Goal: Task Accomplishment & Management: Manage account settings

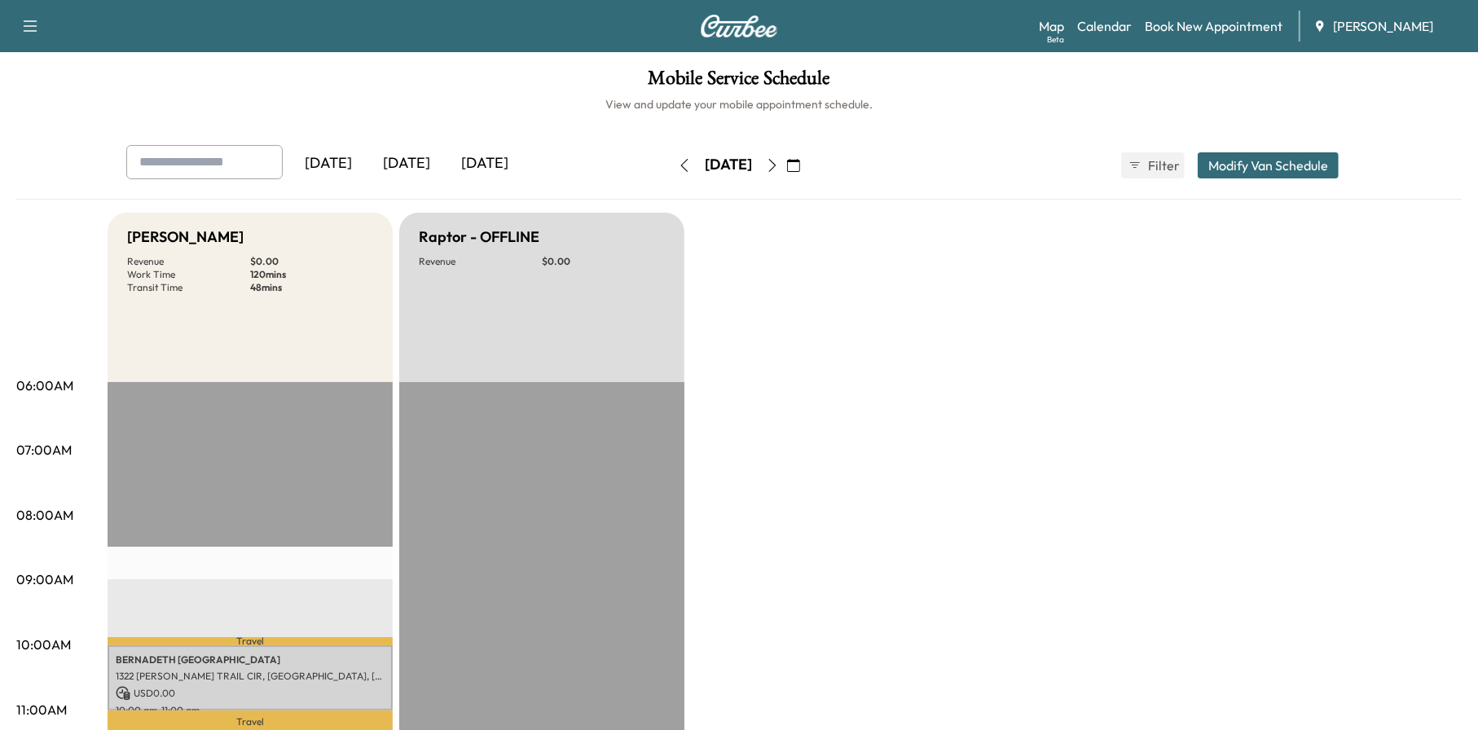
click at [800, 162] on icon "button" at bounding box center [793, 165] width 13 height 13
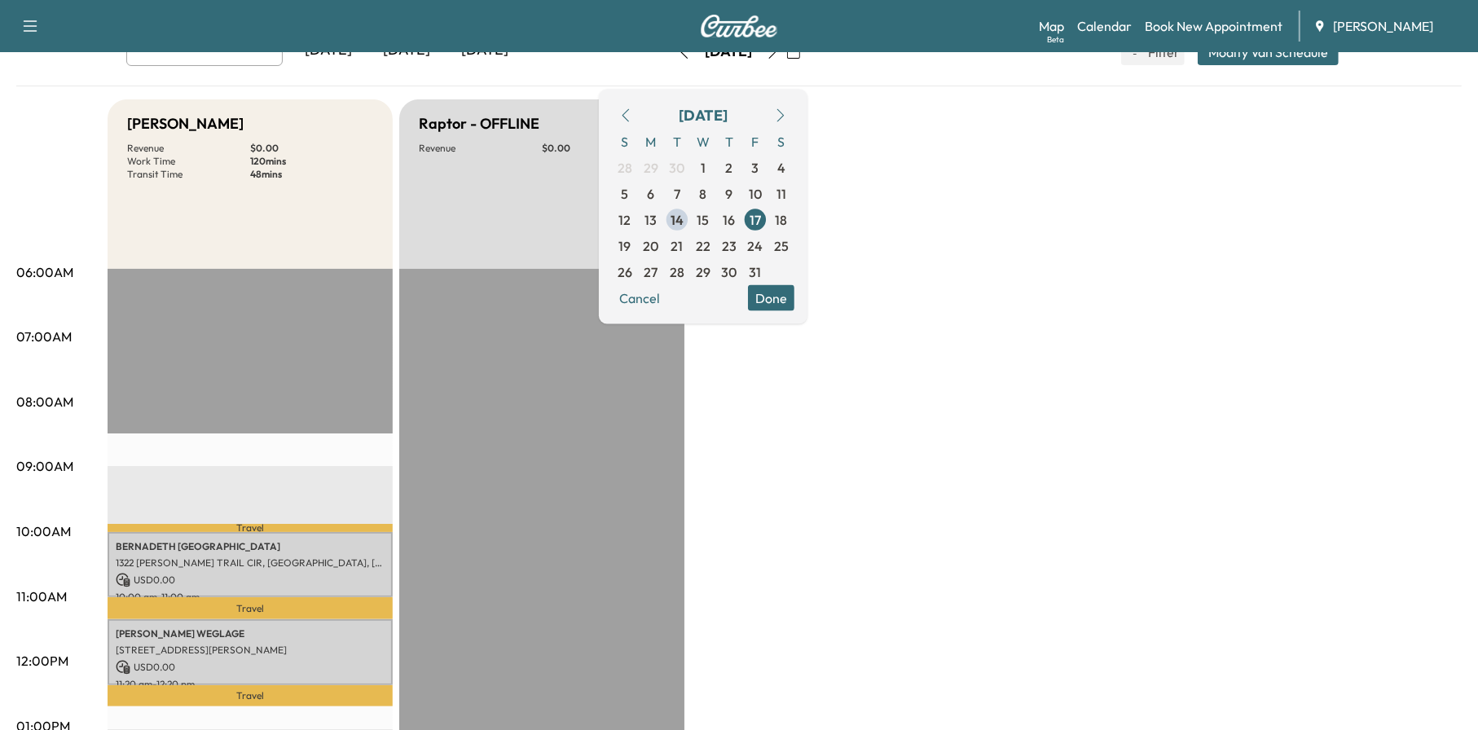
scroll to position [163, 0]
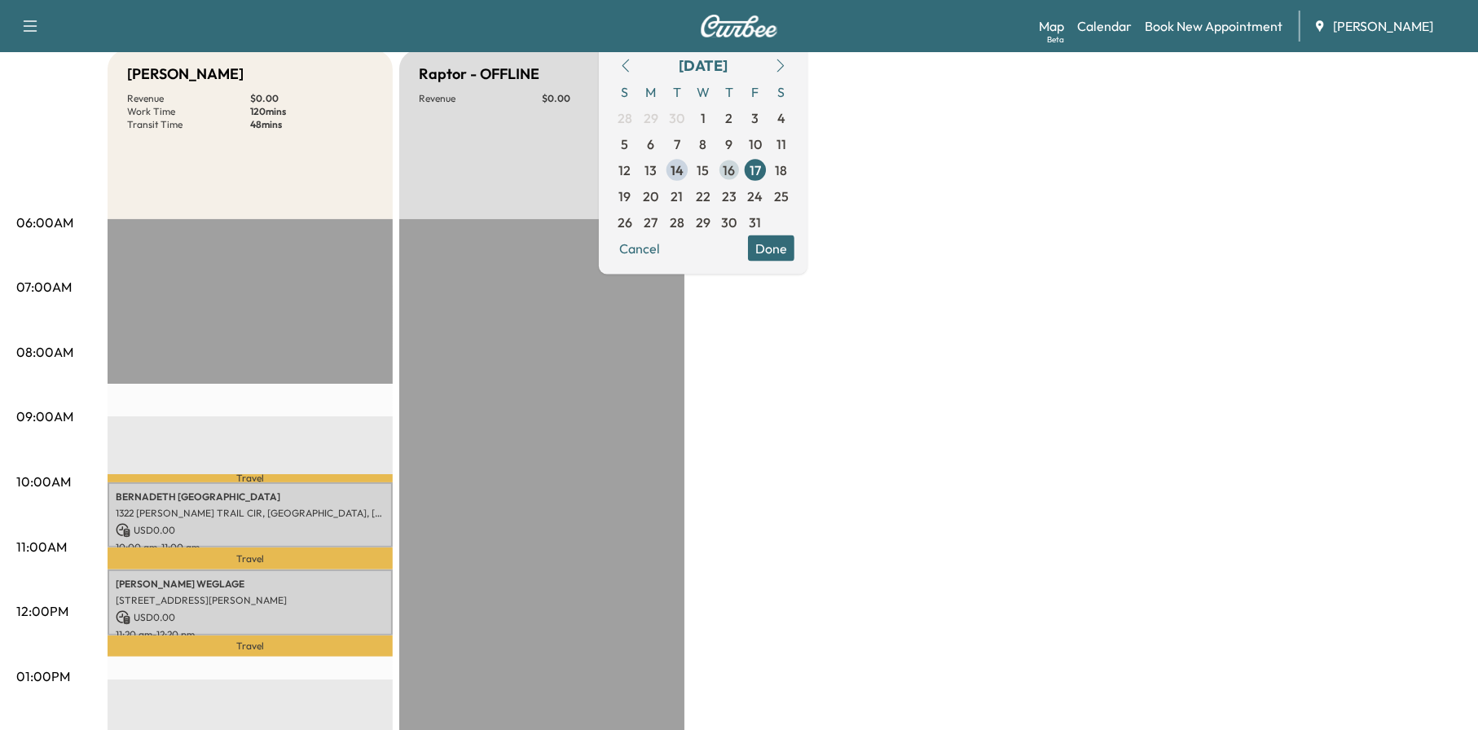
click at [743, 165] on span "16" at bounding box center [729, 169] width 26 height 26
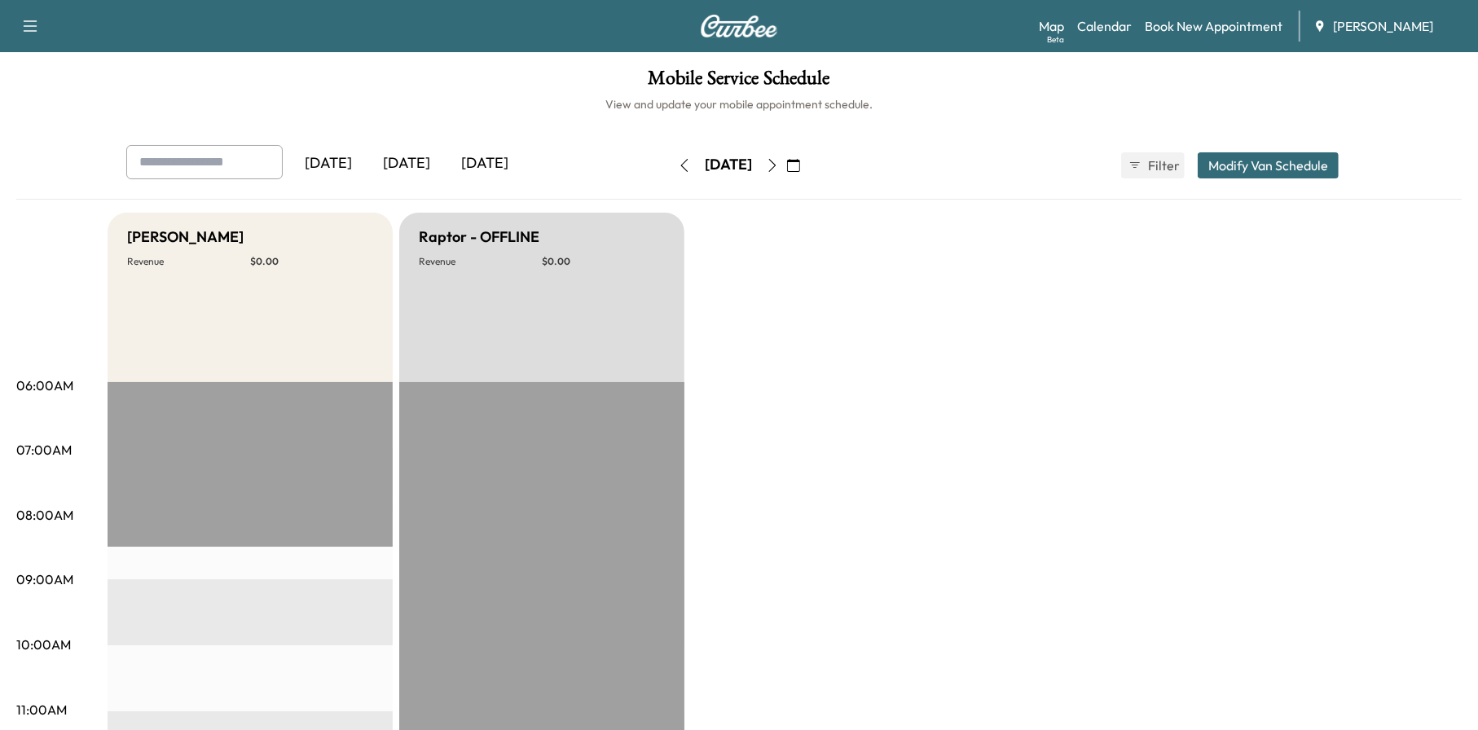
click at [800, 161] on icon "button" at bounding box center [793, 165] width 13 height 13
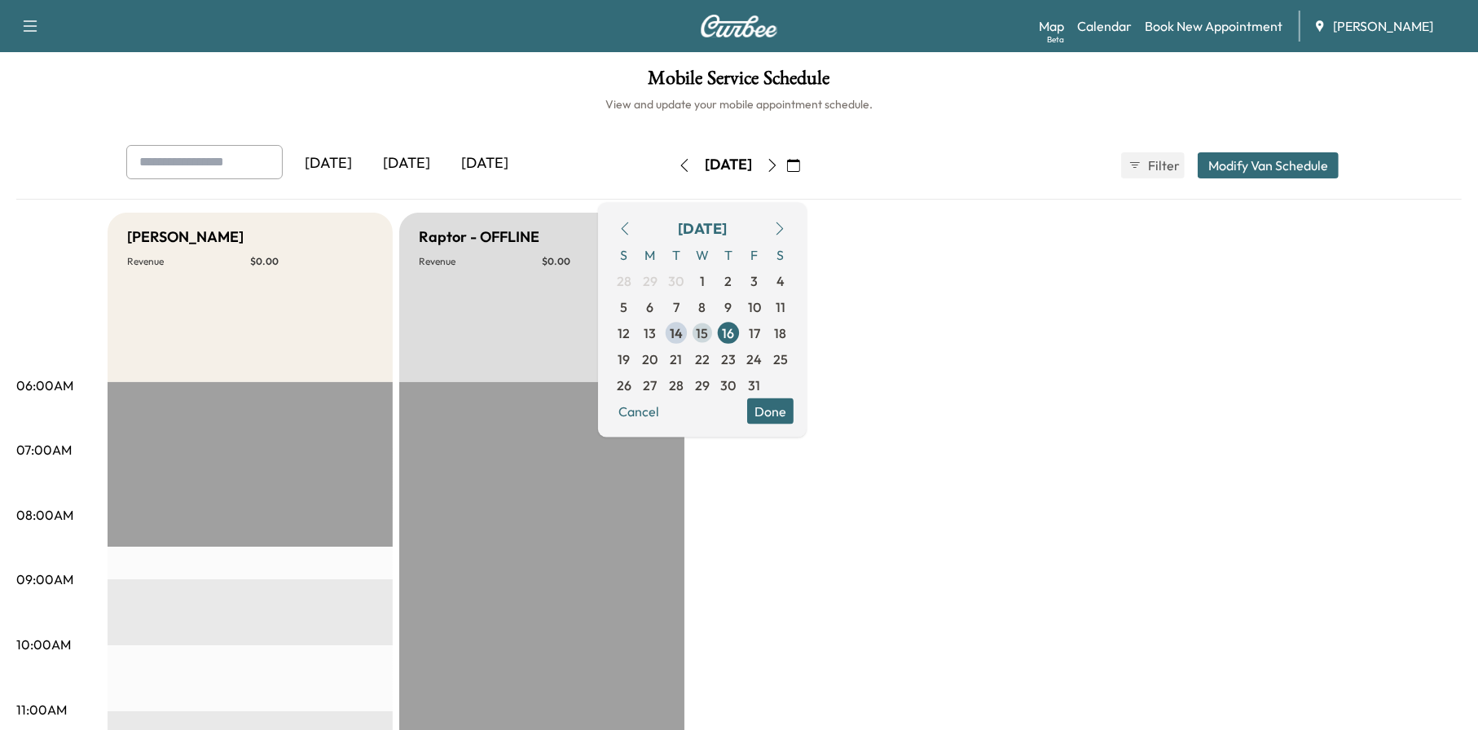
click at [709, 328] on span "15" at bounding box center [703, 333] width 12 height 20
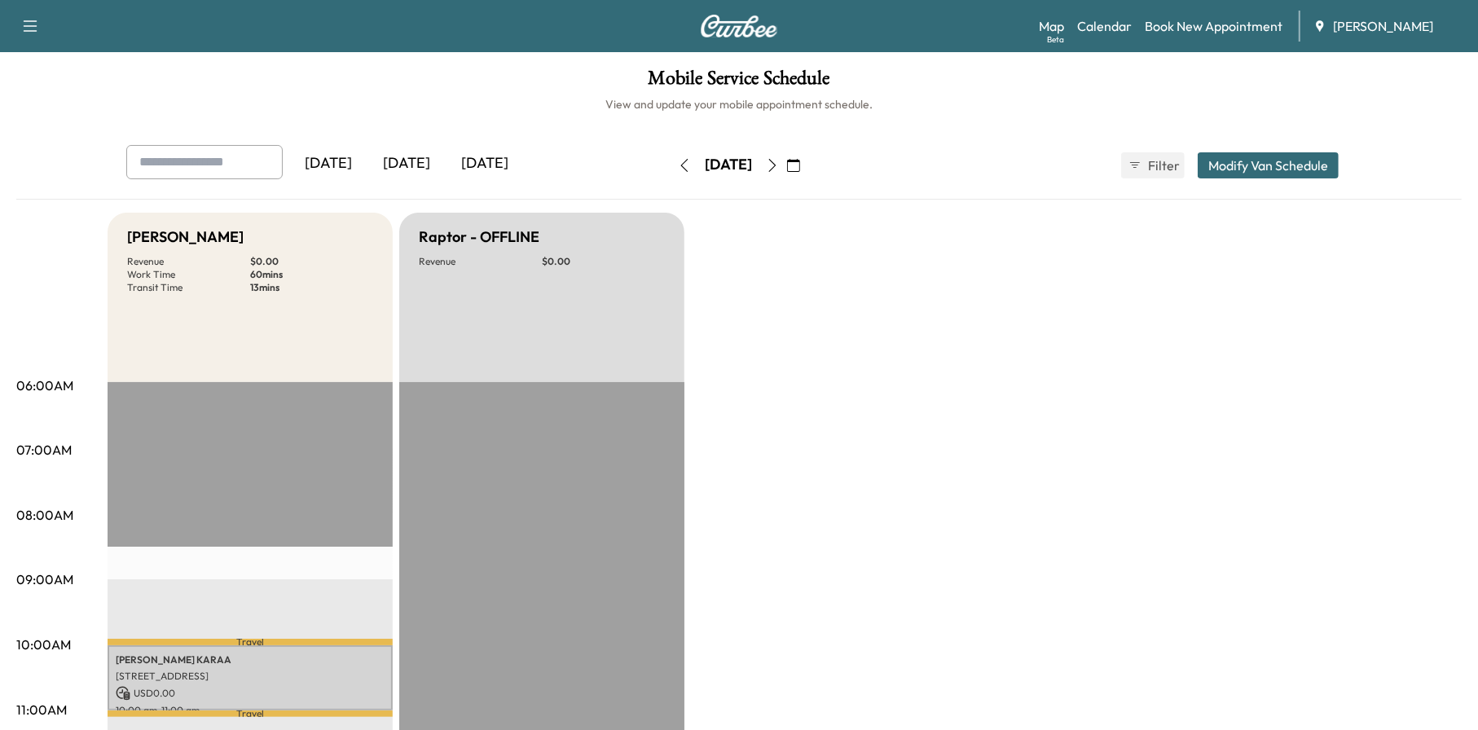
click at [800, 165] on icon "button" at bounding box center [793, 165] width 13 height 13
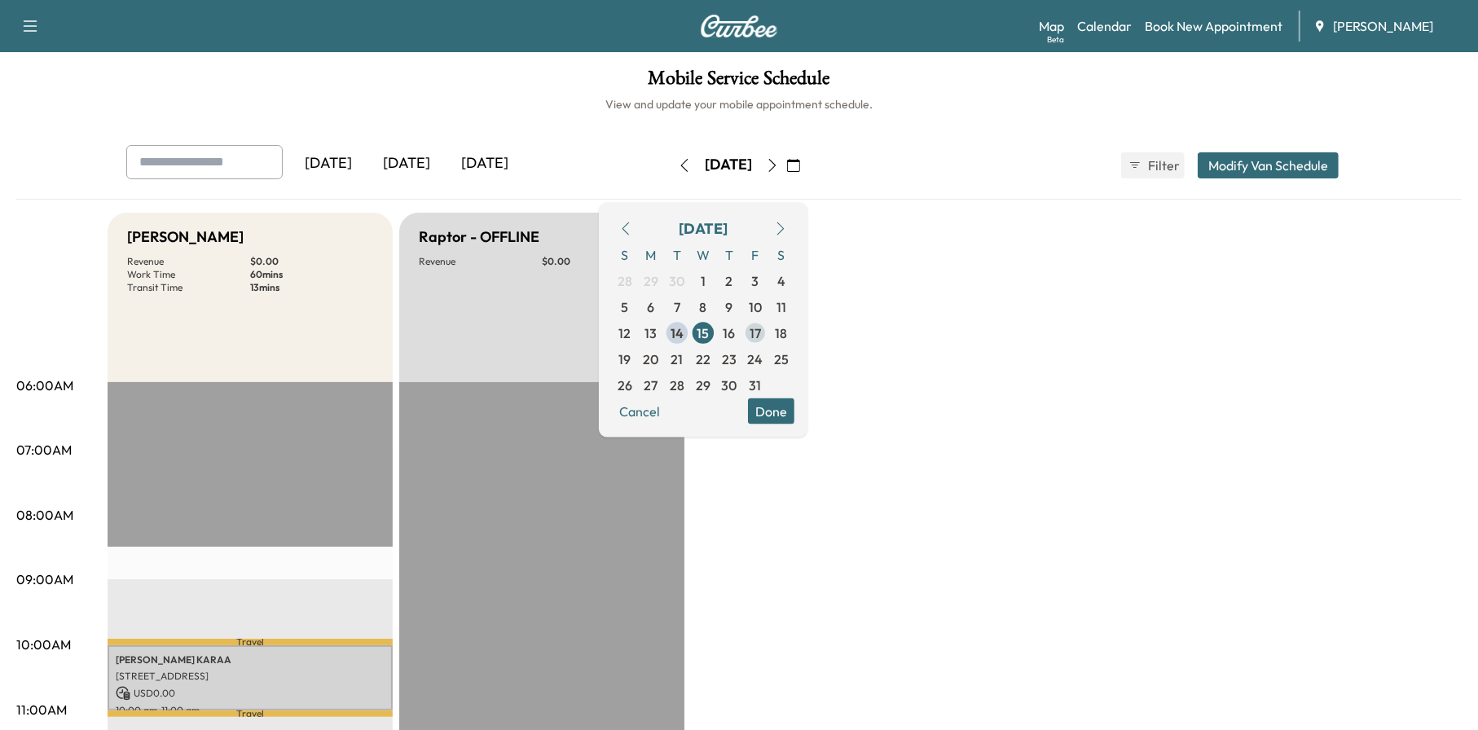
click at [761, 329] on span "17" at bounding box center [755, 333] width 11 height 20
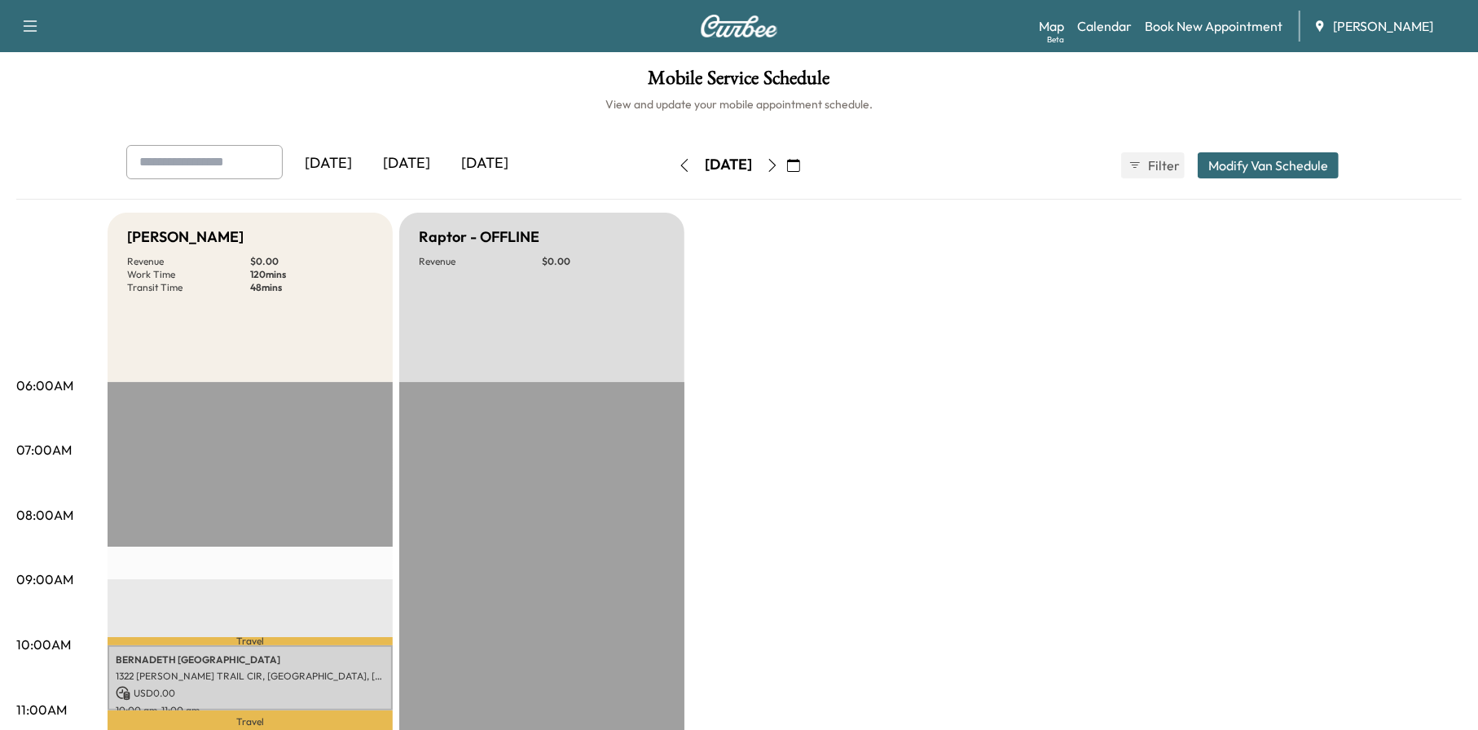
click at [800, 165] on icon "button" at bounding box center [793, 165] width 13 height 13
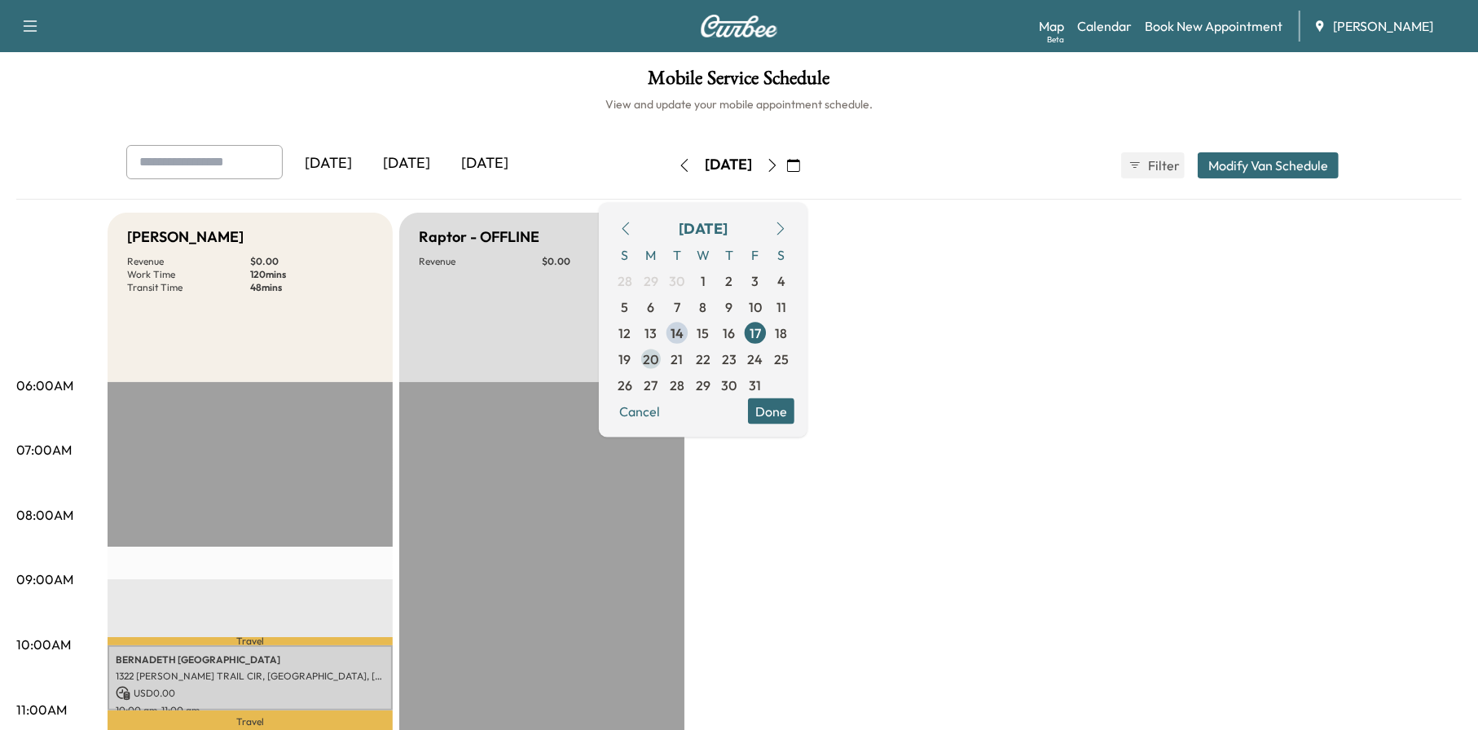
click at [659, 359] on span "20" at bounding box center [651, 359] width 15 height 20
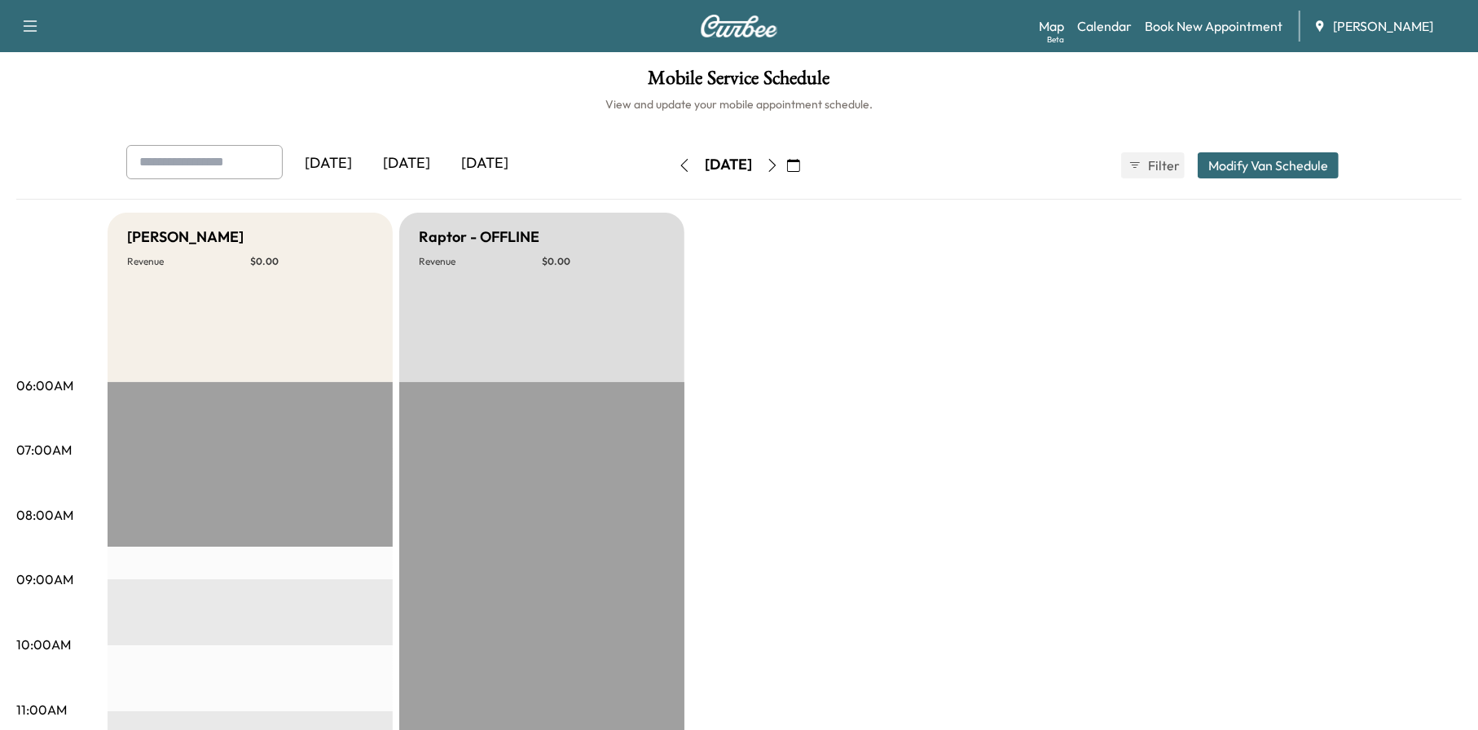
click at [800, 171] on icon "button" at bounding box center [793, 165] width 13 height 13
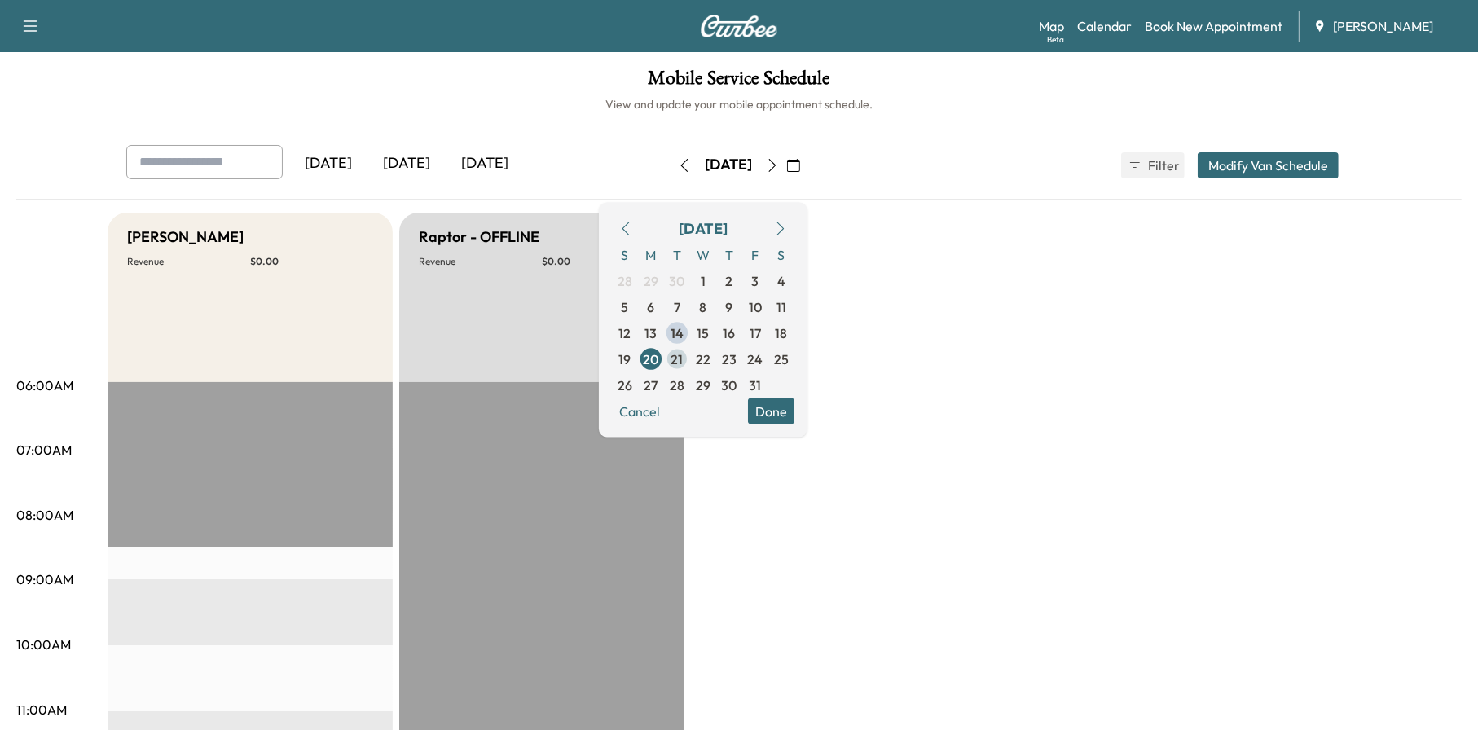
click at [684, 361] on span "21" at bounding box center [678, 359] width 12 height 20
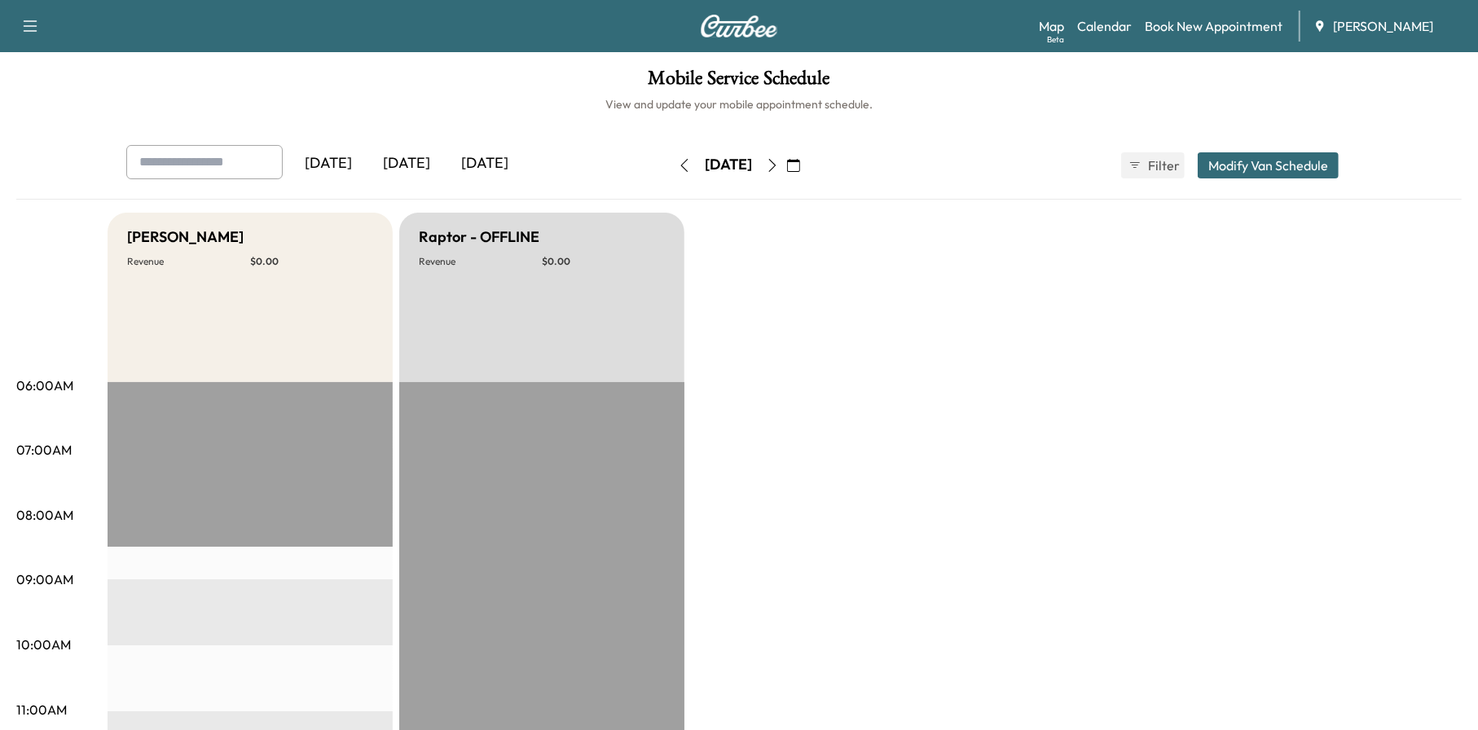
click at [808, 161] on button "button" at bounding box center [794, 165] width 28 height 26
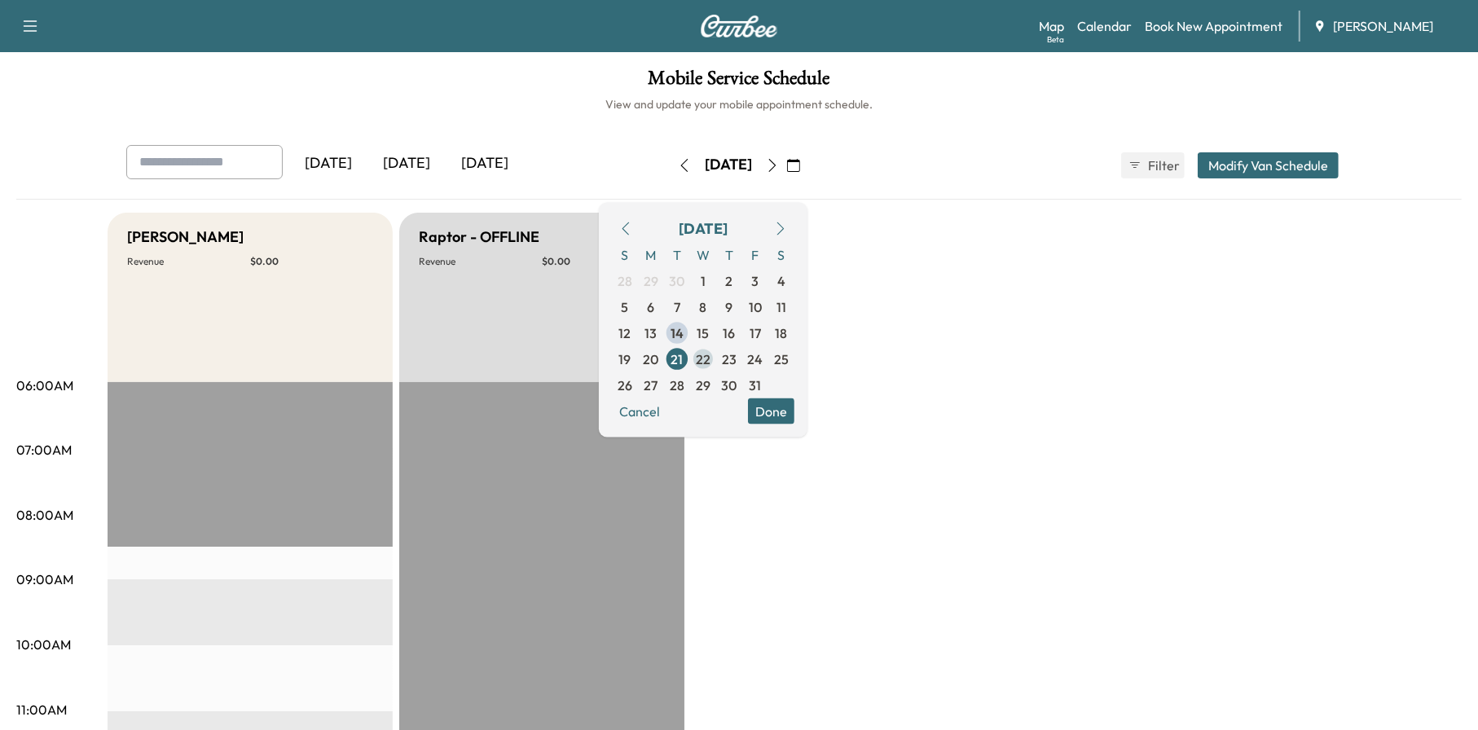
click at [711, 354] on span "22" at bounding box center [703, 359] width 15 height 20
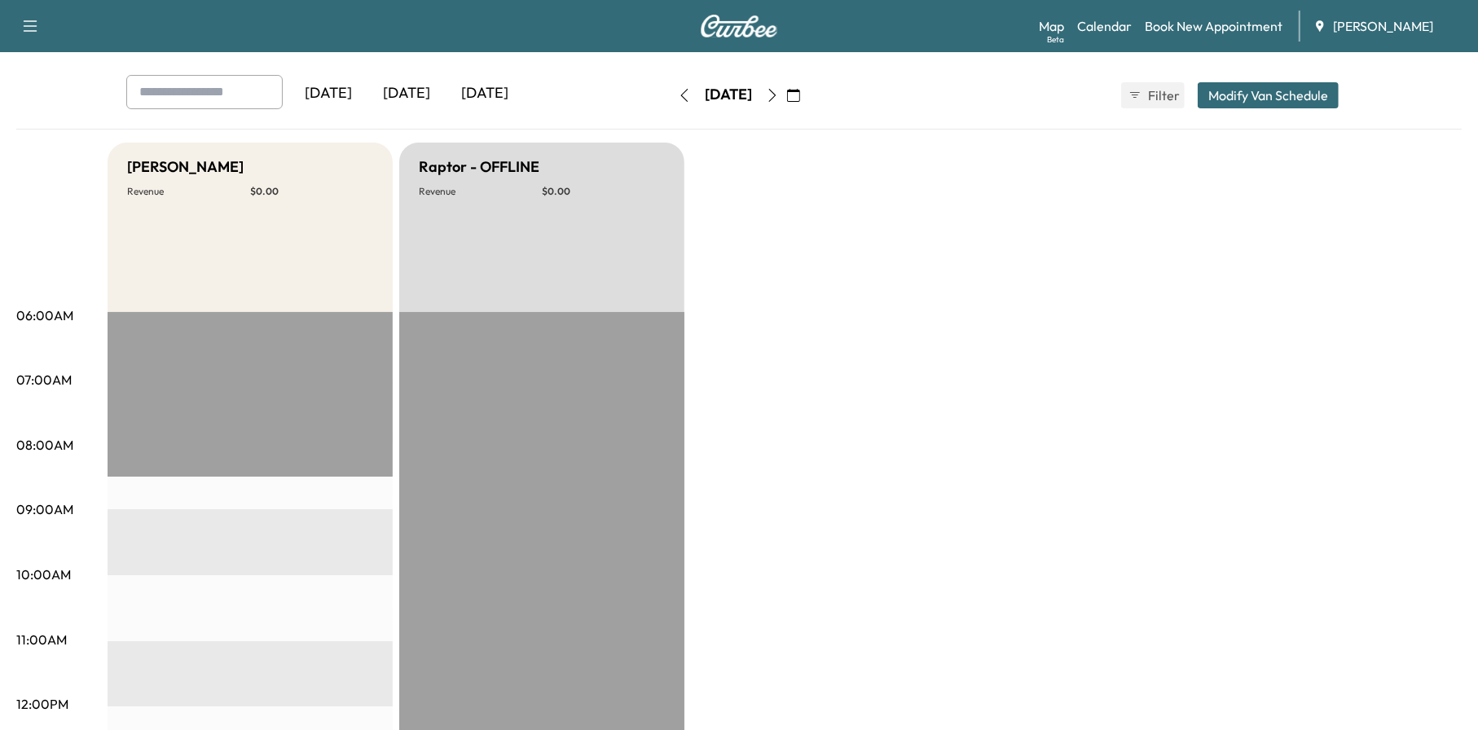
scroll to position [82, 0]
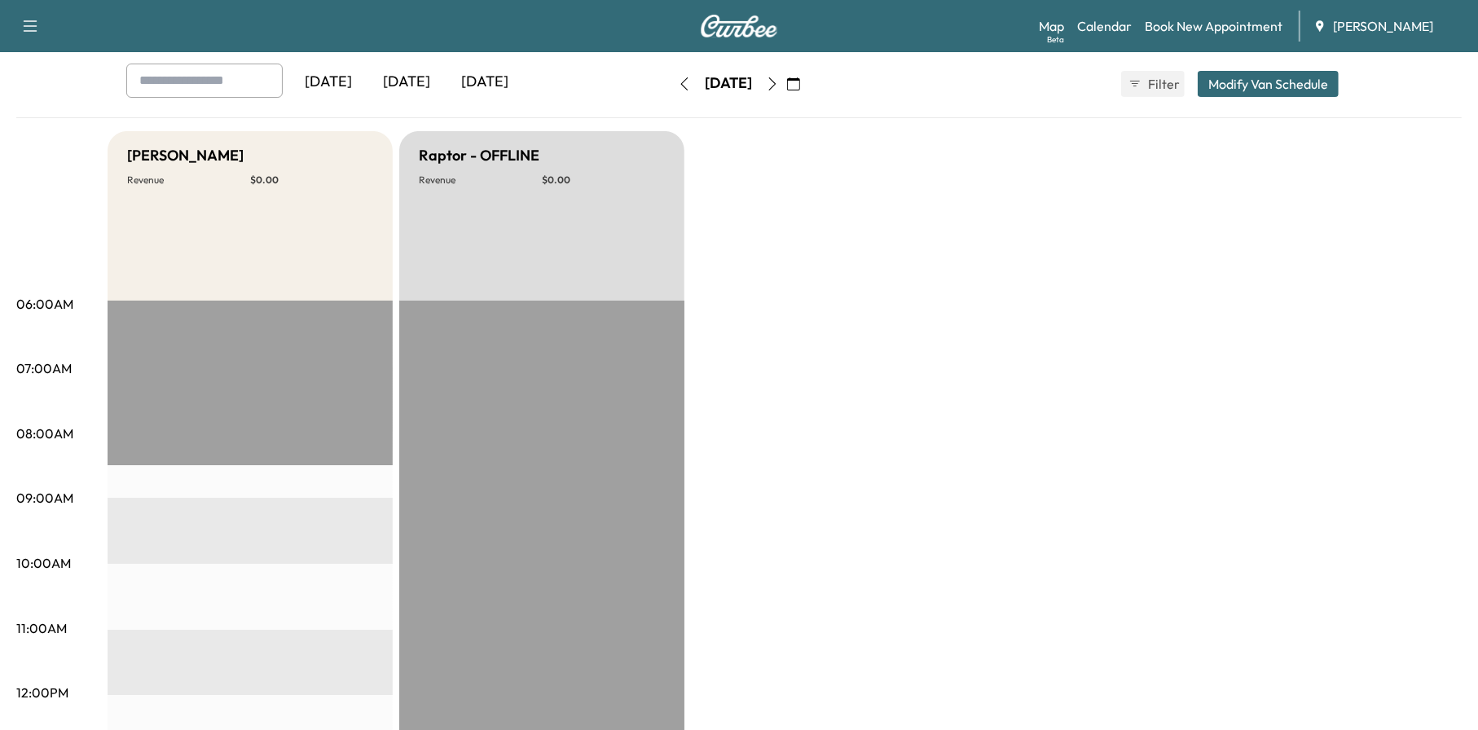
click at [800, 86] on icon "button" at bounding box center [793, 83] width 13 height 13
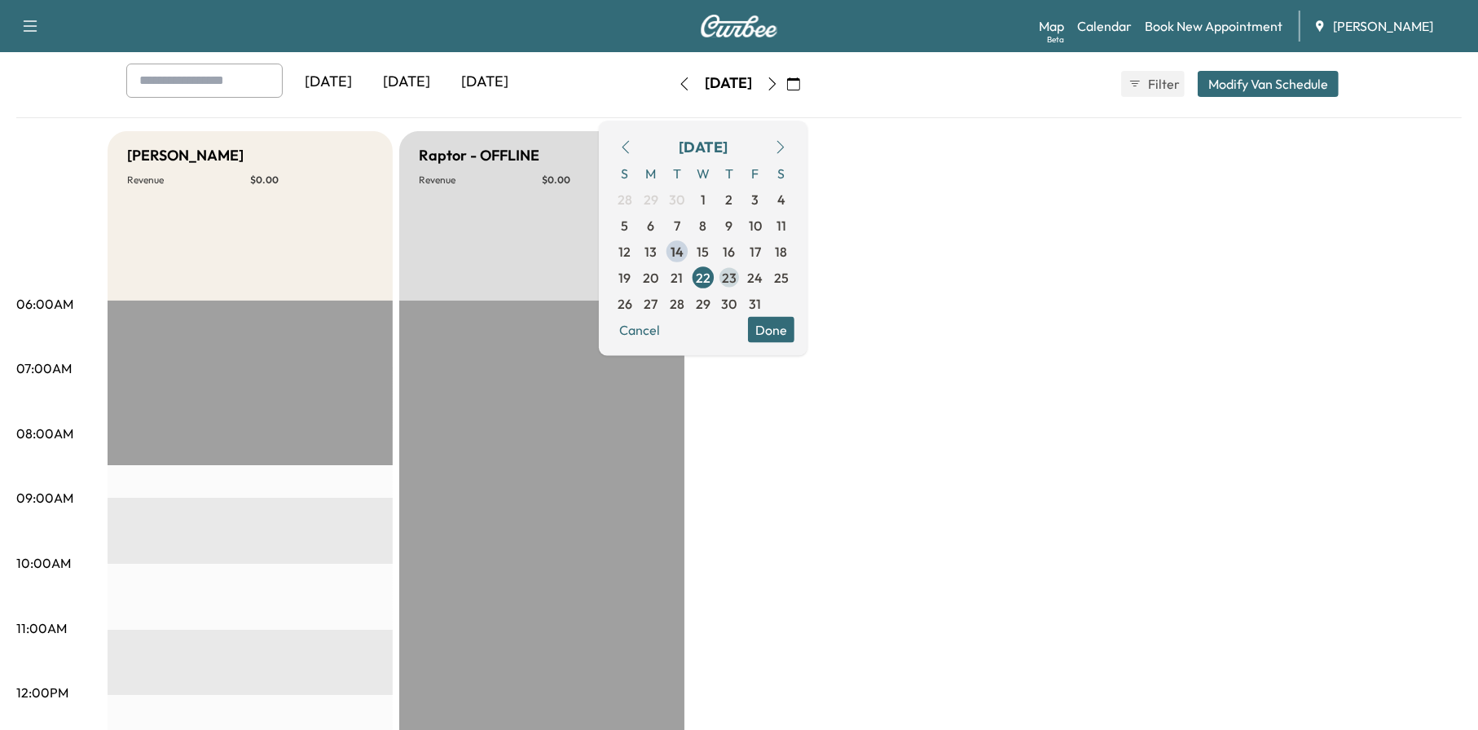
click at [743, 268] on span "23" at bounding box center [729, 277] width 26 height 26
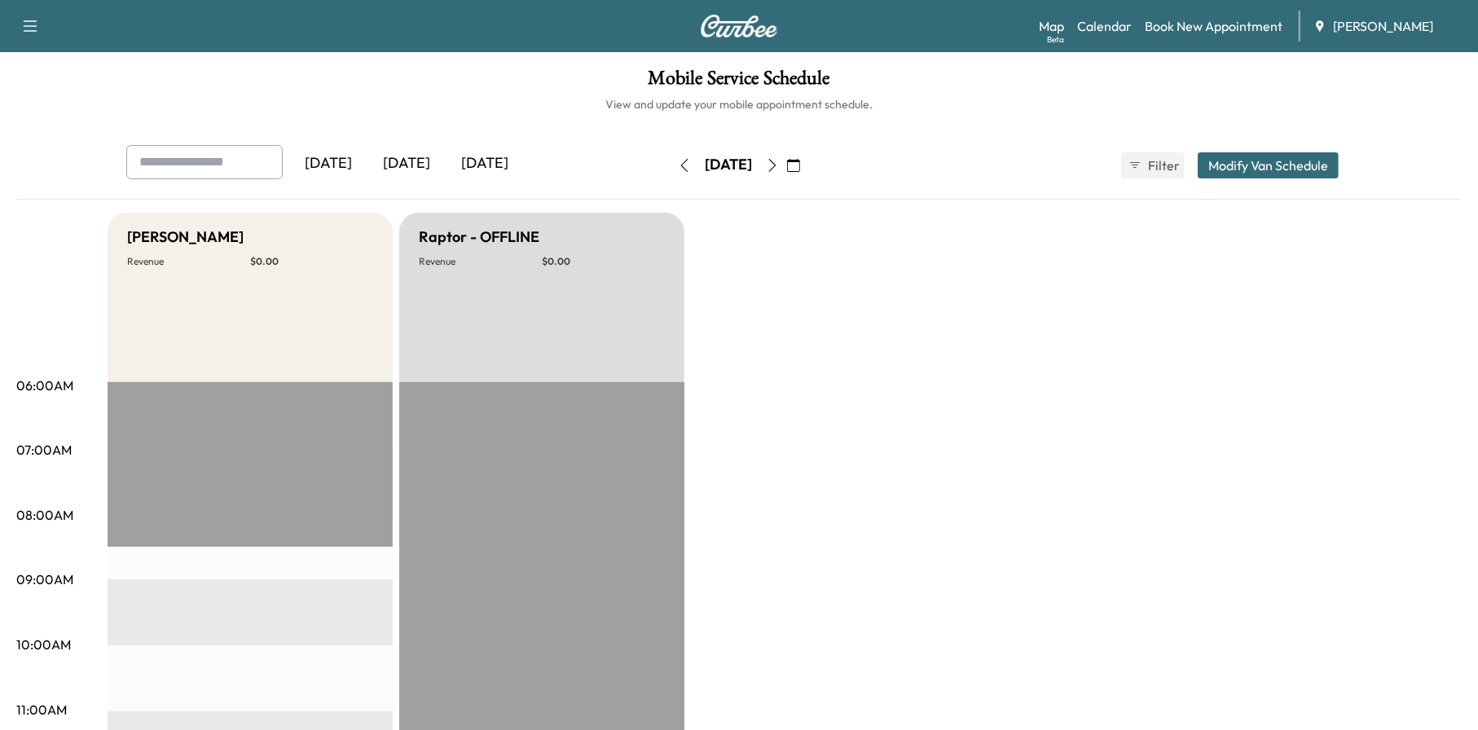
click at [800, 159] on icon "button" at bounding box center [793, 165] width 13 height 13
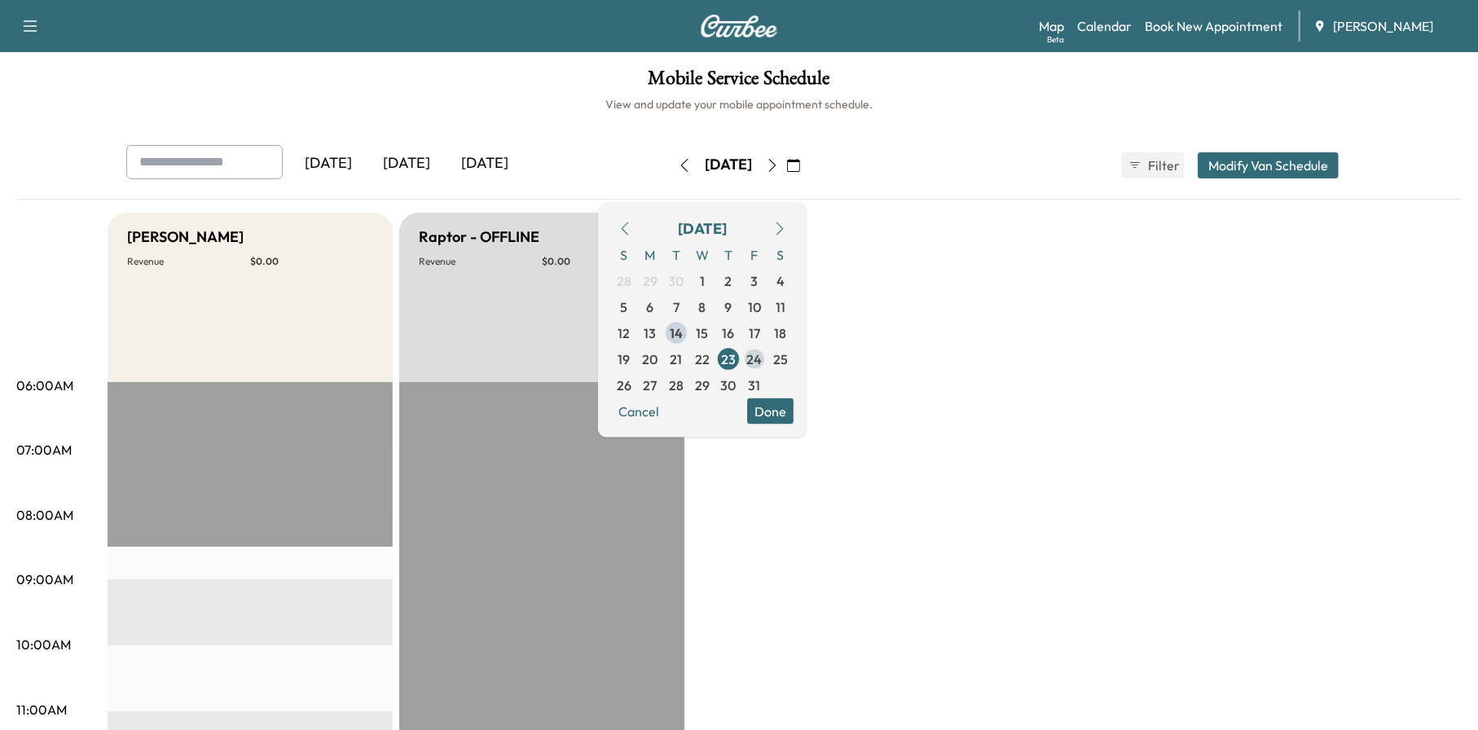
click at [763, 359] on span "24" at bounding box center [754, 359] width 15 height 20
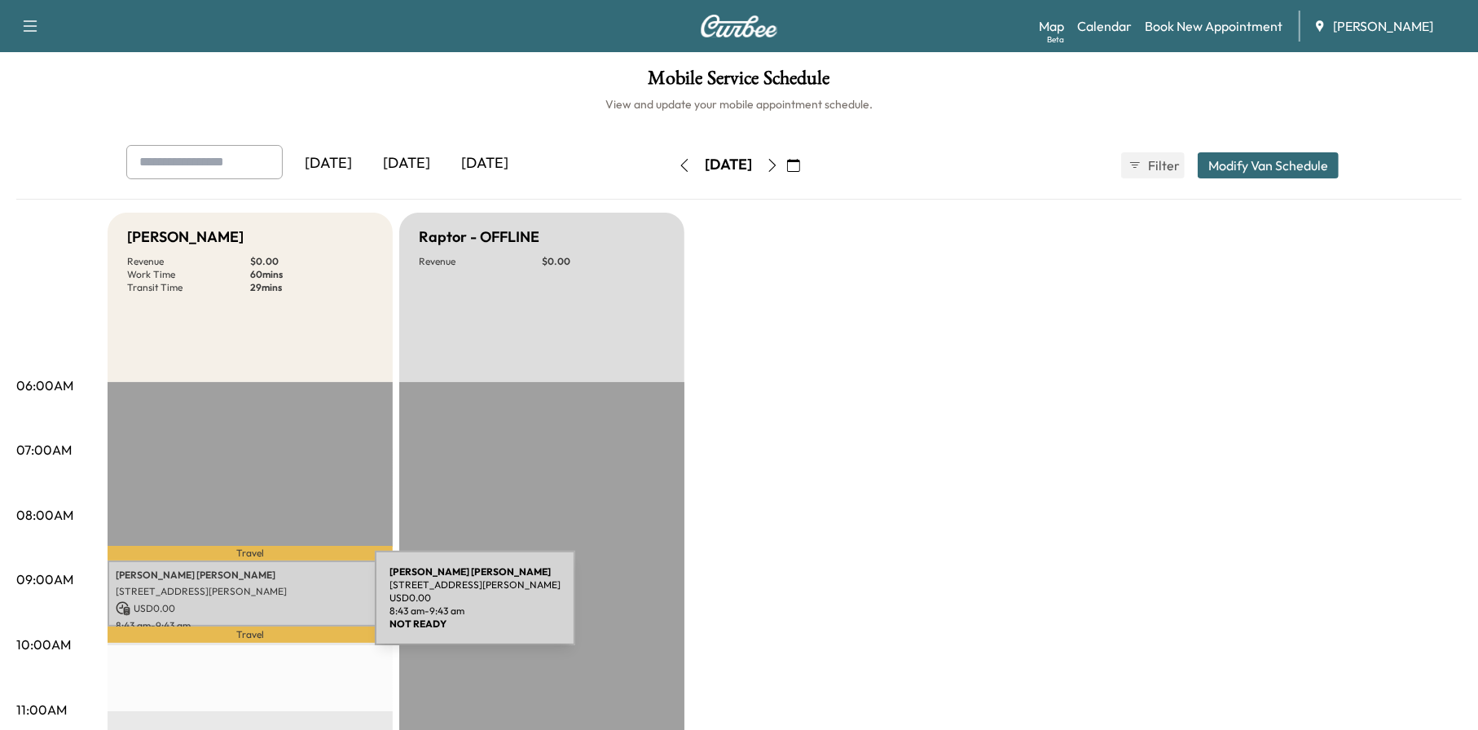
click at [253, 608] on p "USD 0.00" at bounding box center [250, 608] width 269 height 15
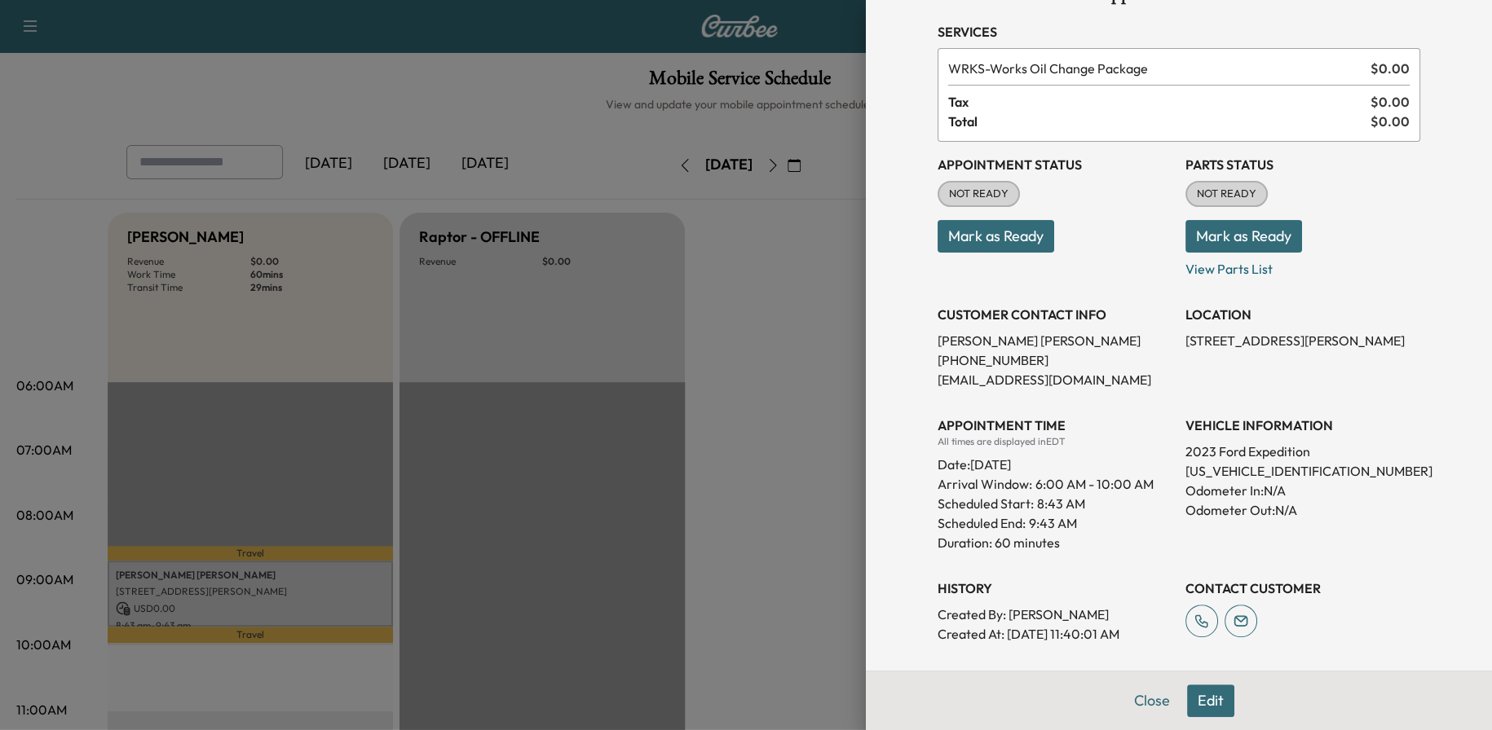
scroll to position [185, 0]
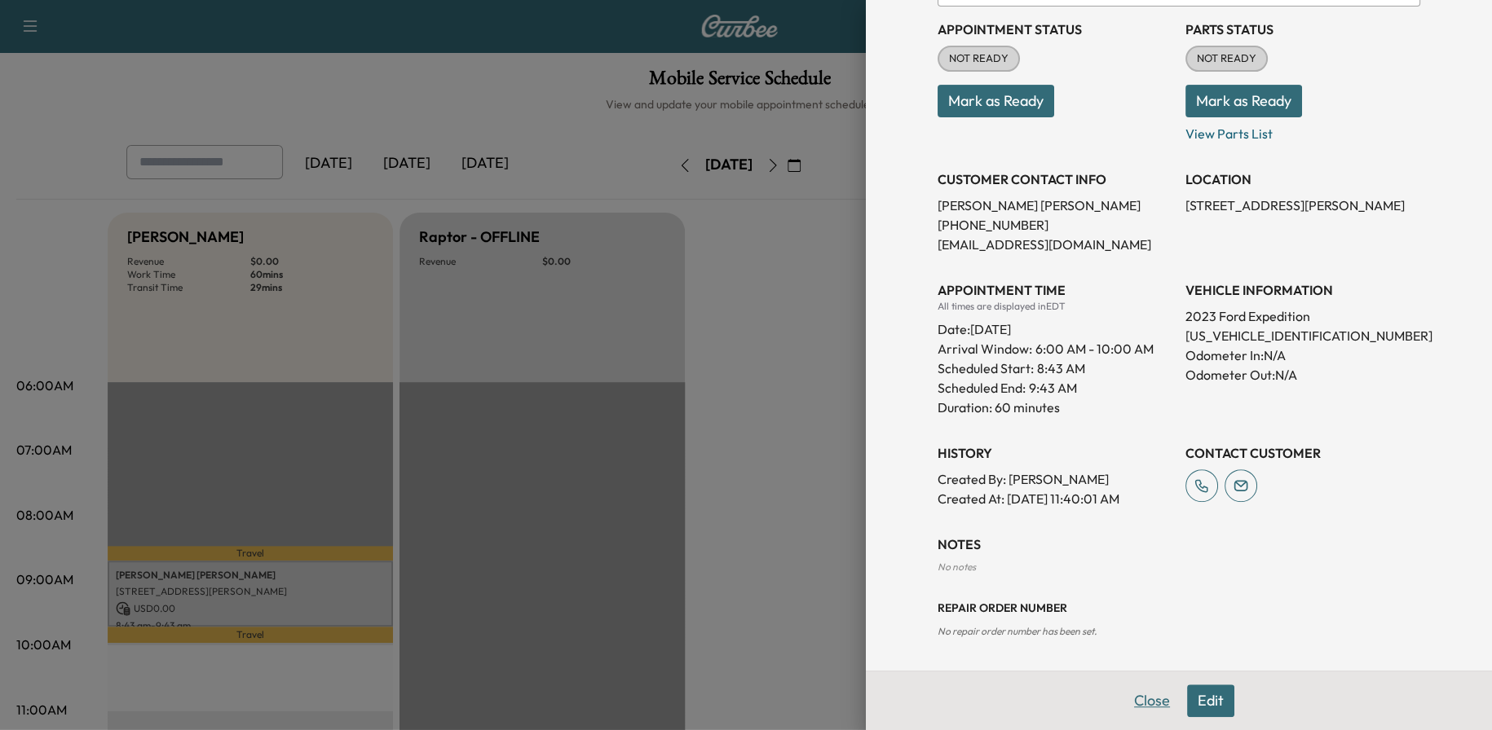
click at [1129, 706] on button "Close" at bounding box center [1151, 701] width 57 height 33
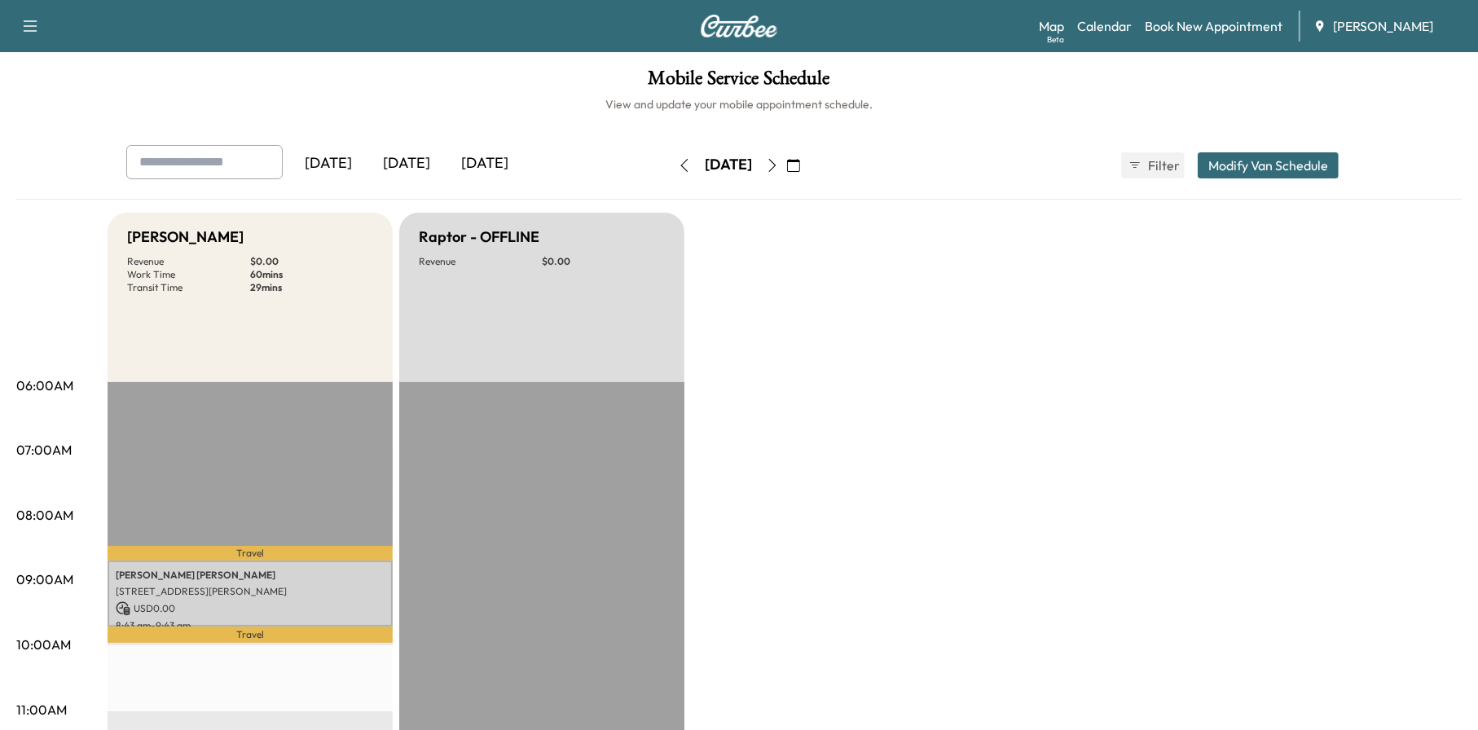
click at [808, 157] on button "button" at bounding box center [794, 165] width 28 height 26
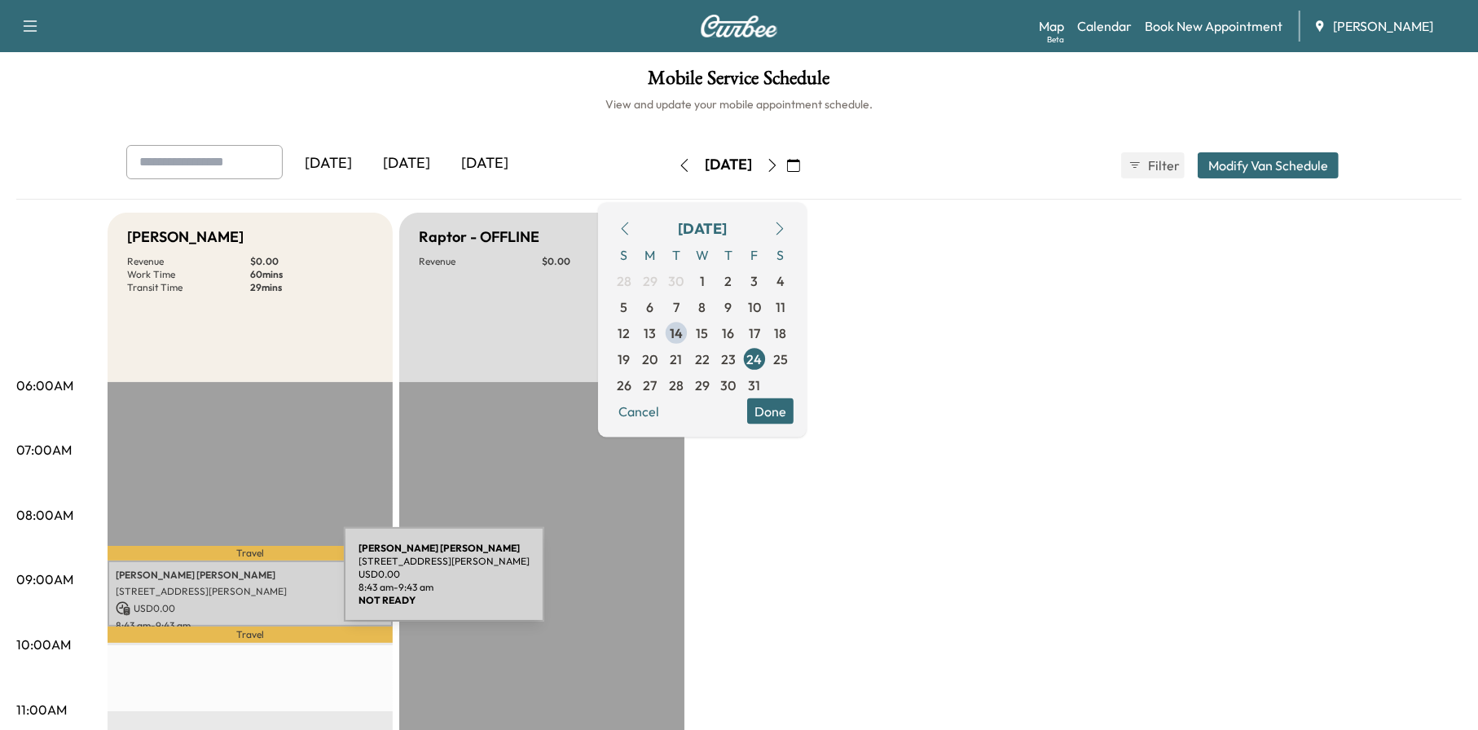
click at [222, 585] on p "[STREET_ADDRESS][PERSON_NAME]" at bounding box center [250, 591] width 269 height 13
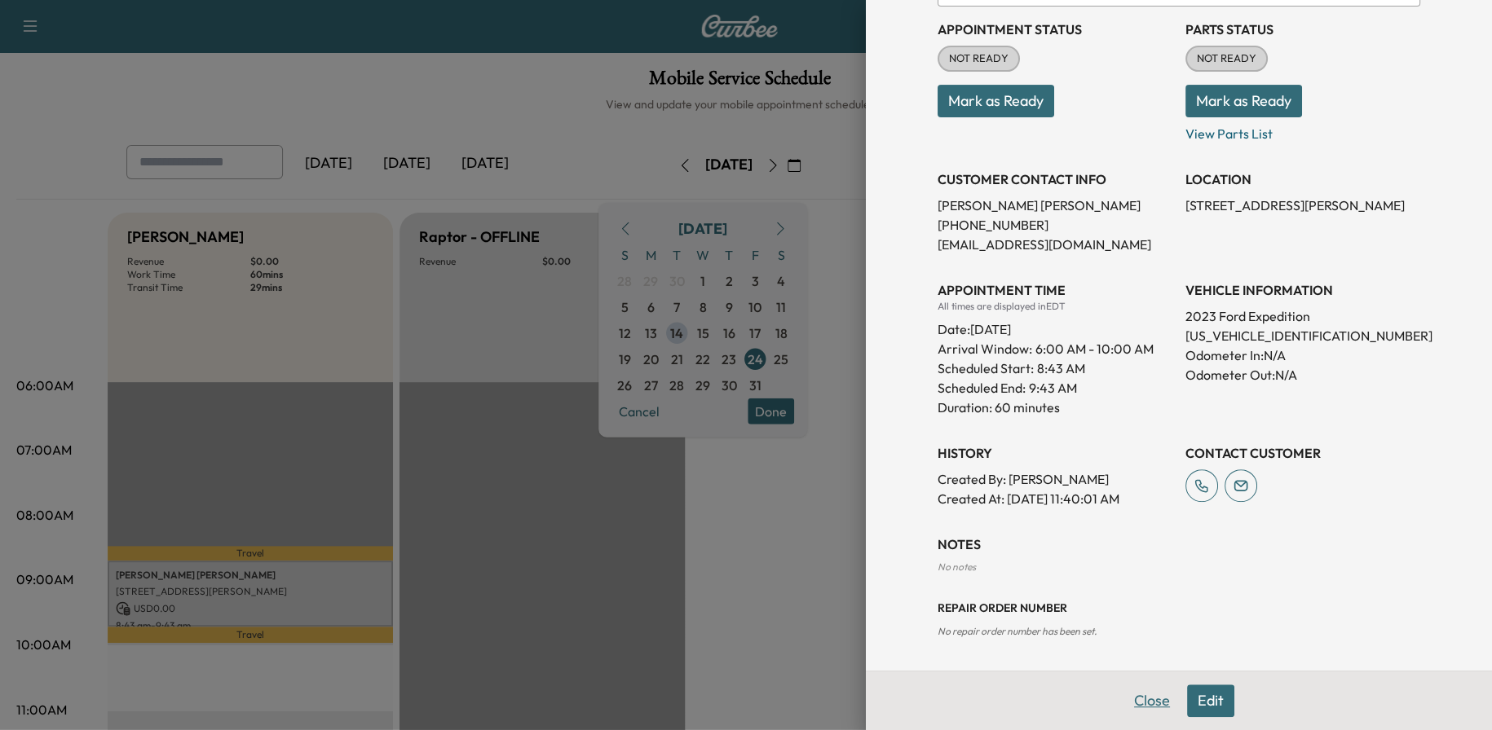
click at [1123, 705] on button "Close" at bounding box center [1151, 701] width 57 height 33
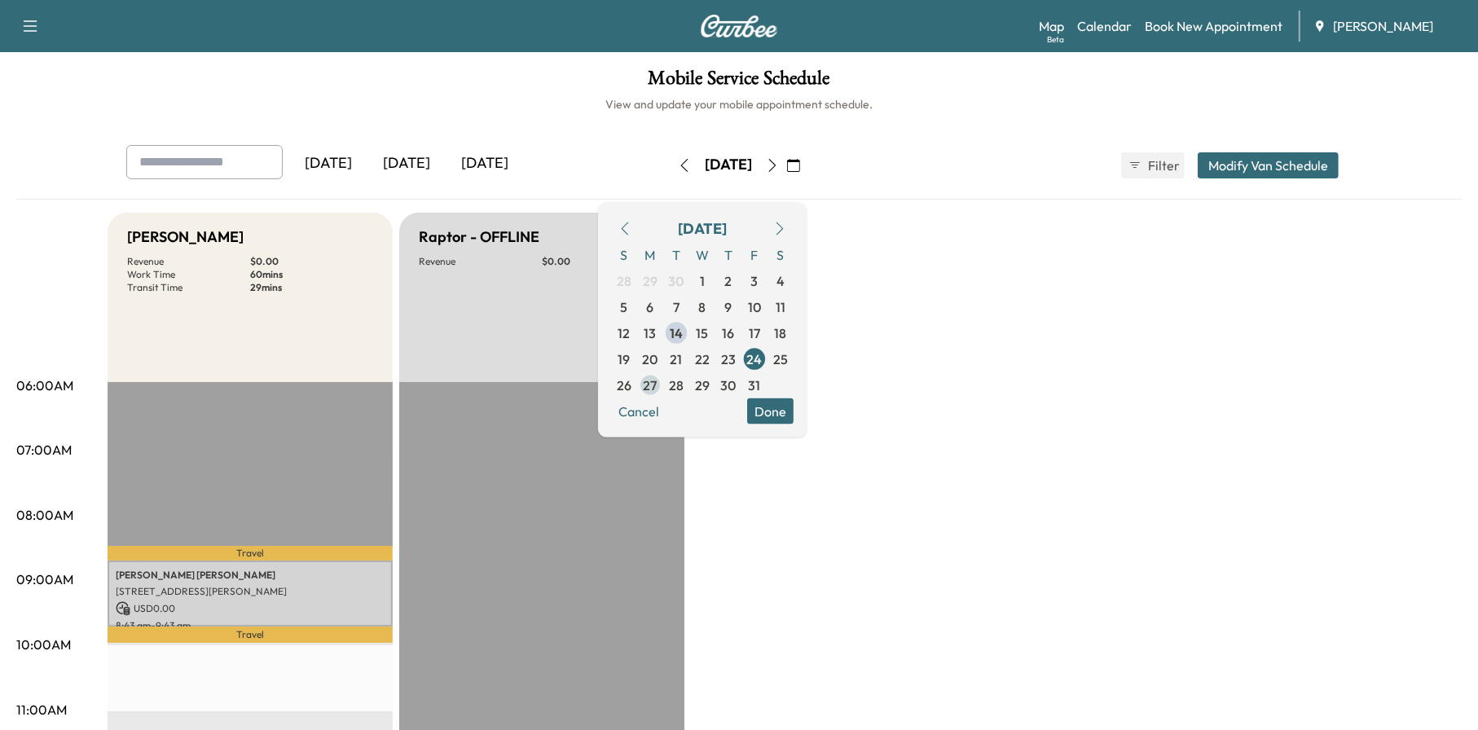
click at [658, 381] on span "27" at bounding box center [651, 385] width 14 height 20
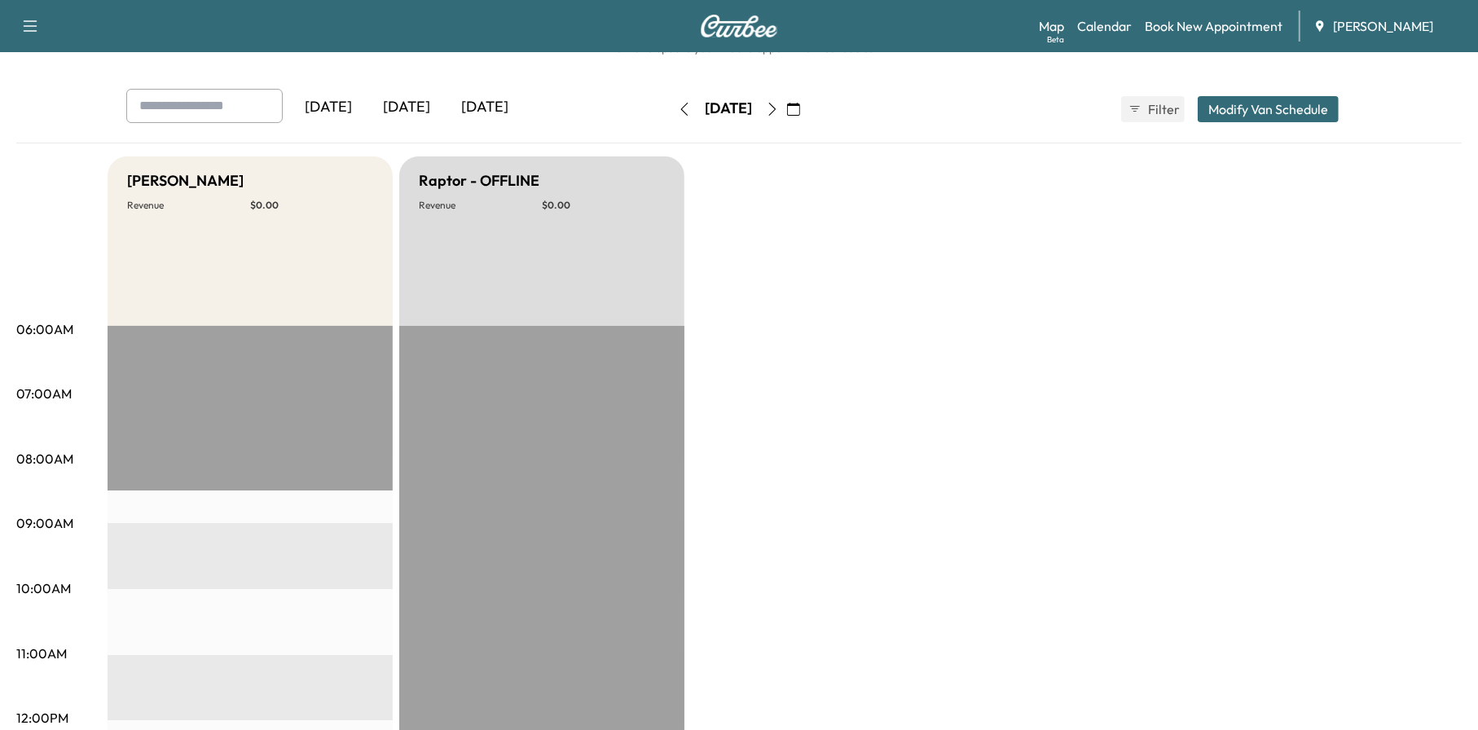
scroll to position [82, 0]
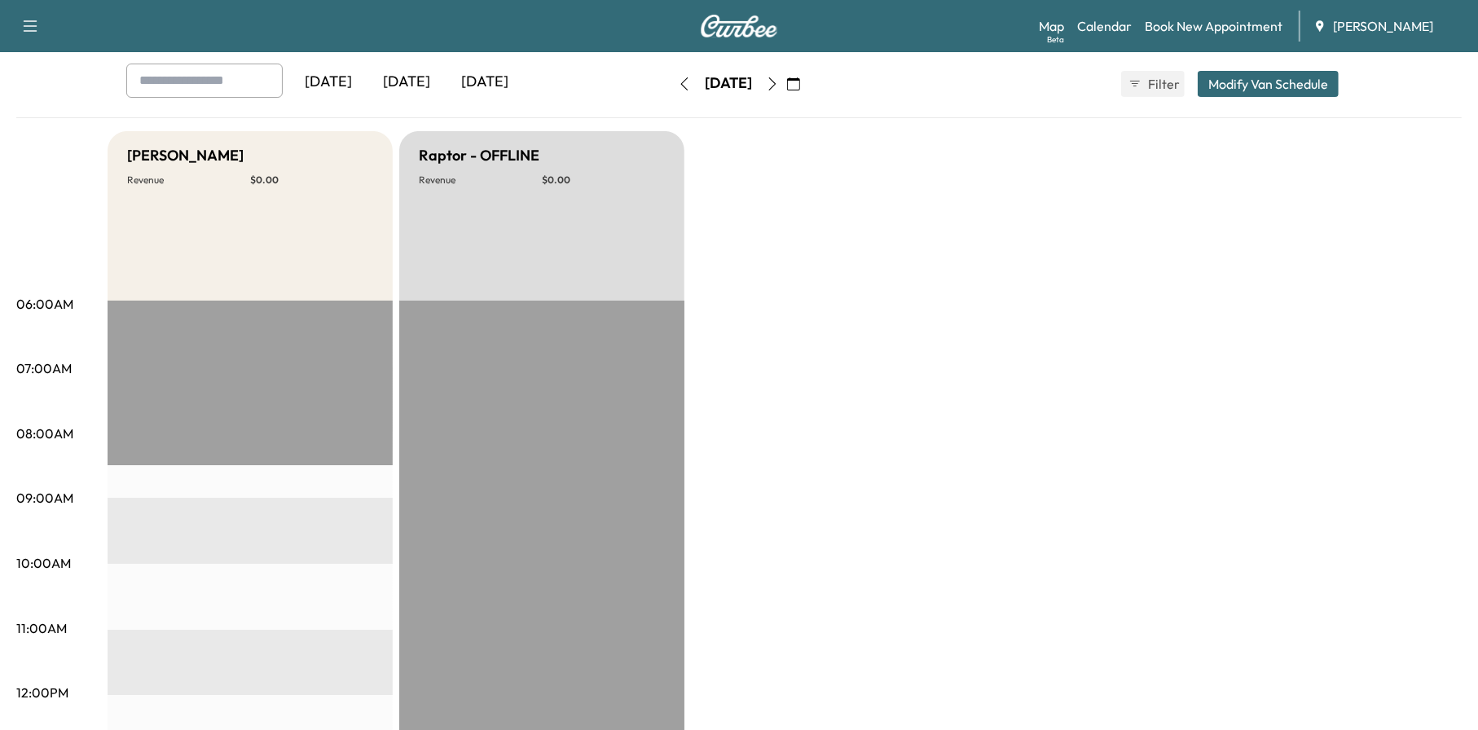
click at [800, 90] on icon "button" at bounding box center [793, 83] width 13 height 13
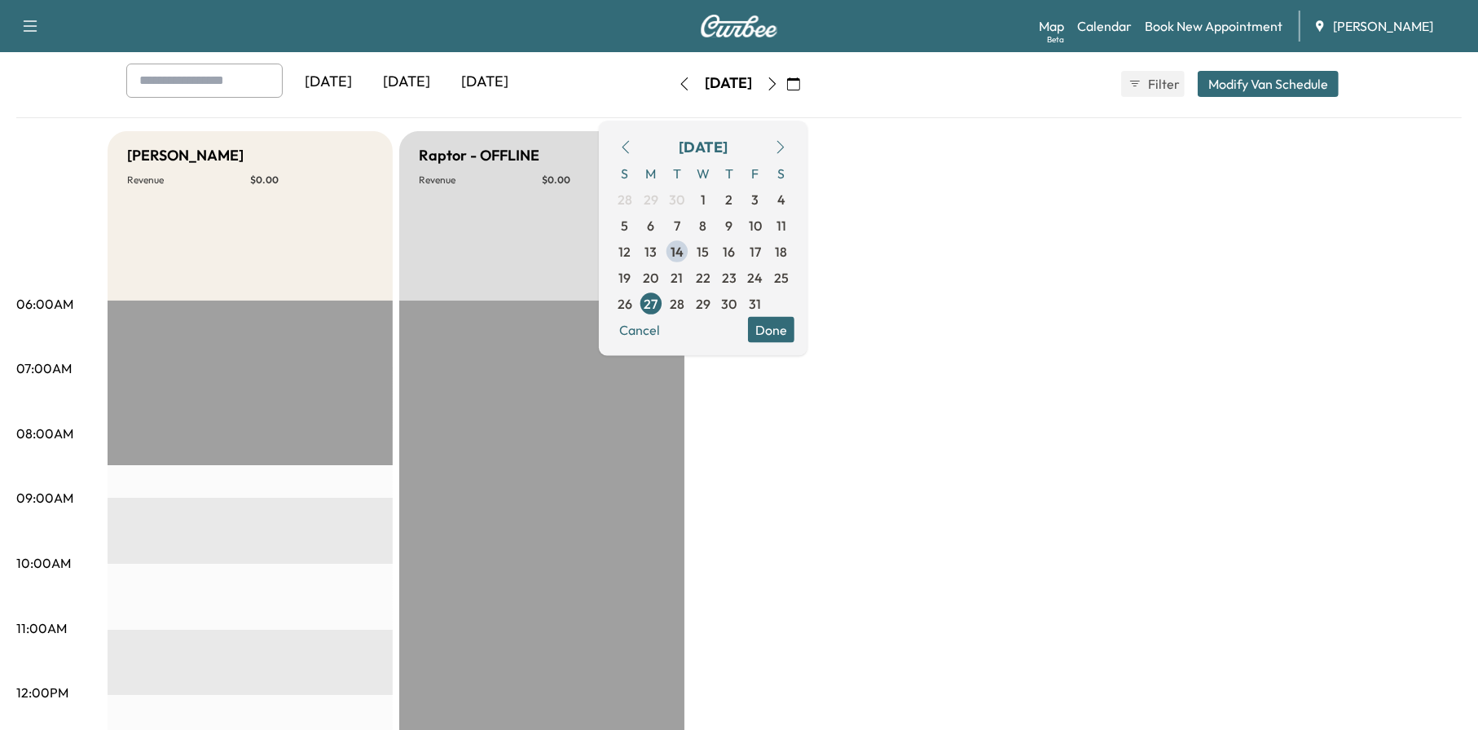
click at [685, 303] on span "28" at bounding box center [677, 303] width 15 height 20
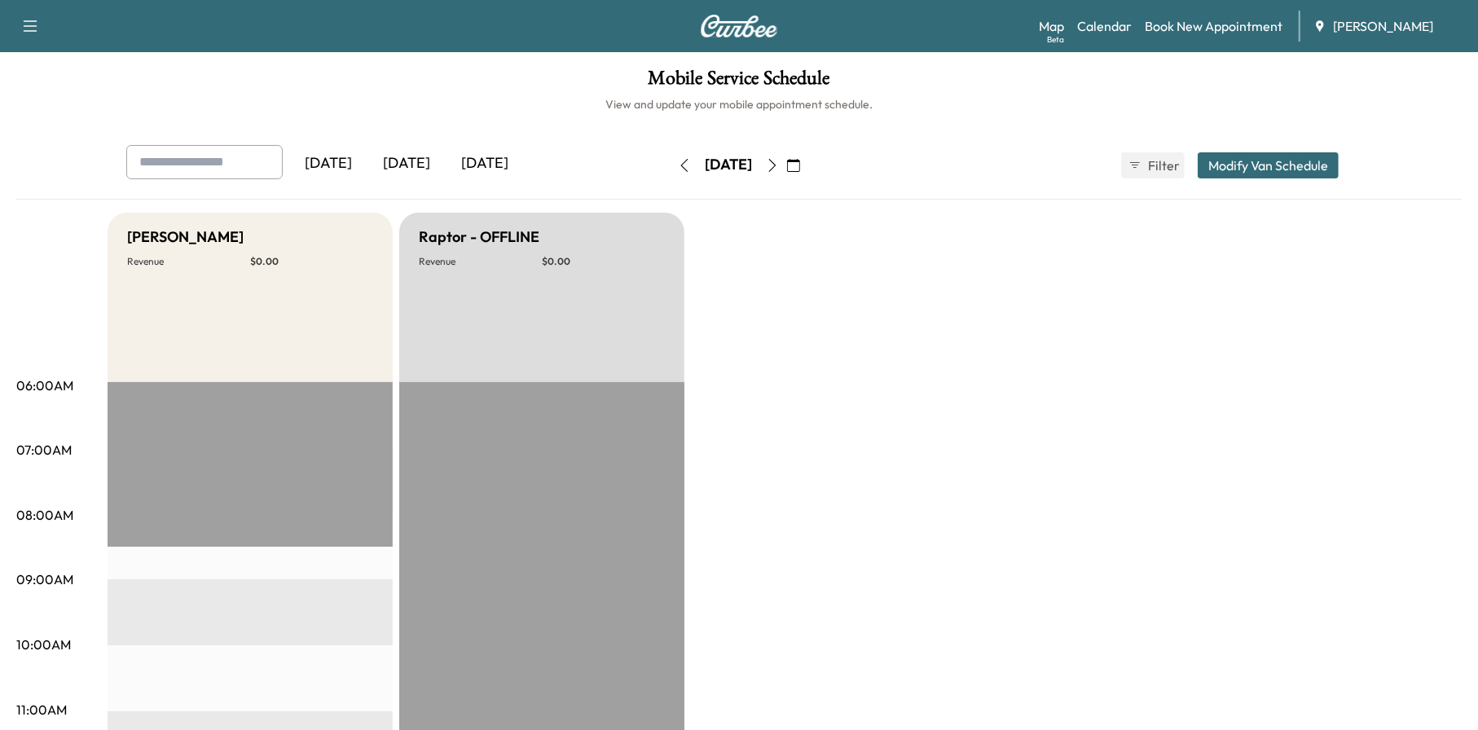
click at [808, 161] on button "button" at bounding box center [794, 165] width 28 height 26
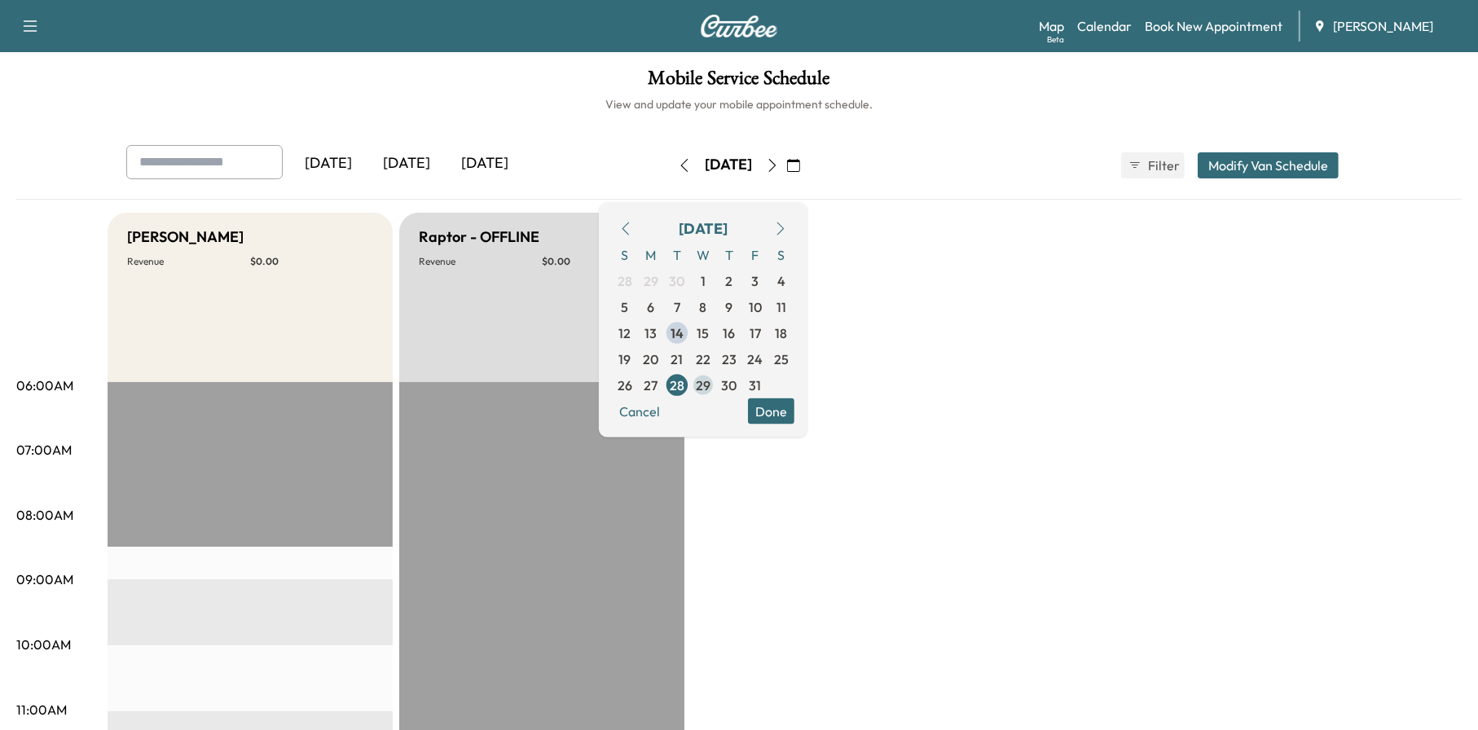
click at [711, 382] on span "29" at bounding box center [703, 385] width 15 height 20
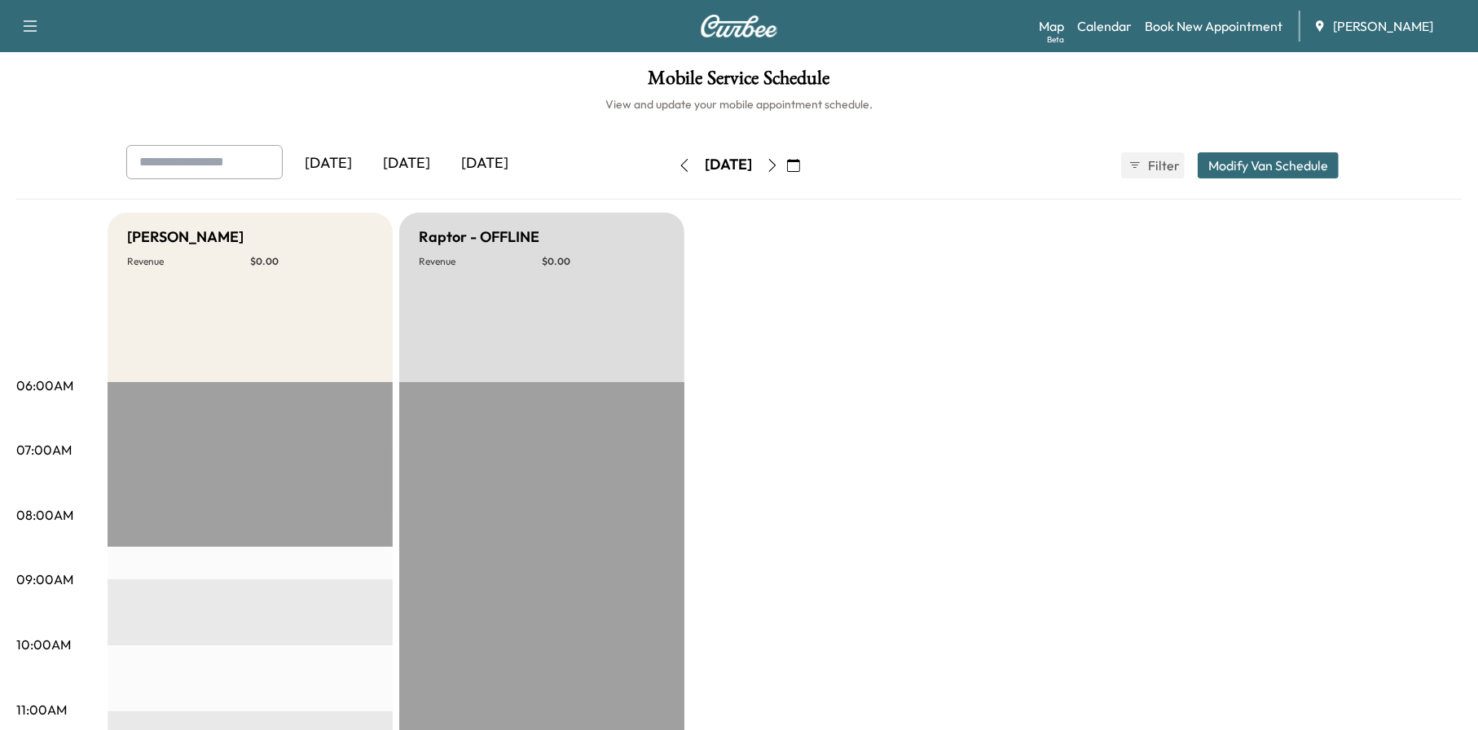
click at [800, 165] on icon "button" at bounding box center [793, 165] width 13 height 13
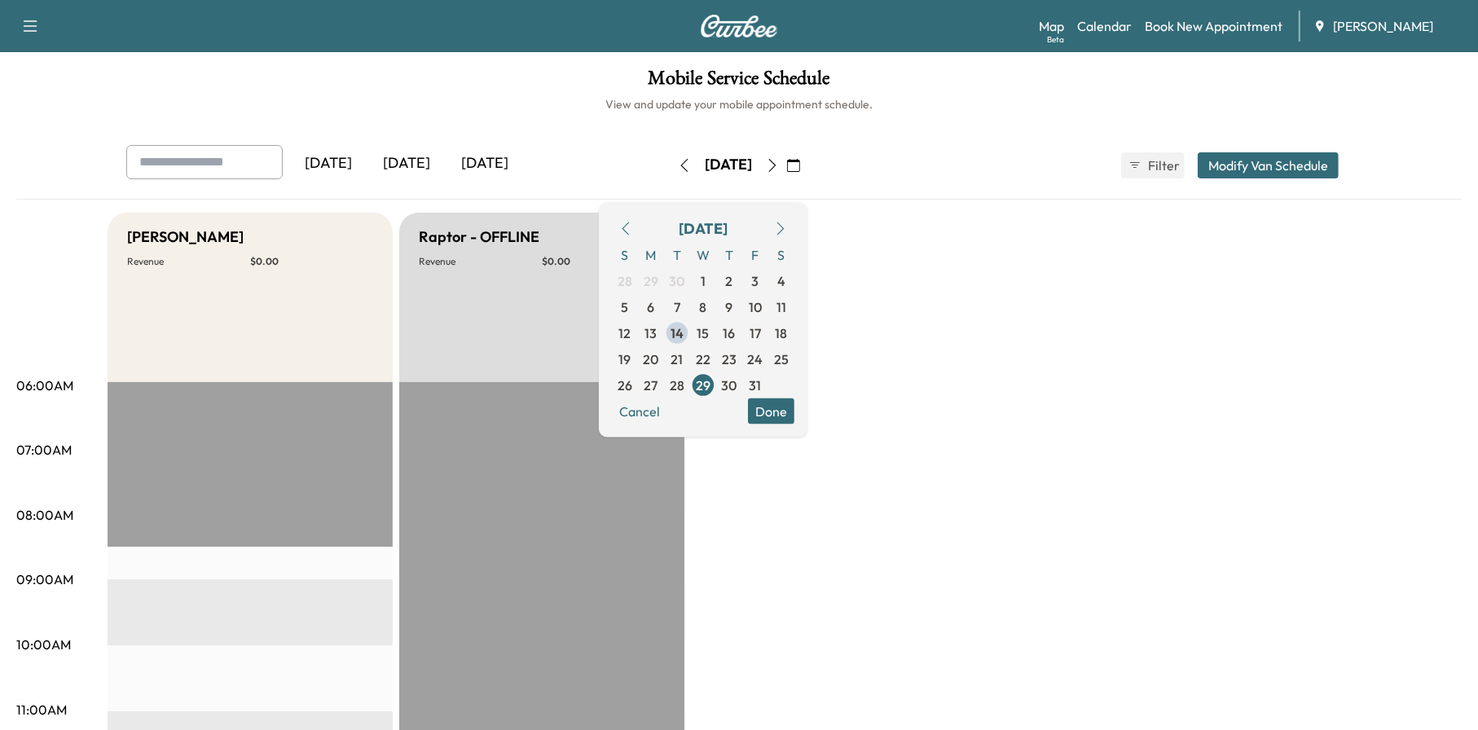
click at [738, 382] on span "30" at bounding box center [729, 385] width 15 height 20
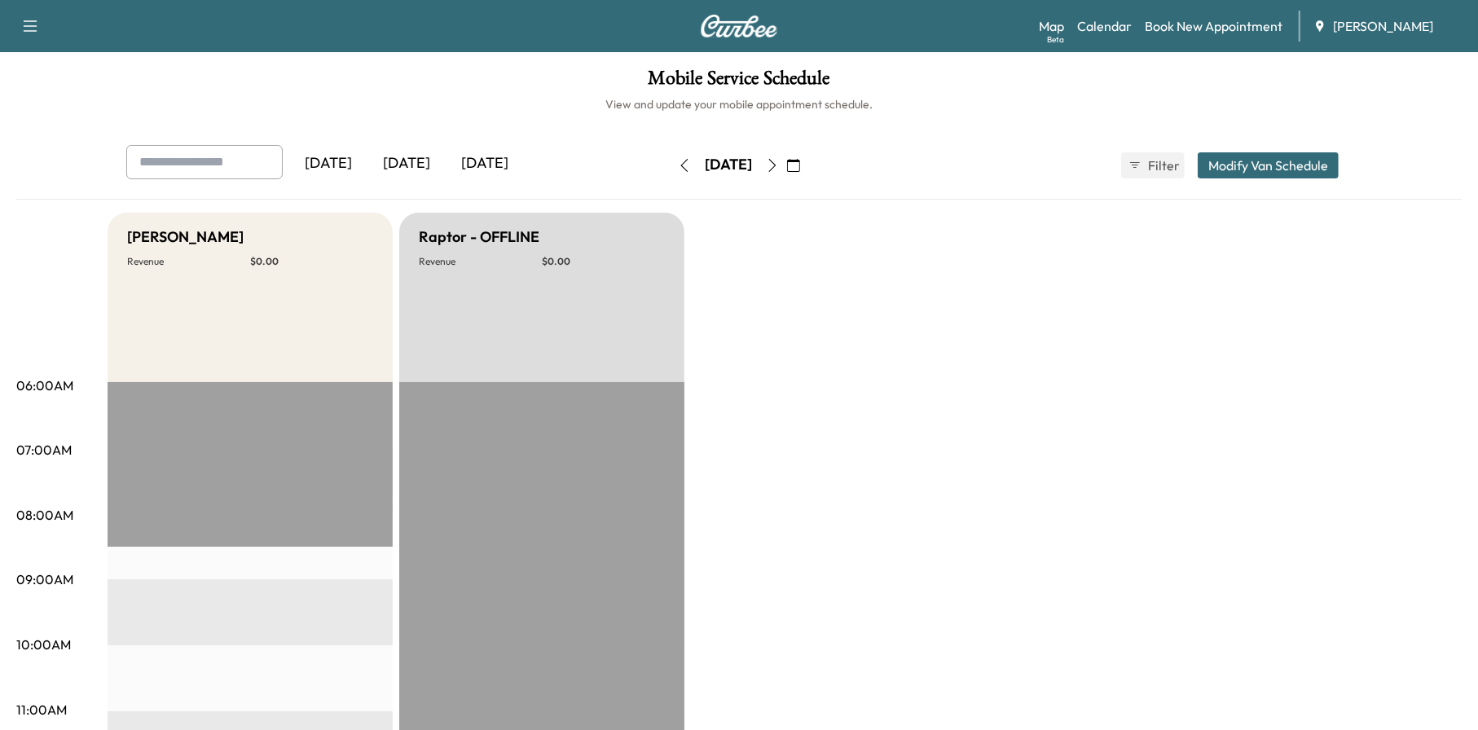
click at [808, 158] on button "button" at bounding box center [794, 165] width 28 height 26
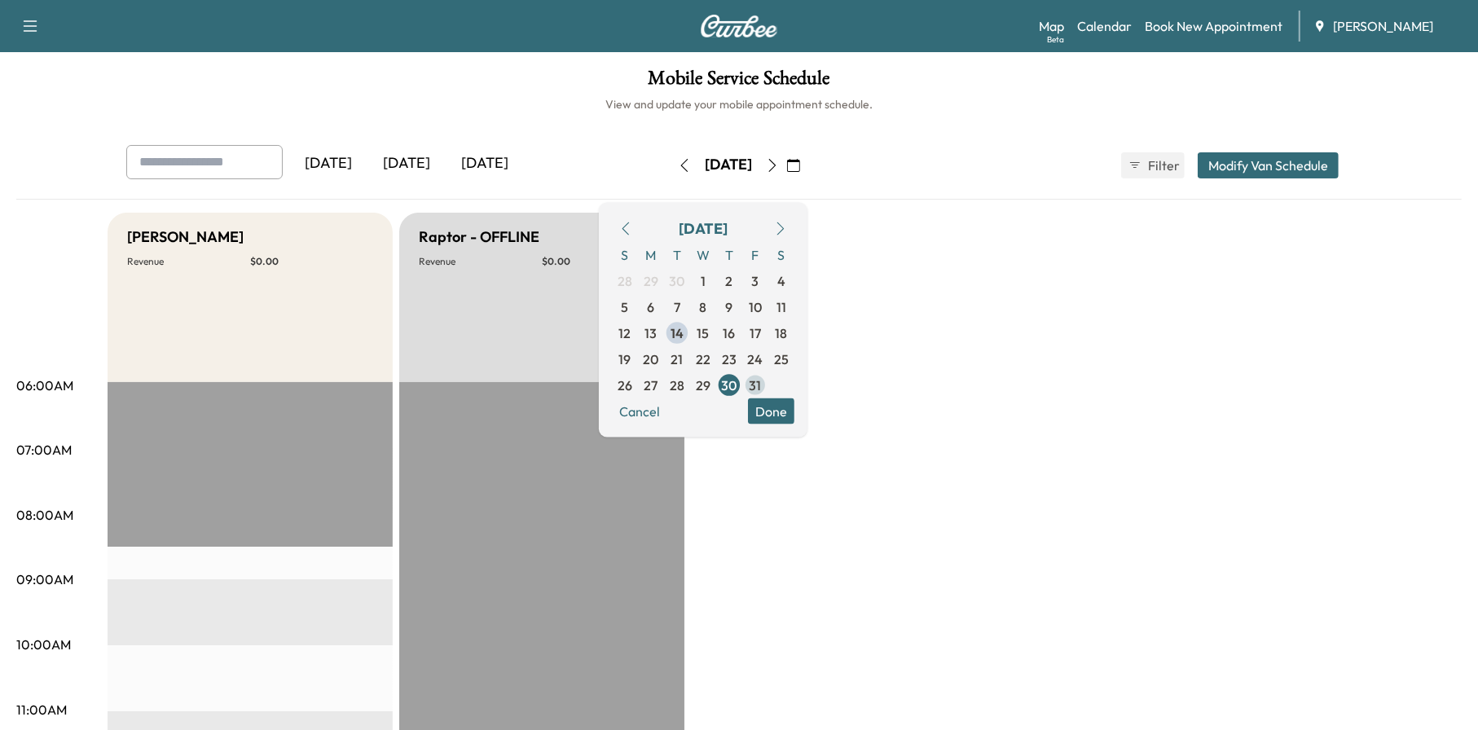
click at [769, 382] on span "31" at bounding box center [756, 385] width 26 height 26
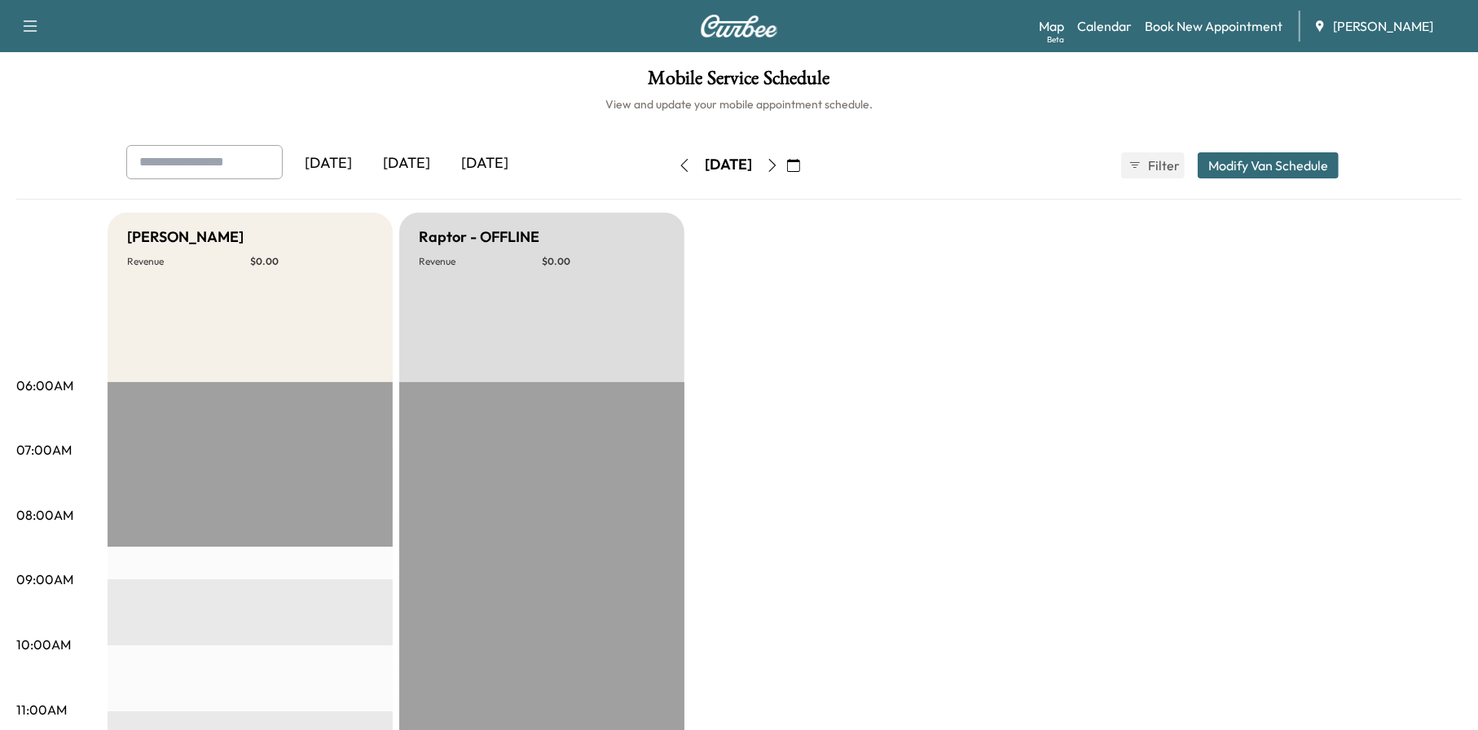
click at [808, 156] on button "button" at bounding box center [794, 165] width 28 height 26
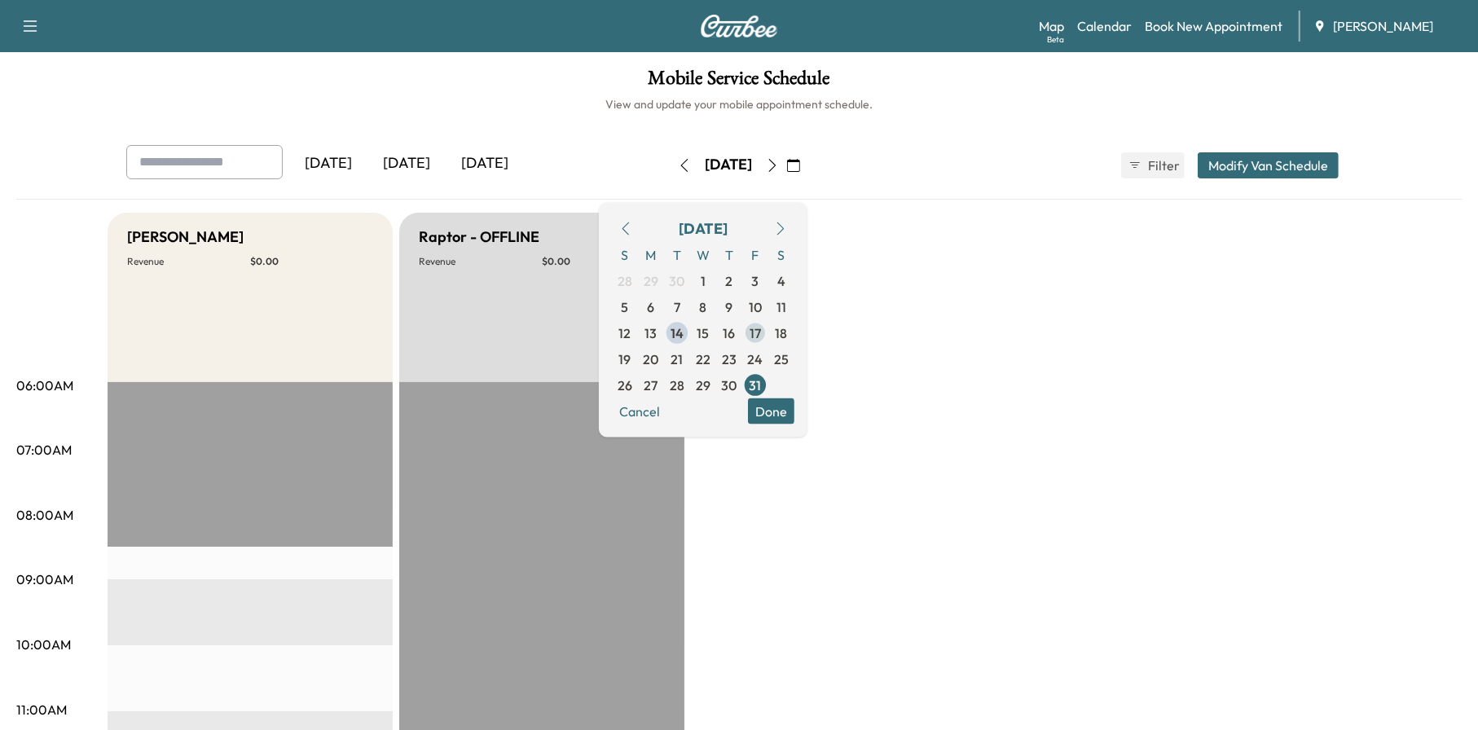
click at [761, 335] on span "17" at bounding box center [755, 333] width 11 height 20
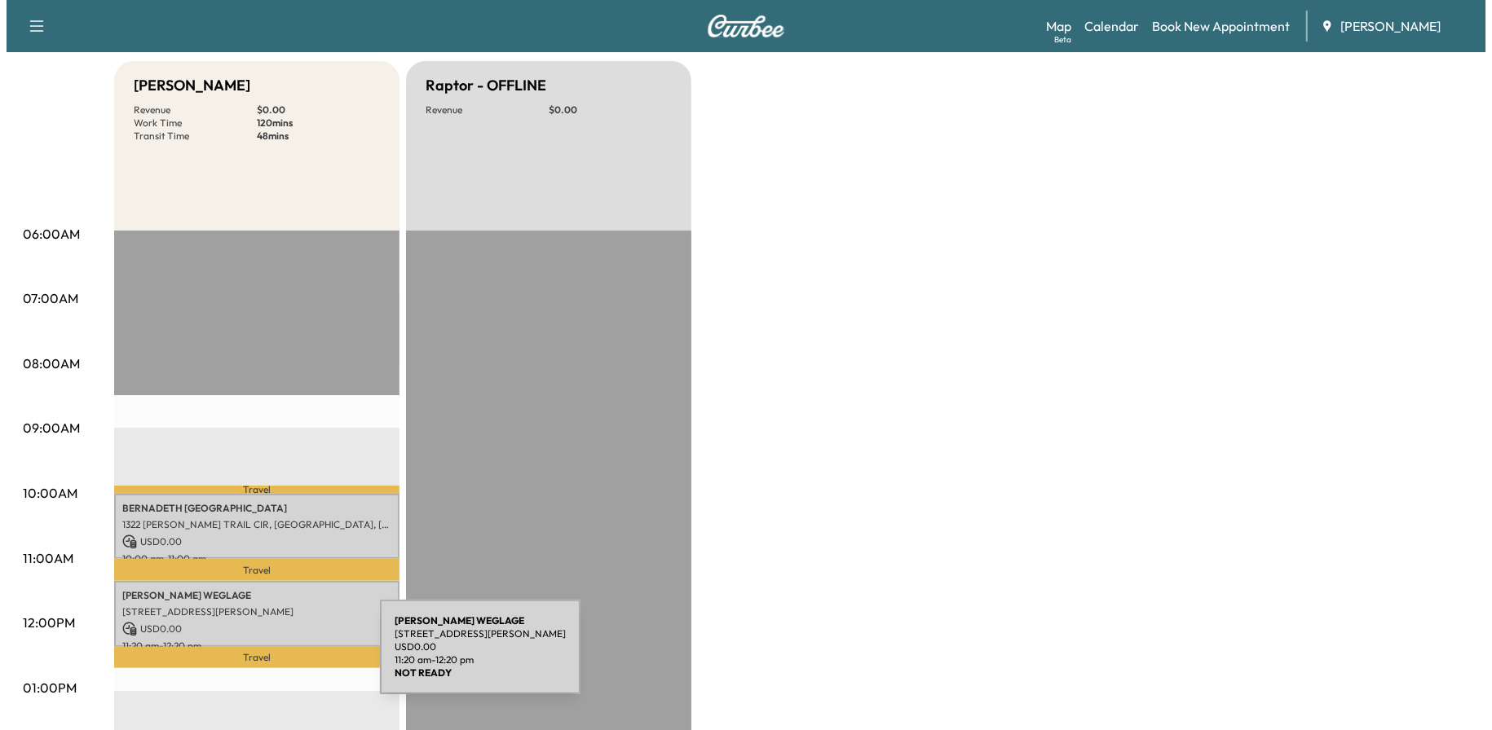
scroll to position [163, 0]
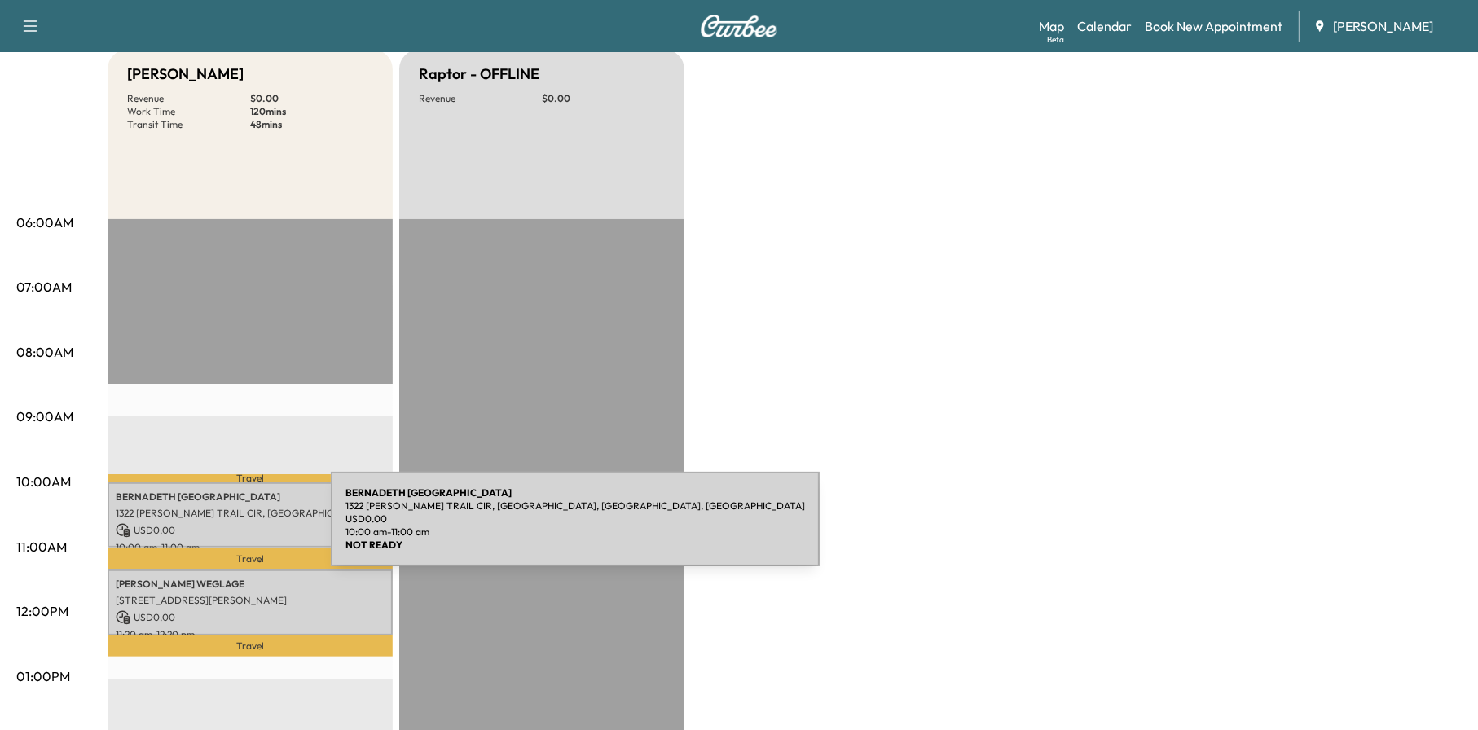
click at [209, 527] on p "USD 0.00" at bounding box center [250, 530] width 269 height 15
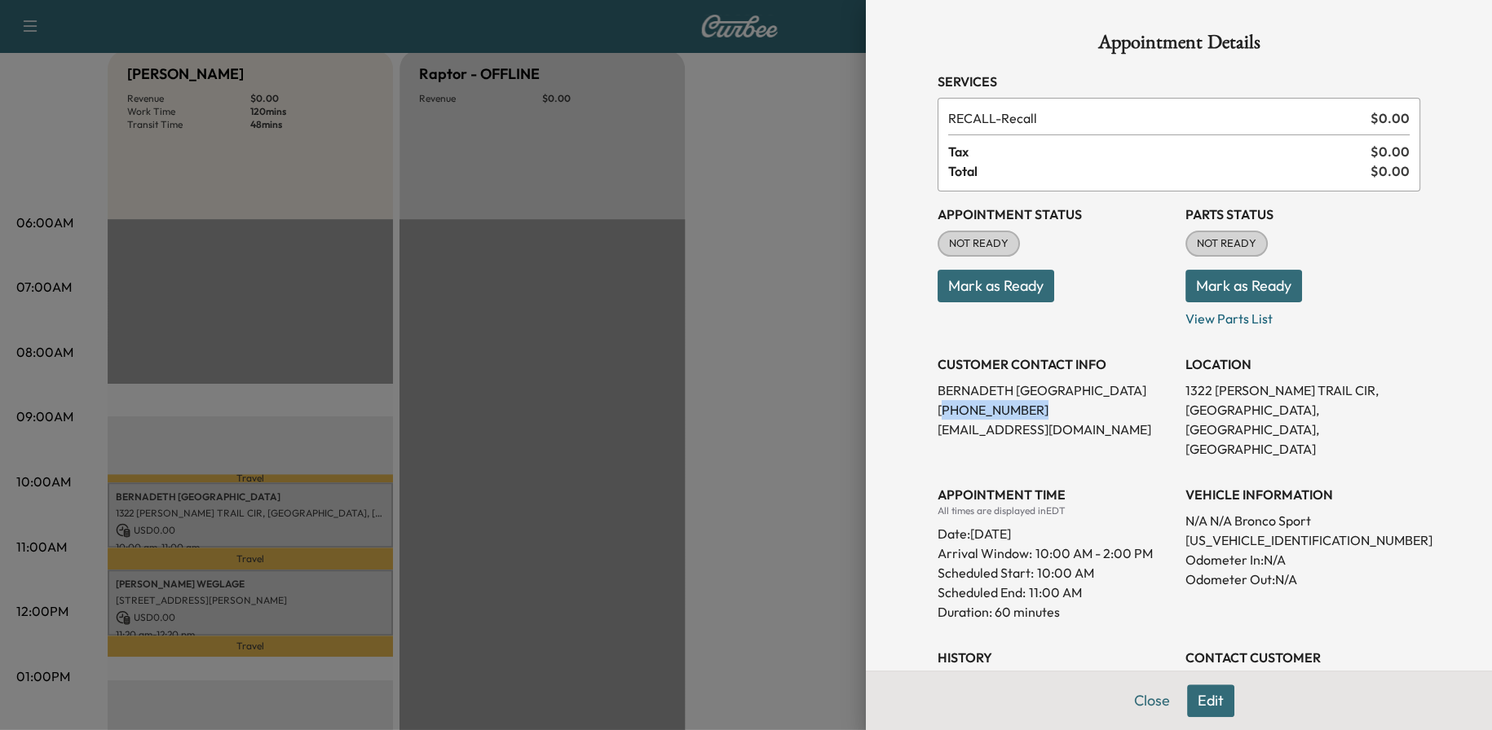
drag, startPoint x: 1012, startPoint y: 409, endPoint x: 929, endPoint y: 409, distance: 83.1
click at [937, 409] on p "[PHONE_NUMBER]" at bounding box center [1054, 410] width 235 height 20
copy p "470) 542-0517"
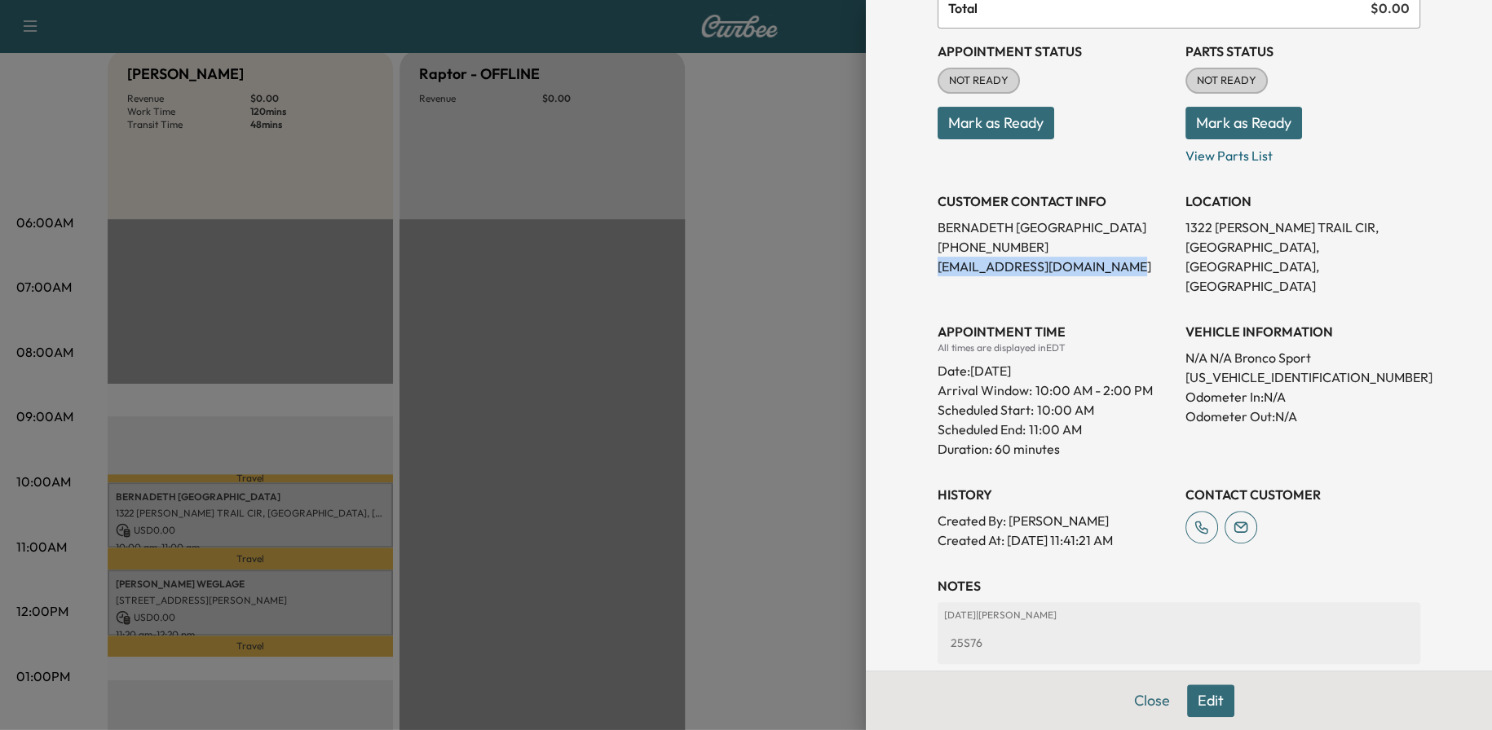
drag, startPoint x: 1157, startPoint y: 267, endPoint x: 944, endPoint y: 266, distance: 213.5
click at [918, 271] on div "Appointment Details Services RECALL - Recall $ 0.00 Tax $ 0.00 Total $ 0.00 App…" at bounding box center [1179, 306] width 522 height 938
copy p "[EMAIL_ADDRESS][DOMAIN_NAME]"
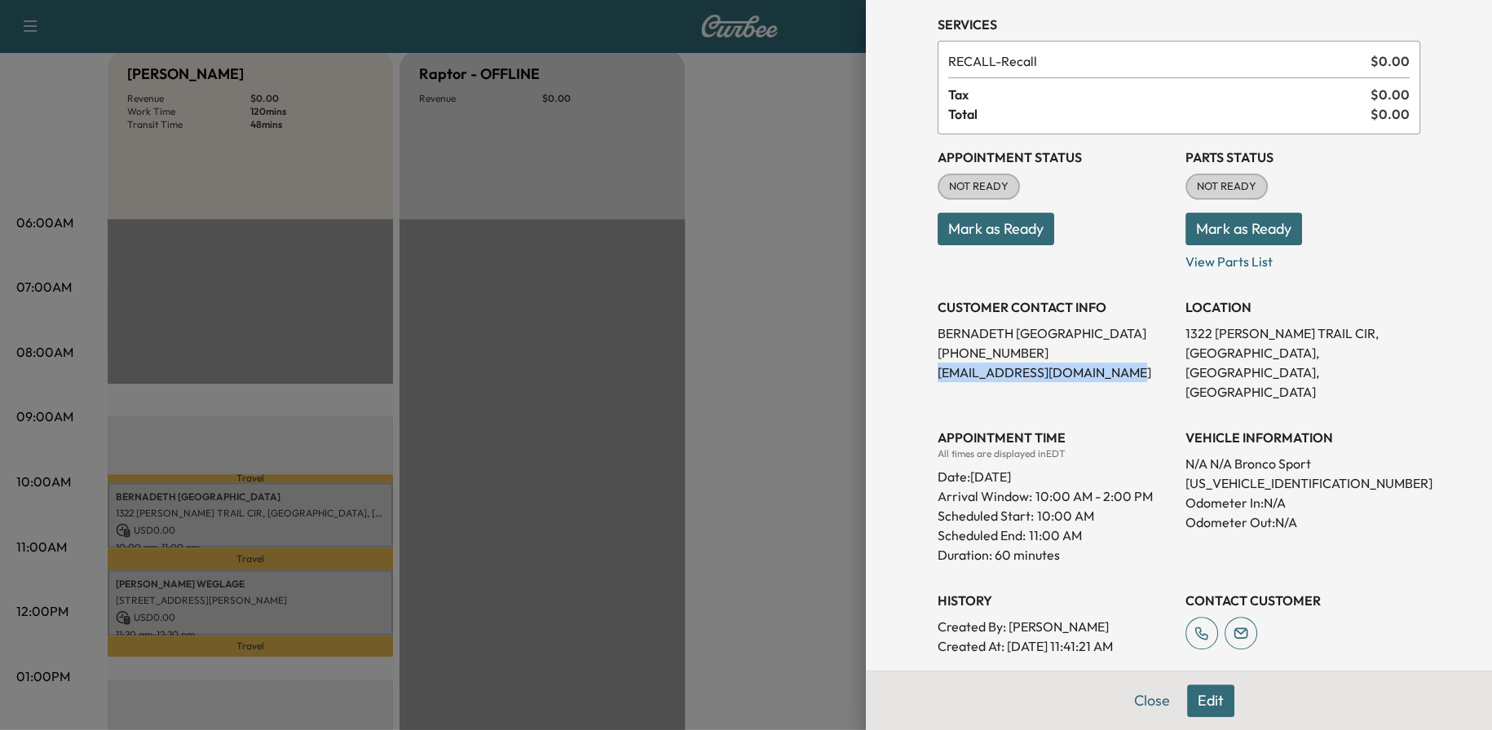
scroll to position [0, 0]
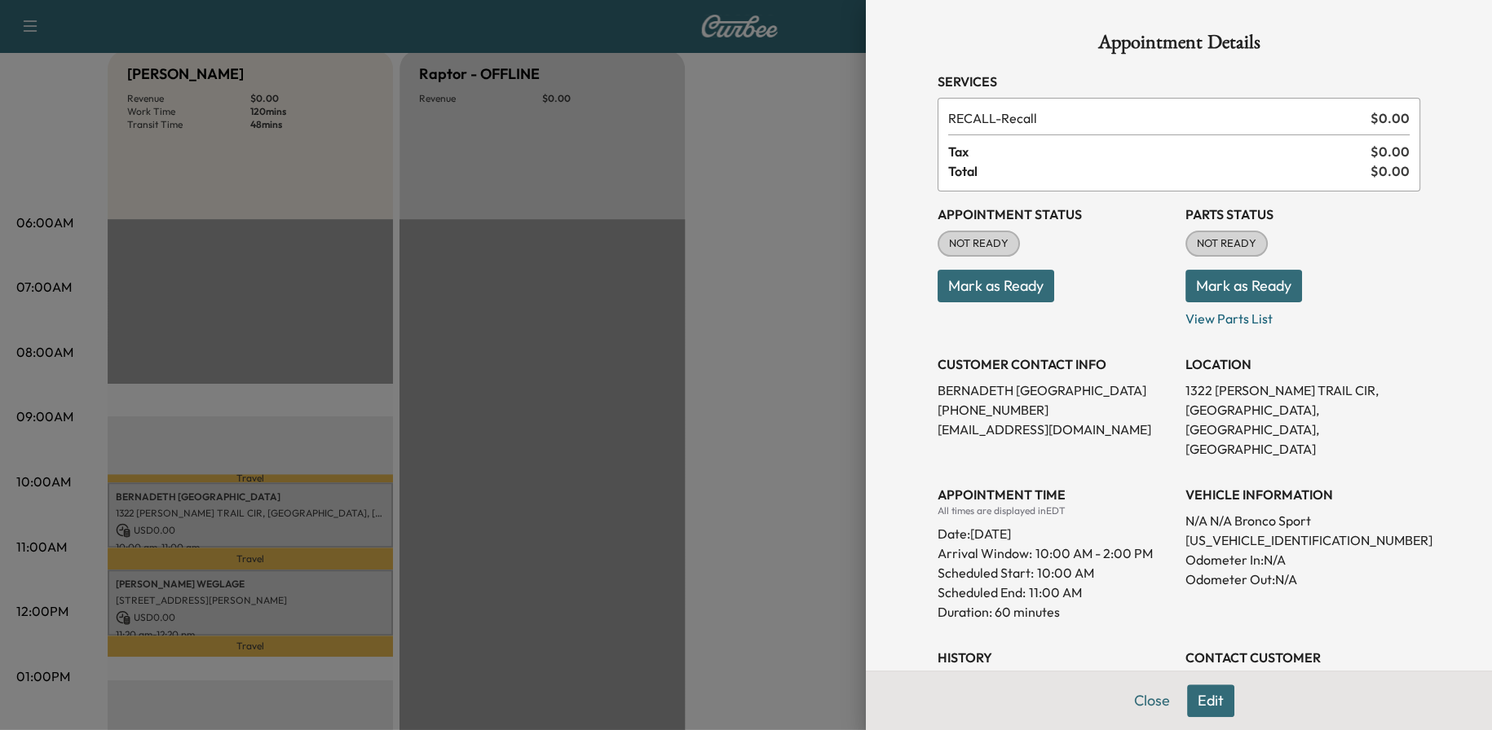
click at [774, 471] on div at bounding box center [746, 365] width 1492 height 730
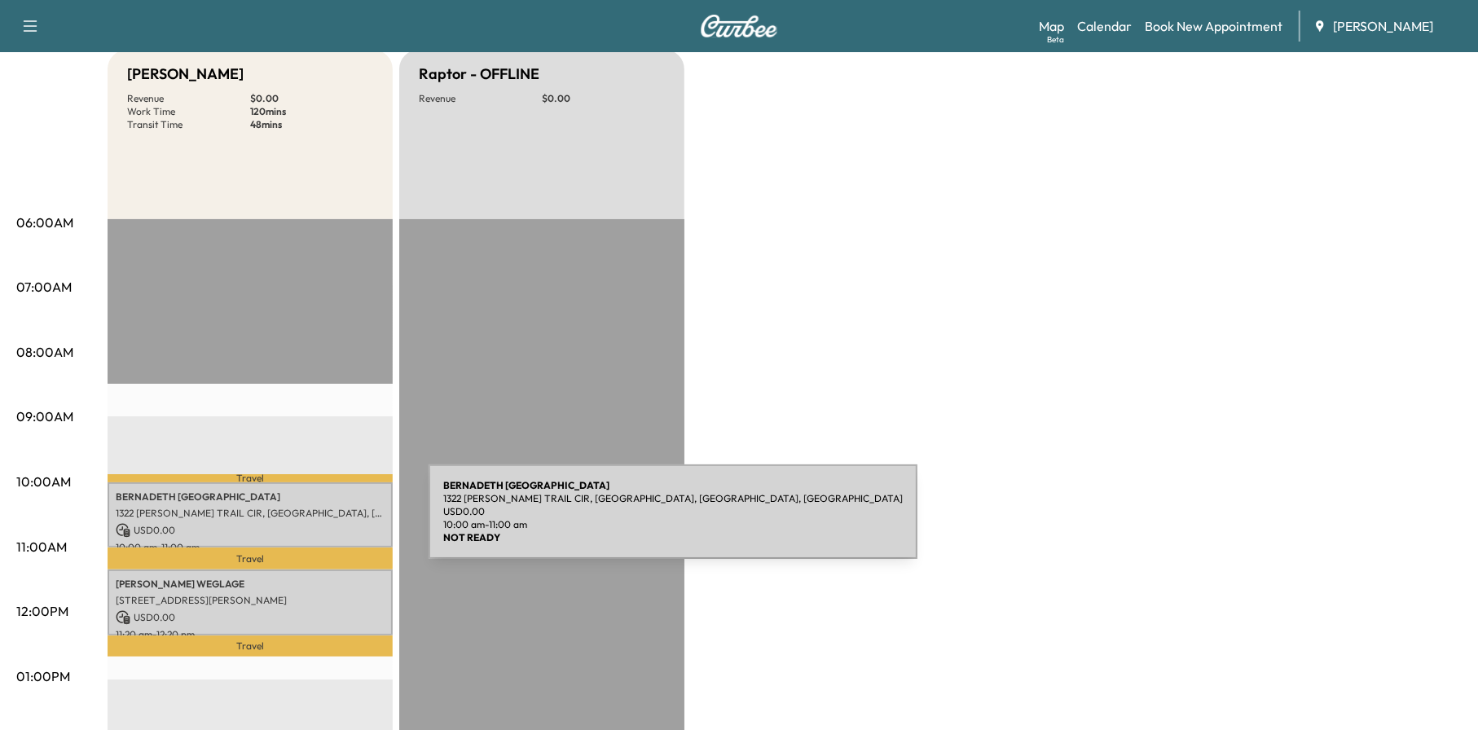
click at [306, 523] on p "USD 0.00" at bounding box center [250, 530] width 269 height 15
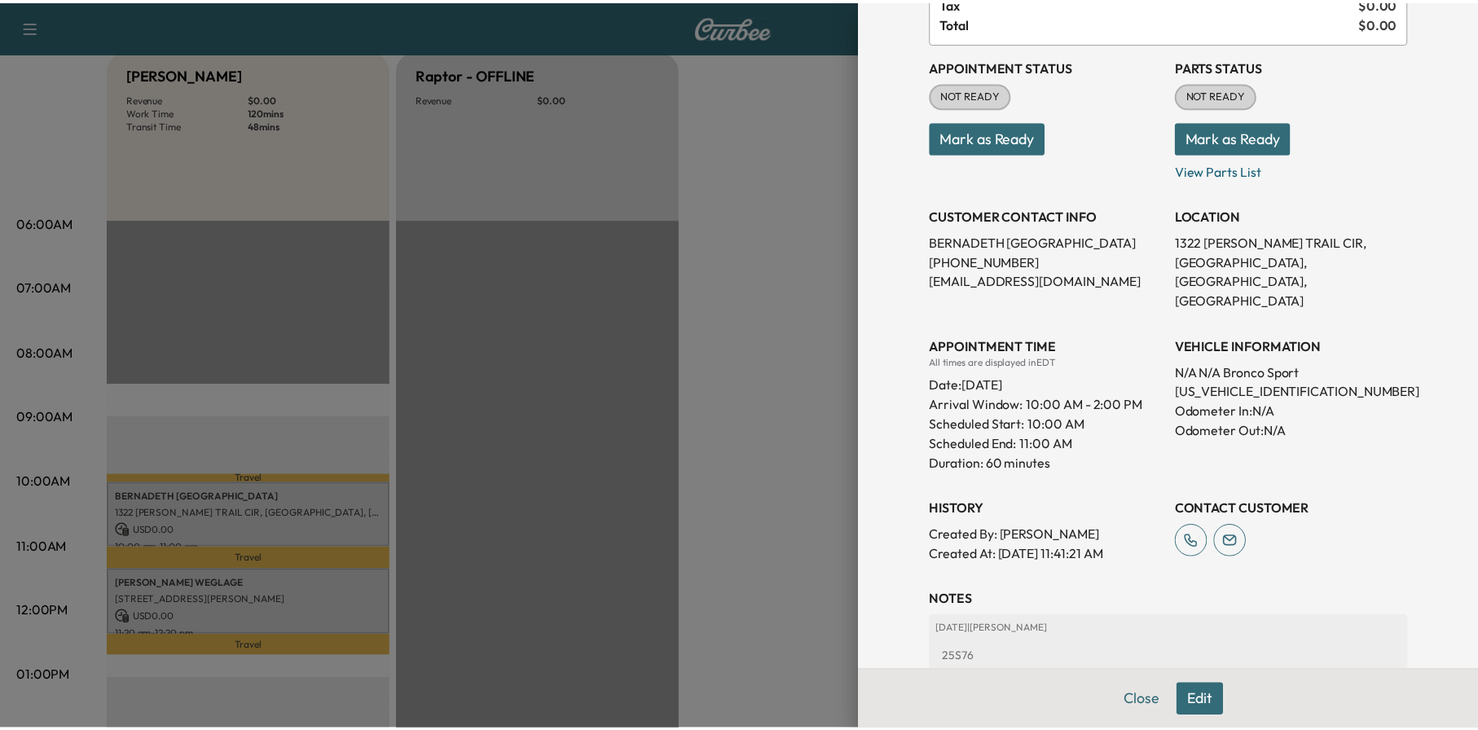
scroll to position [163, 0]
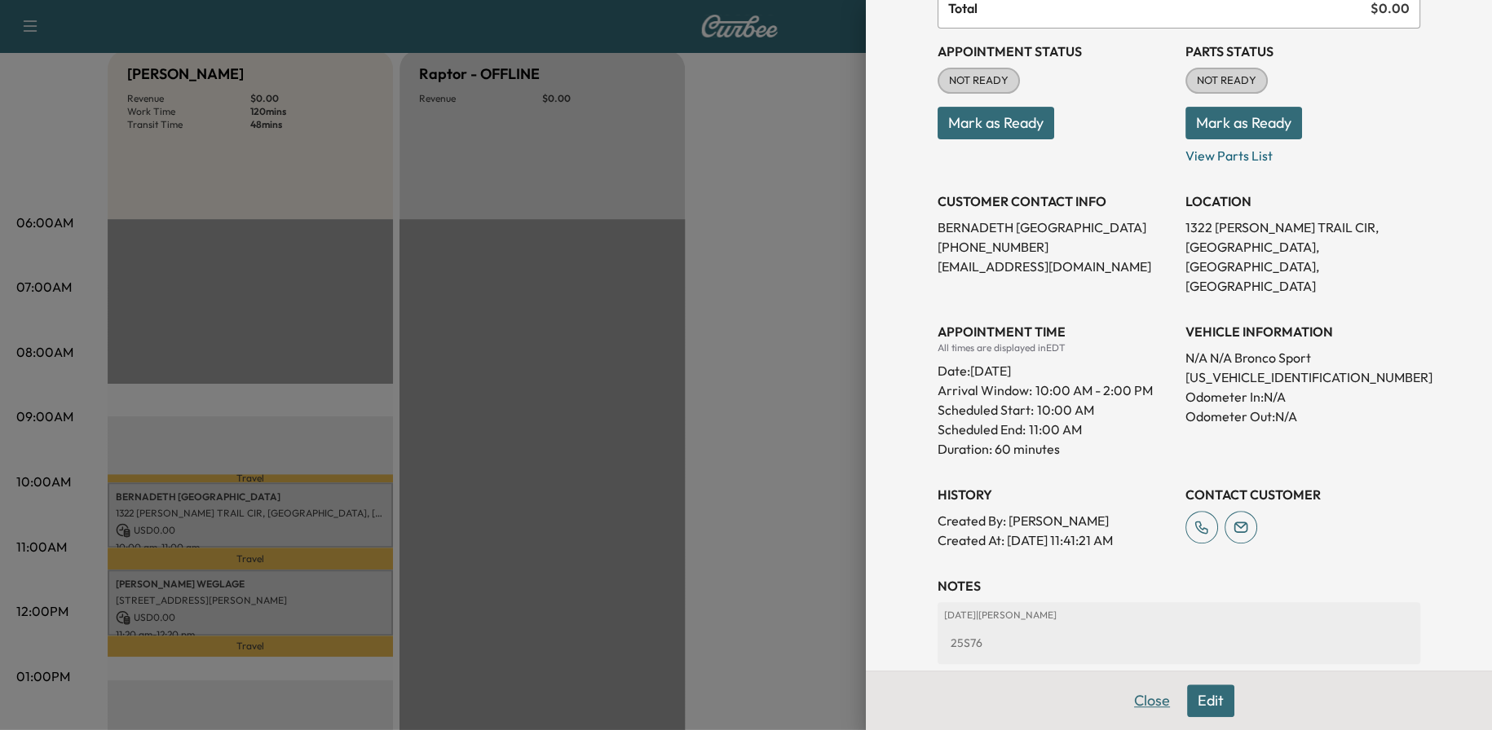
click at [1139, 701] on button "Close" at bounding box center [1151, 701] width 57 height 33
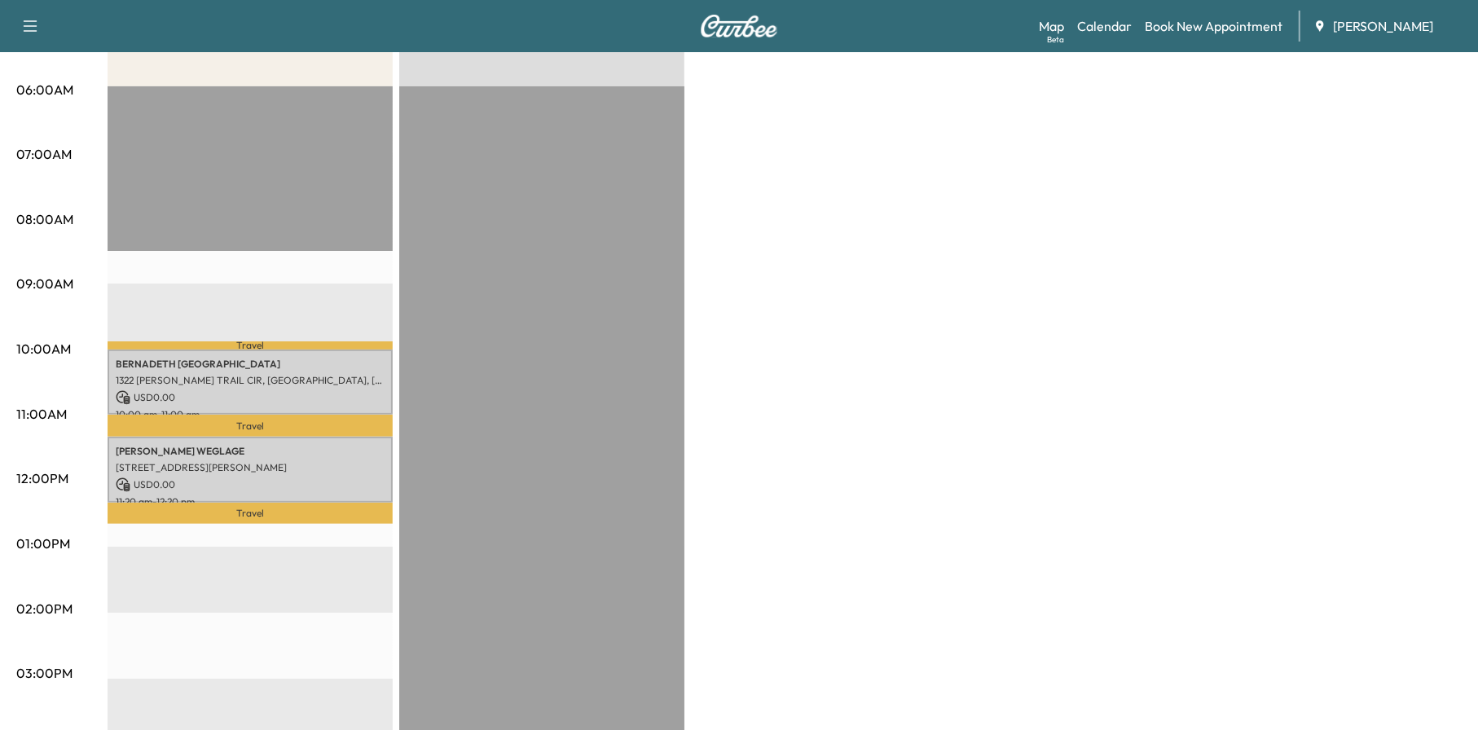
scroll to position [0, 0]
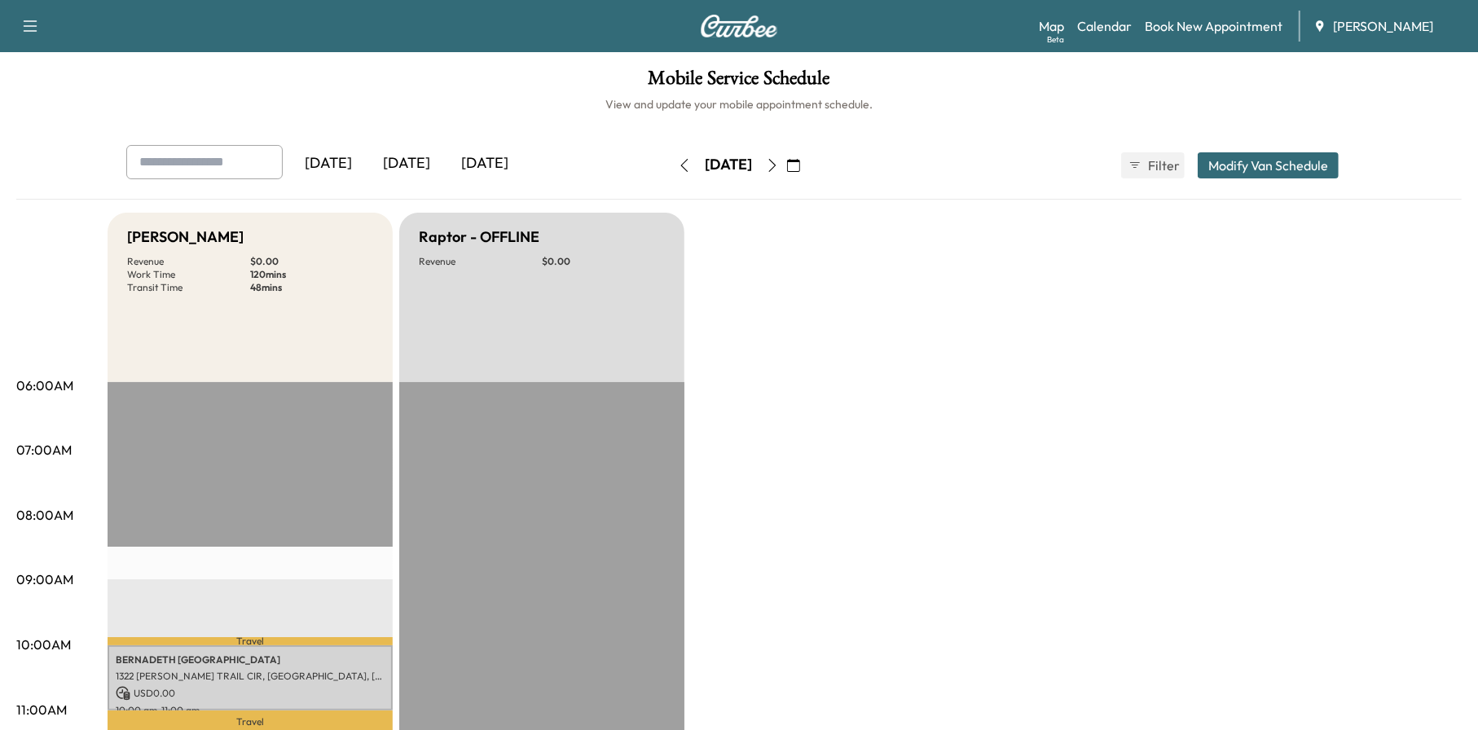
click at [671, 158] on button "button" at bounding box center [685, 165] width 28 height 26
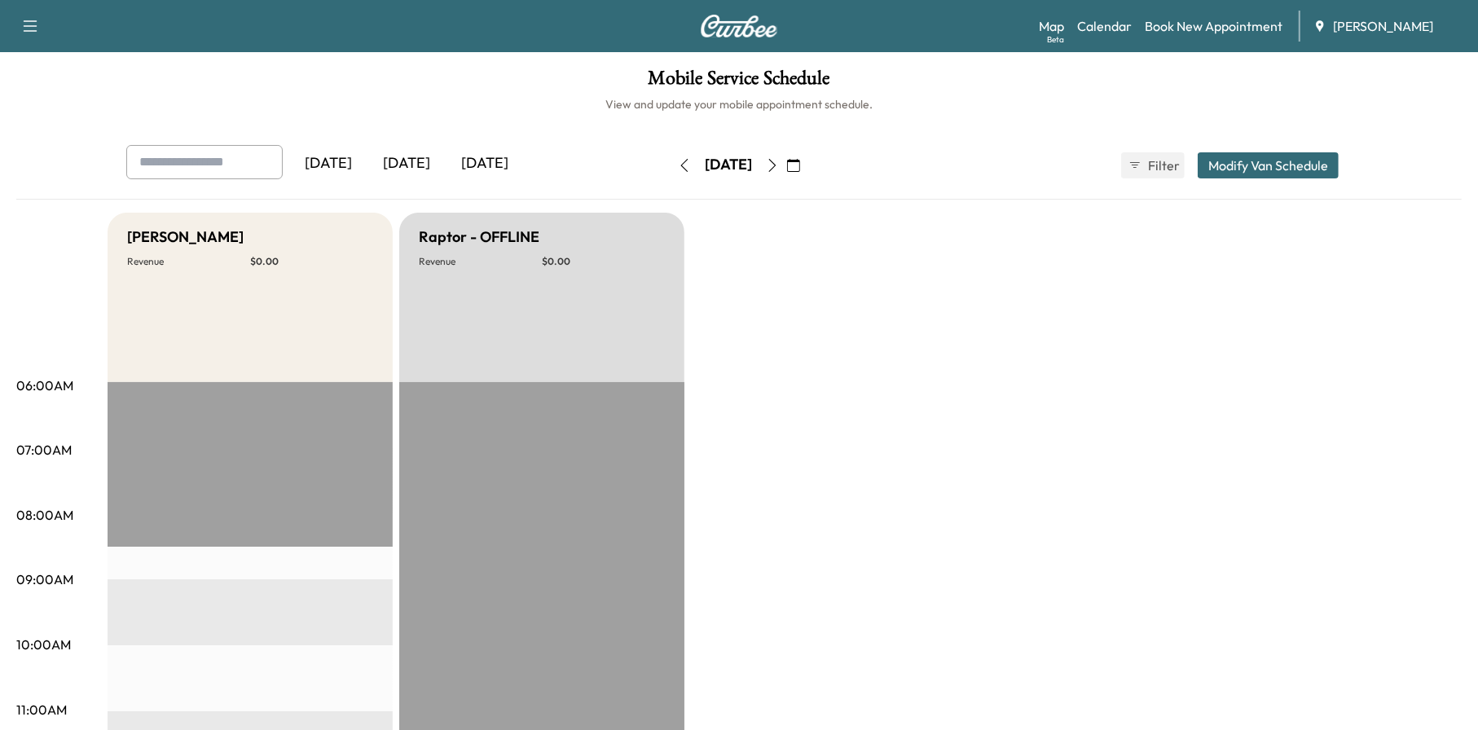
click at [671, 161] on button "button" at bounding box center [685, 165] width 28 height 26
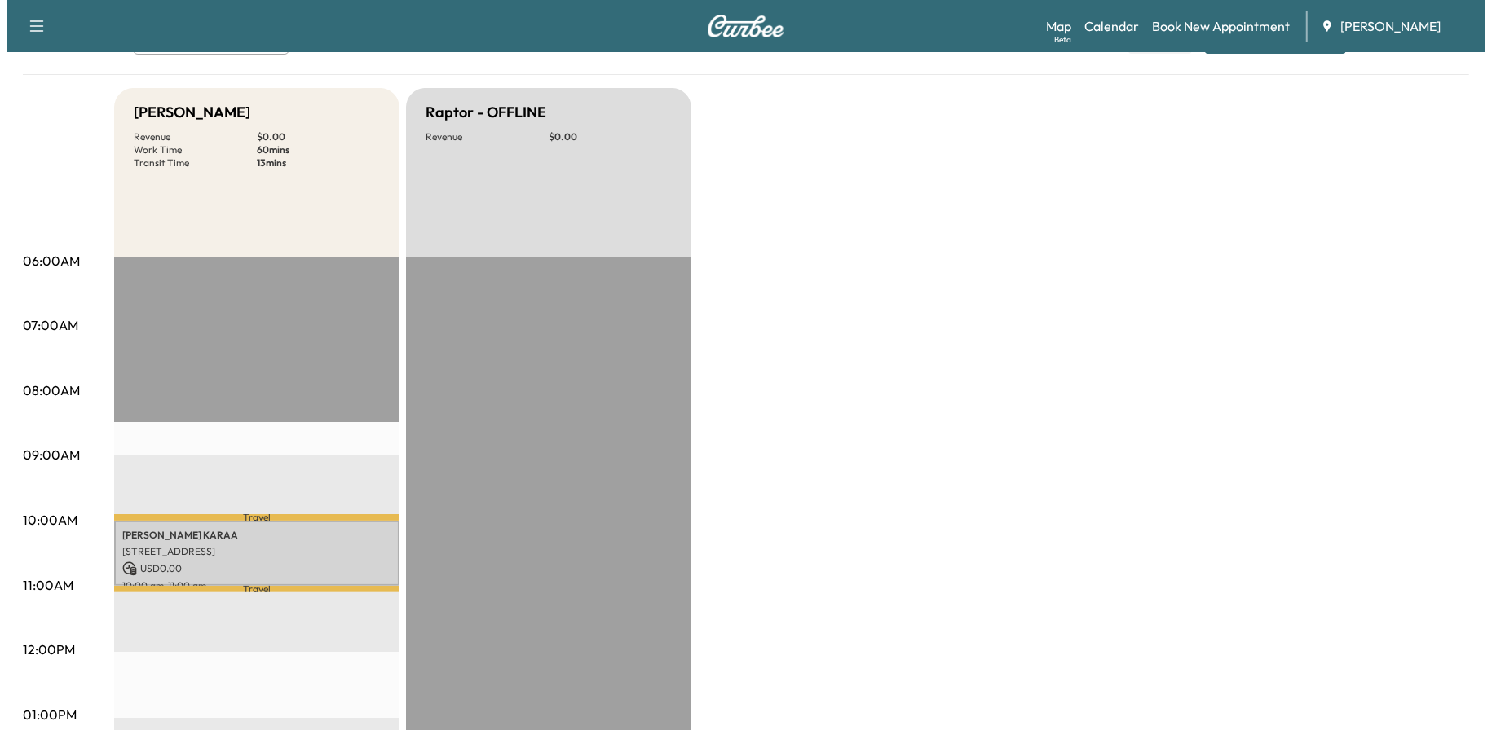
scroll to position [326, 0]
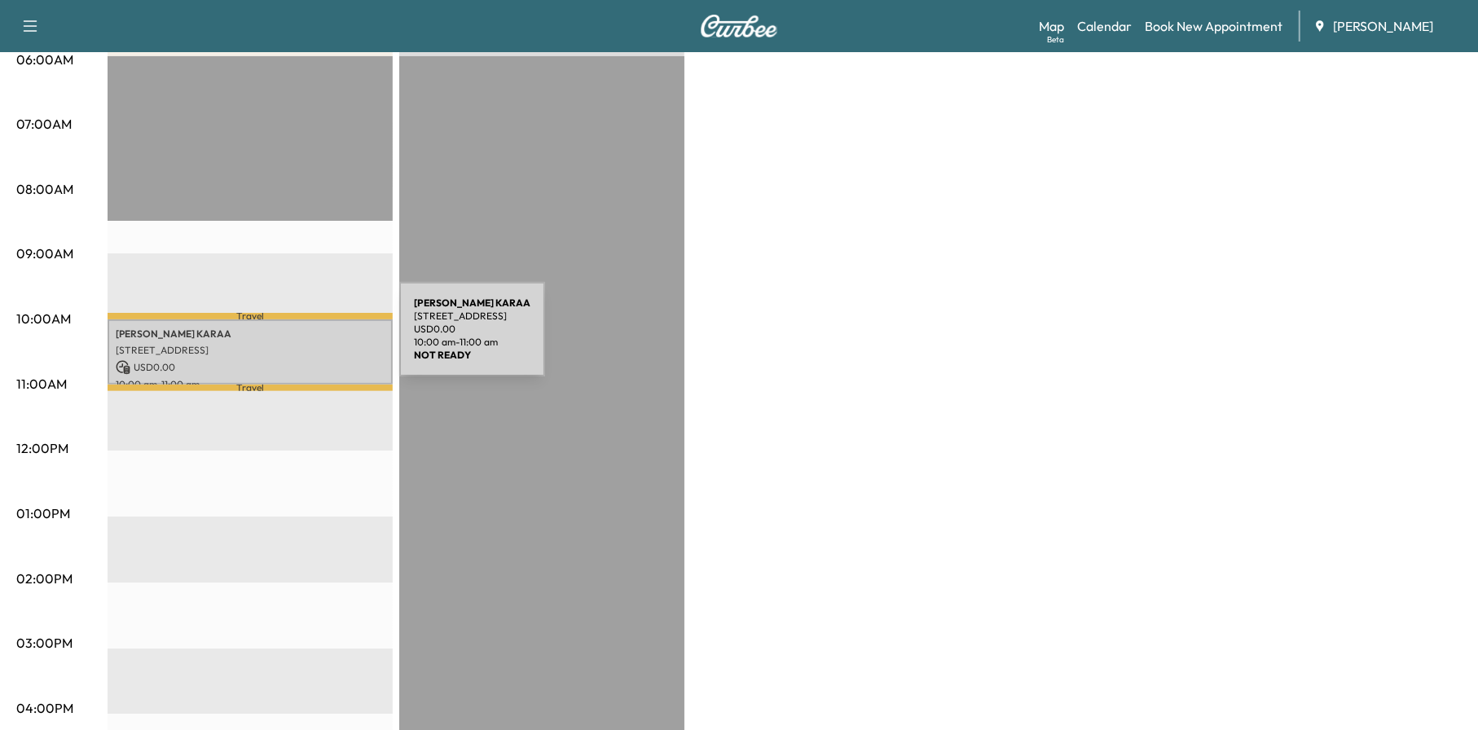
click at [277, 344] on p "[STREET_ADDRESS]" at bounding box center [250, 350] width 269 height 13
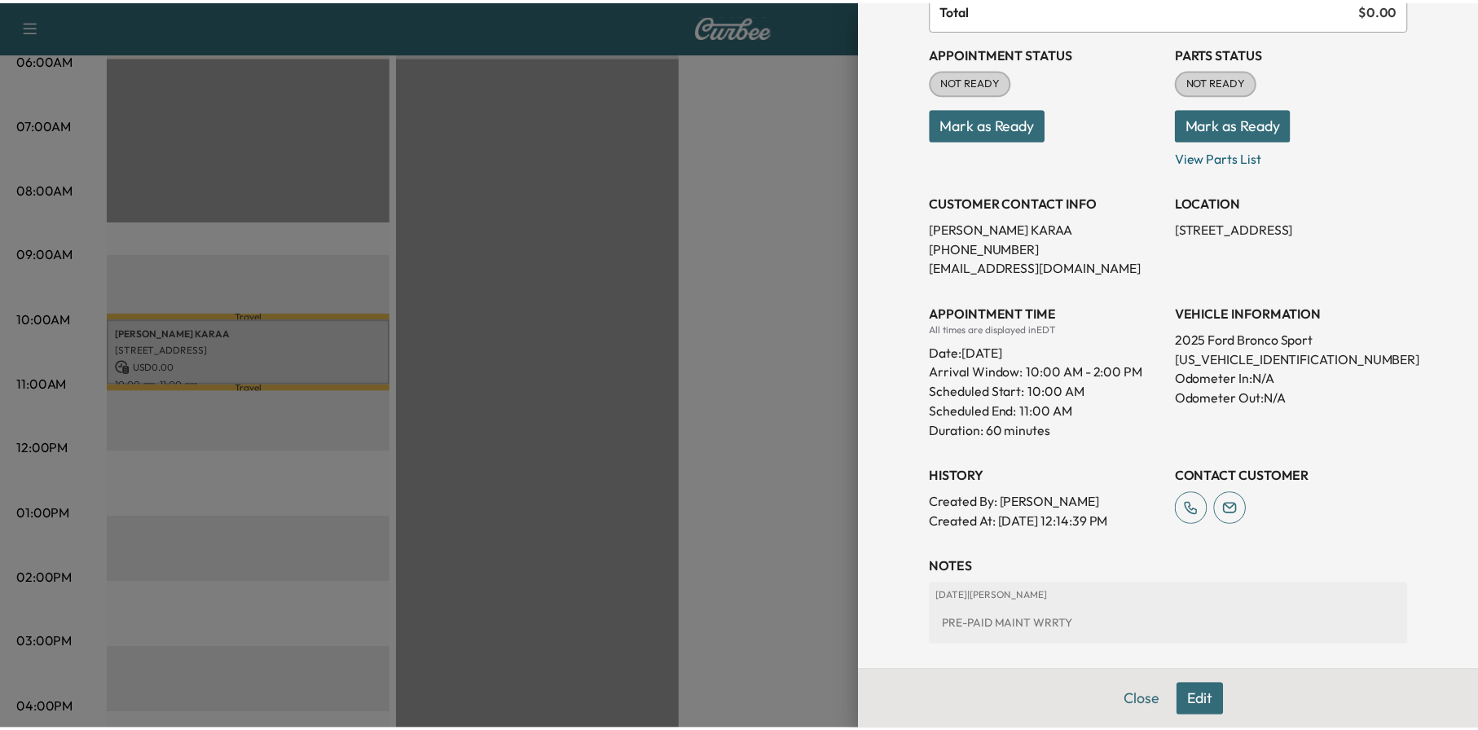
scroll to position [163, 0]
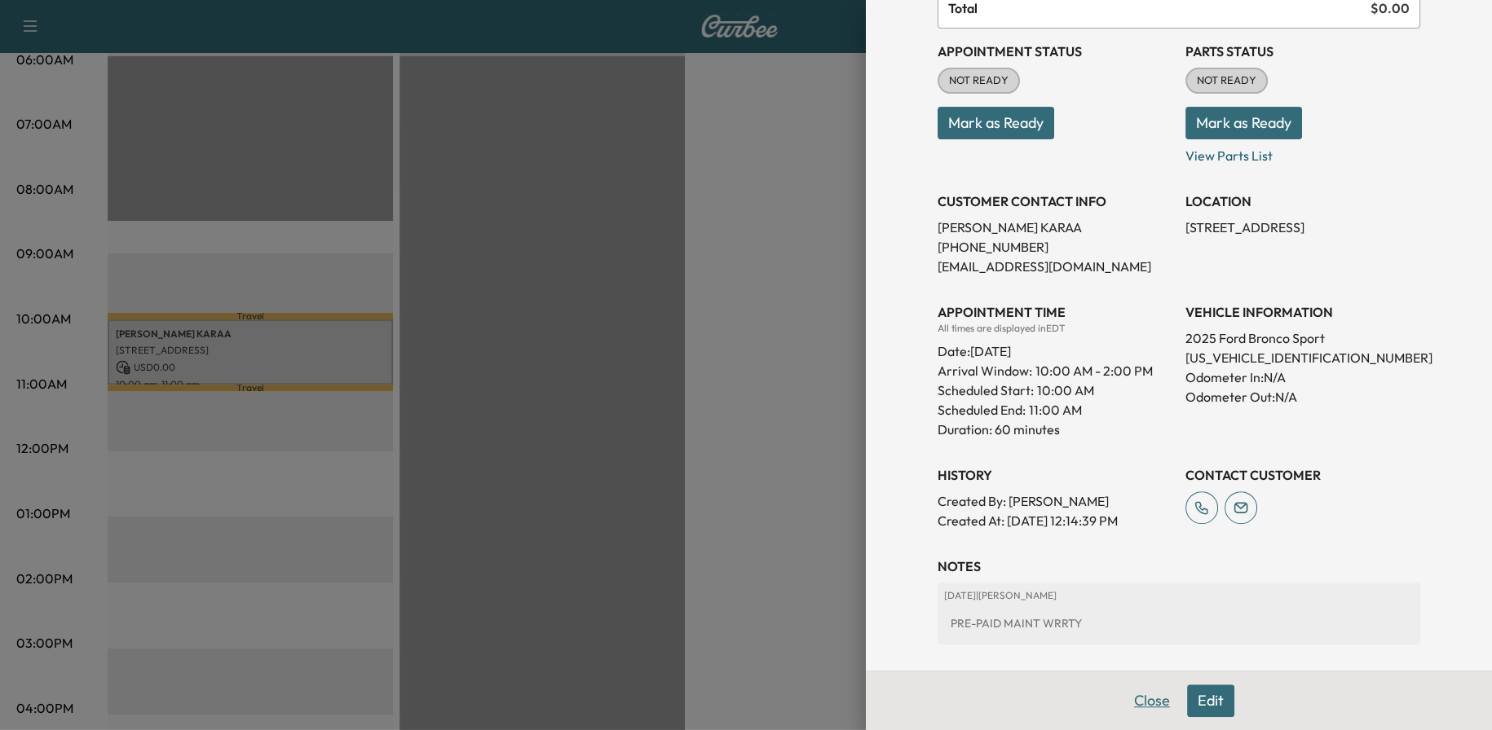
click at [1146, 699] on button "Close" at bounding box center [1151, 701] width 57 height 33
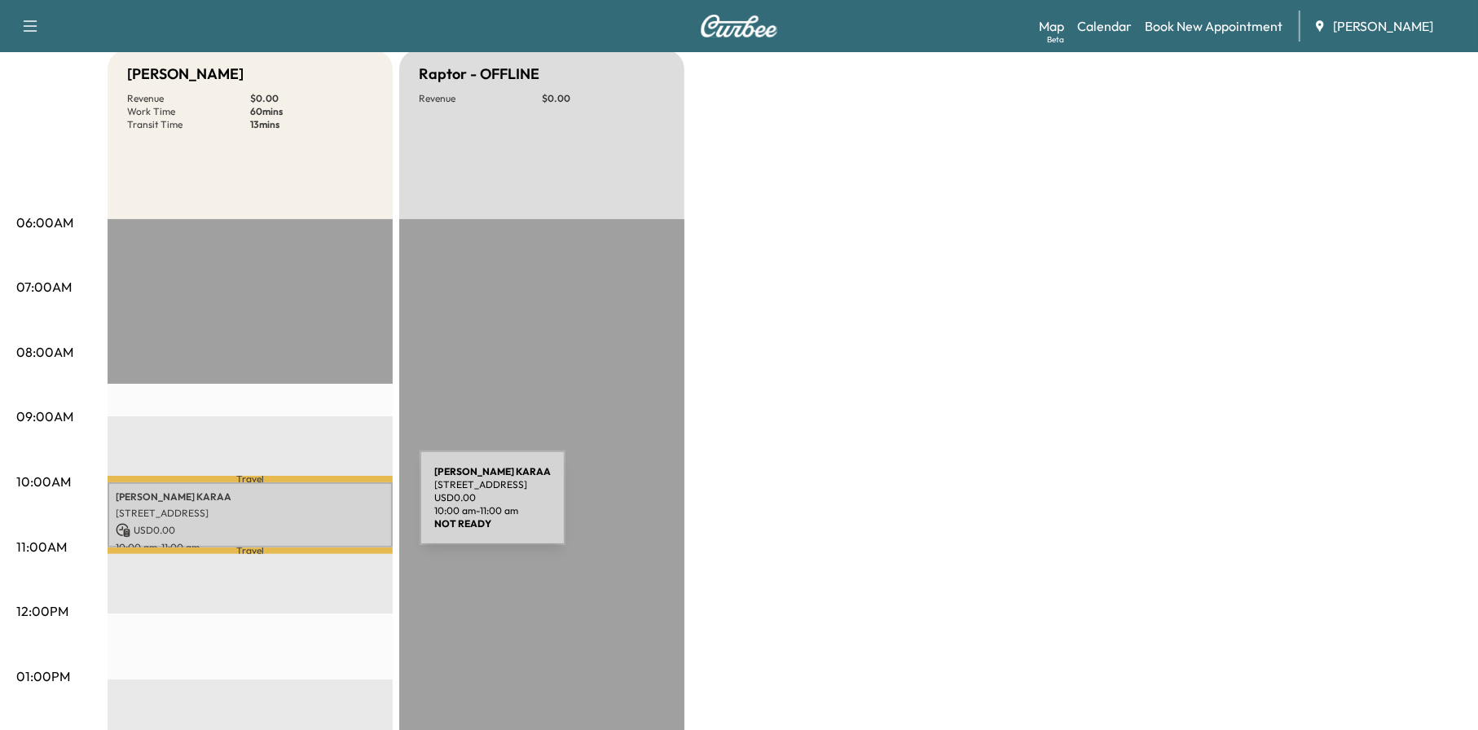
click at [297, 507] on p "[STREET_ADDRESS]" at bounding box center [250, 513] width 269 height 13
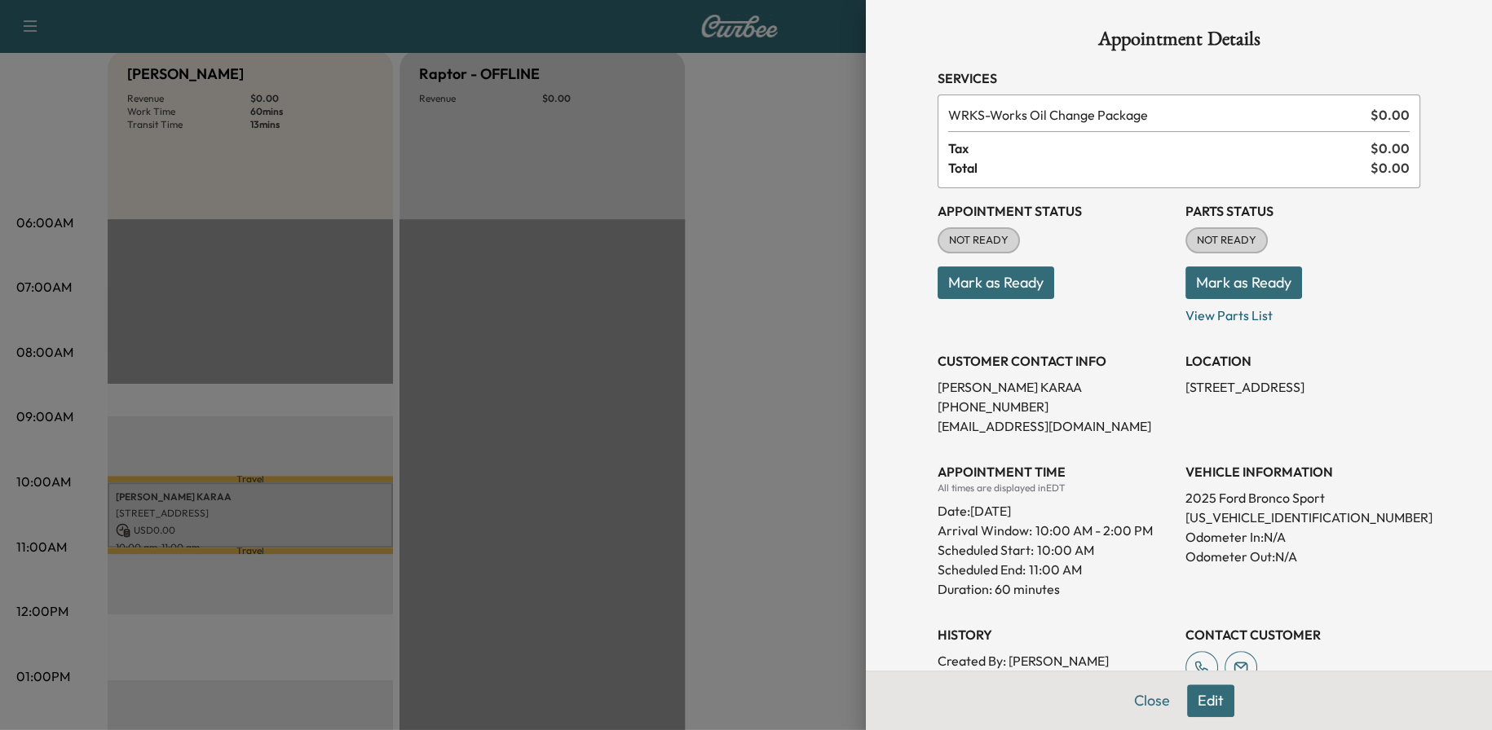
scroll to position [0, 0]
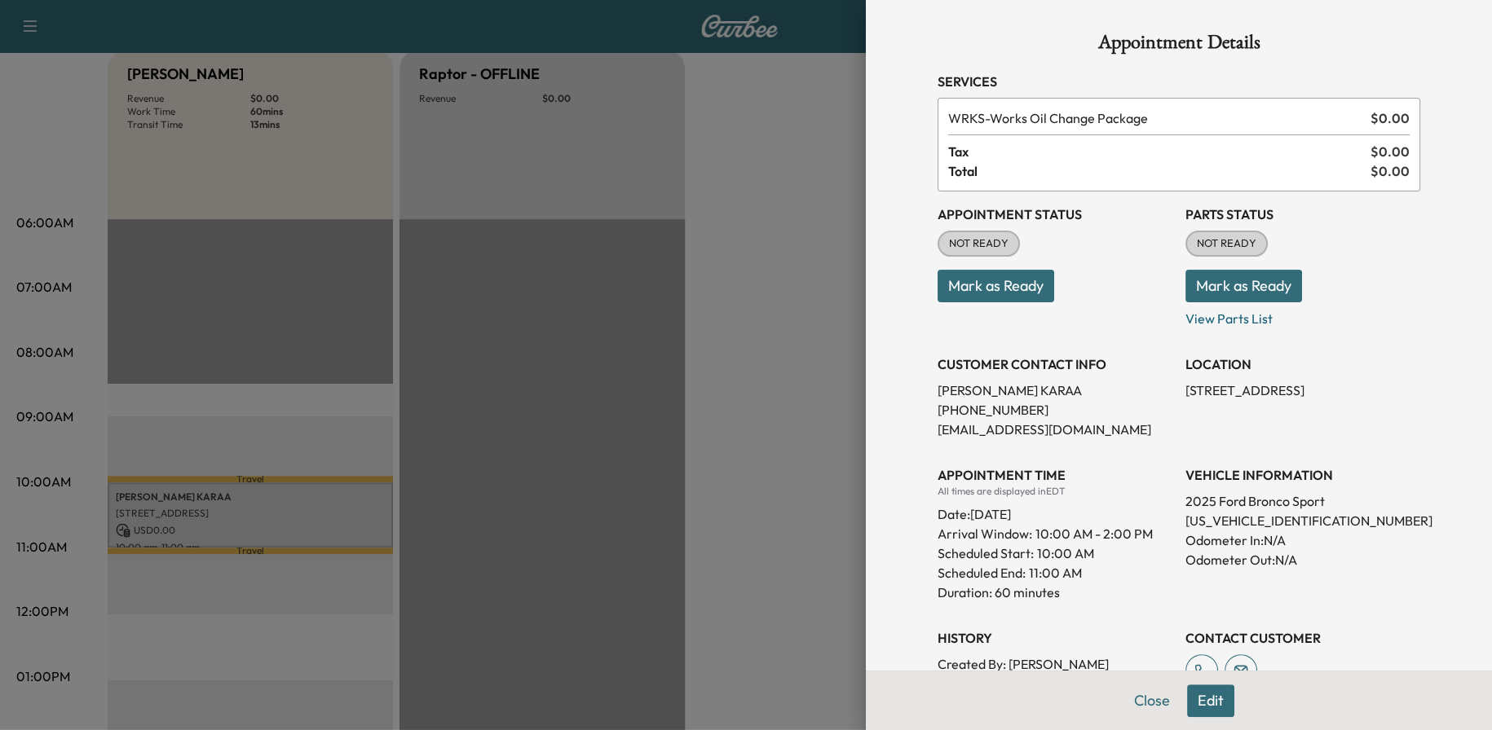
click at [1114, 501] on div "Date: [DATE]" at bounding box center [1054, 511] width 235 height 26
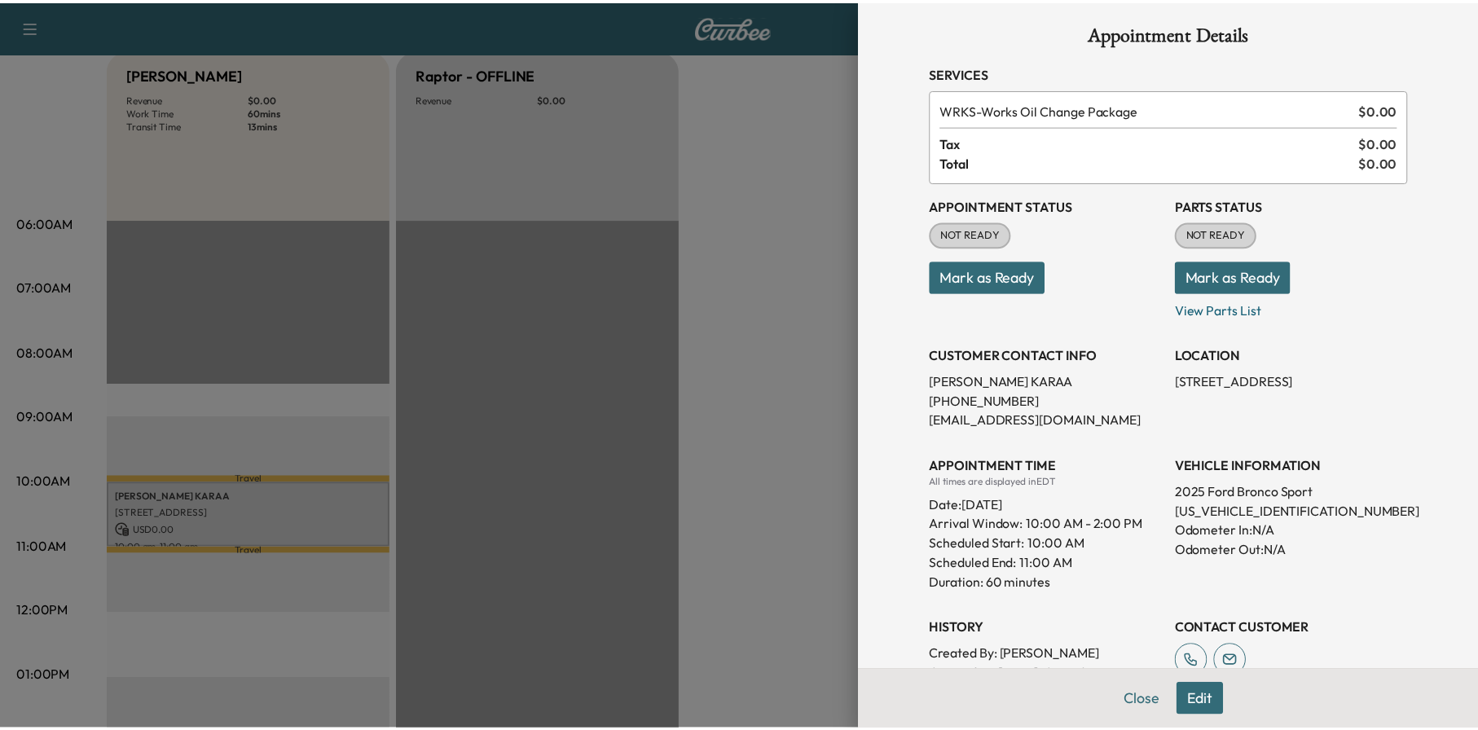
scroll to position [2, 0]
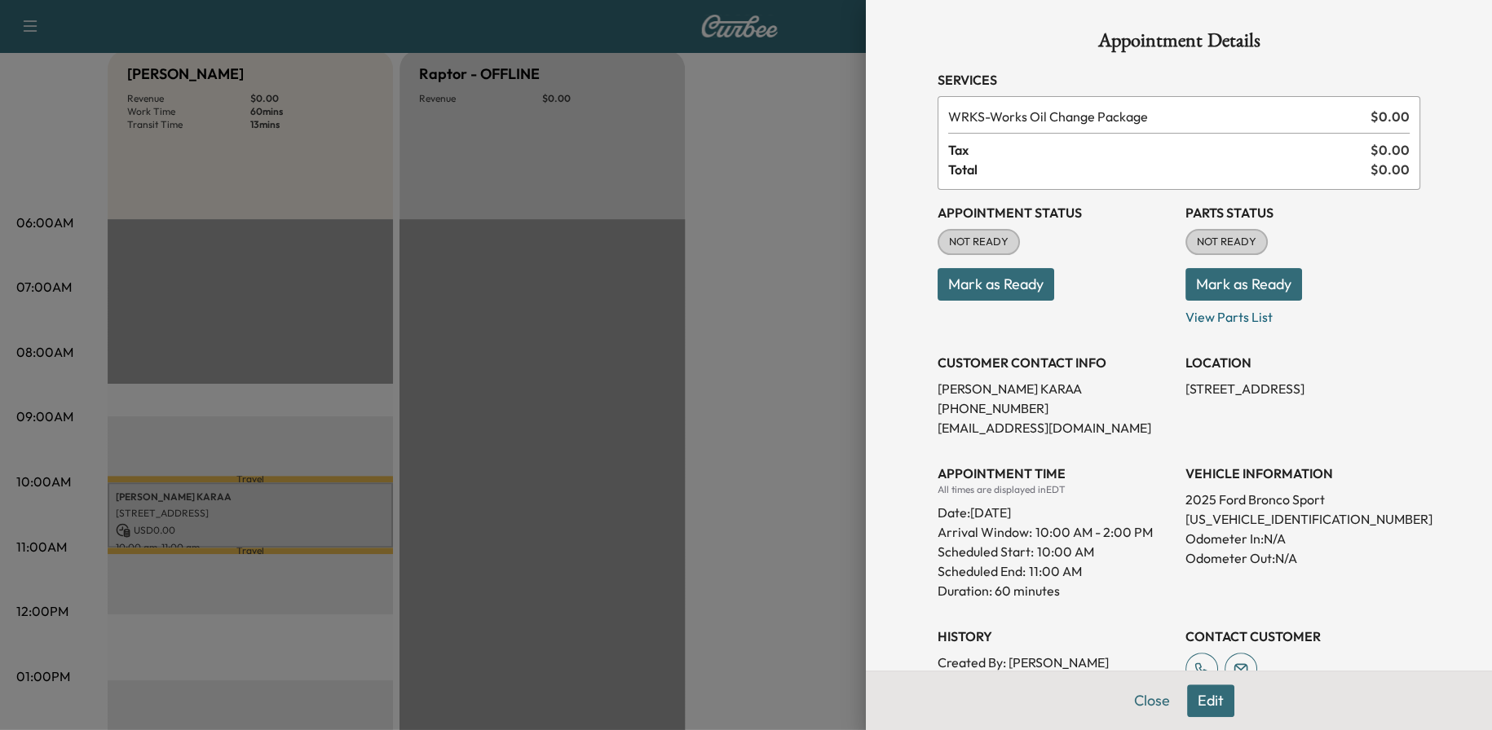
click at [803, 205] on div at bounding box center [746, 365] width 1492 height 730
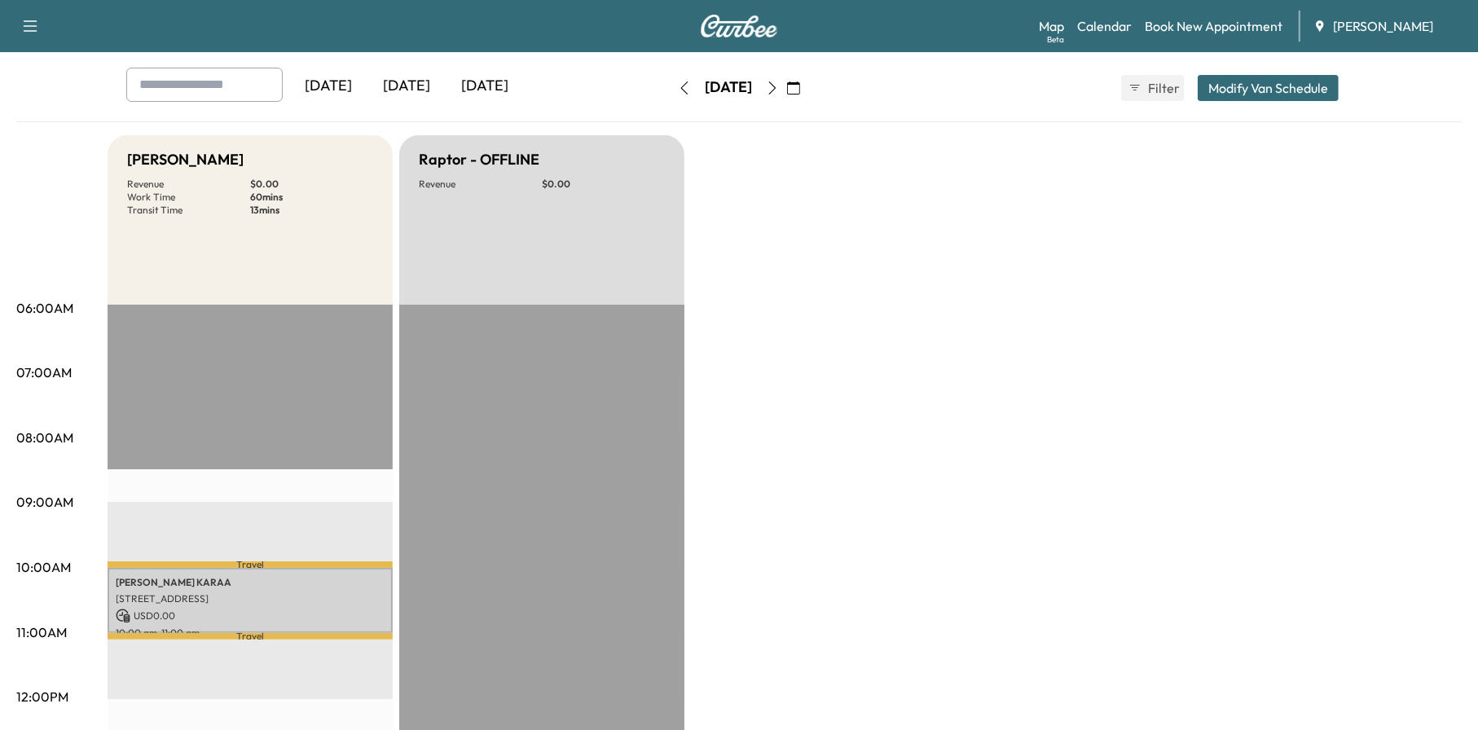
scroll to position [0, 0]
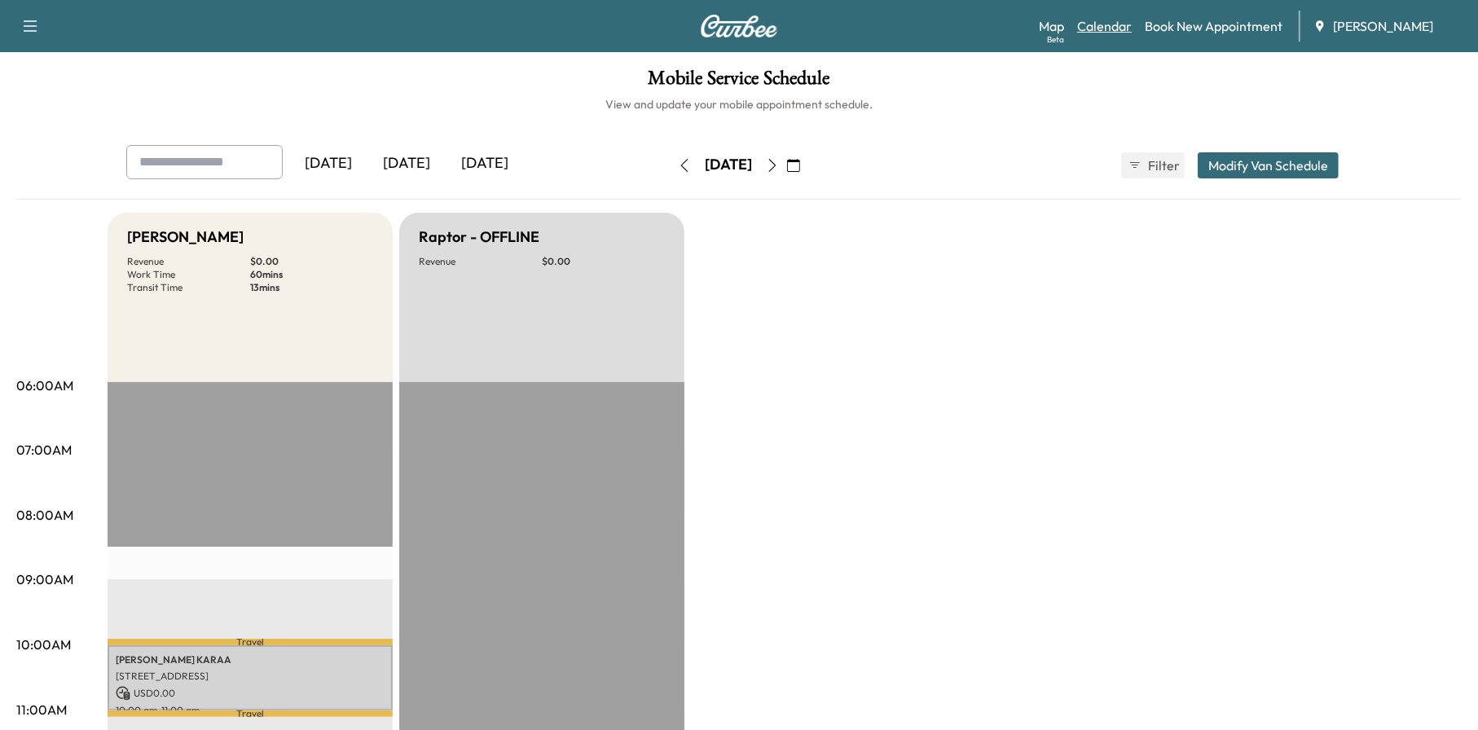
click at [1117, 23] on link "Calendar" at bounding box center [1104, 26] width 55 height 20
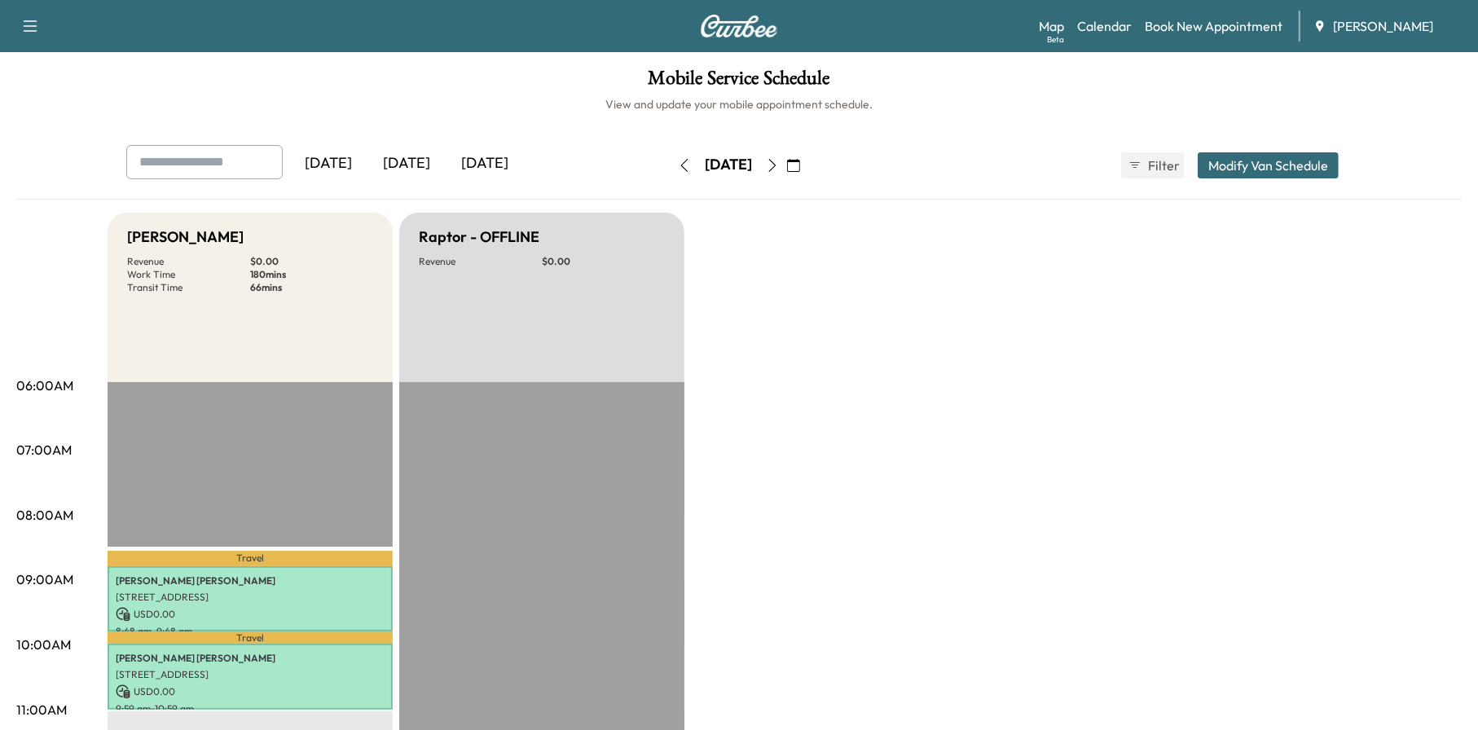
click at [22, 20] on icon "button" at bounding box center [30, 26] width 20 height 20
click at [1107, 27] on link "Calendar" at bounding box center [1104, 26] width 55 height 20
click at [1192, 25] on link "Book New Appointment" at bounding box center [1214, 26] width 138 height 20
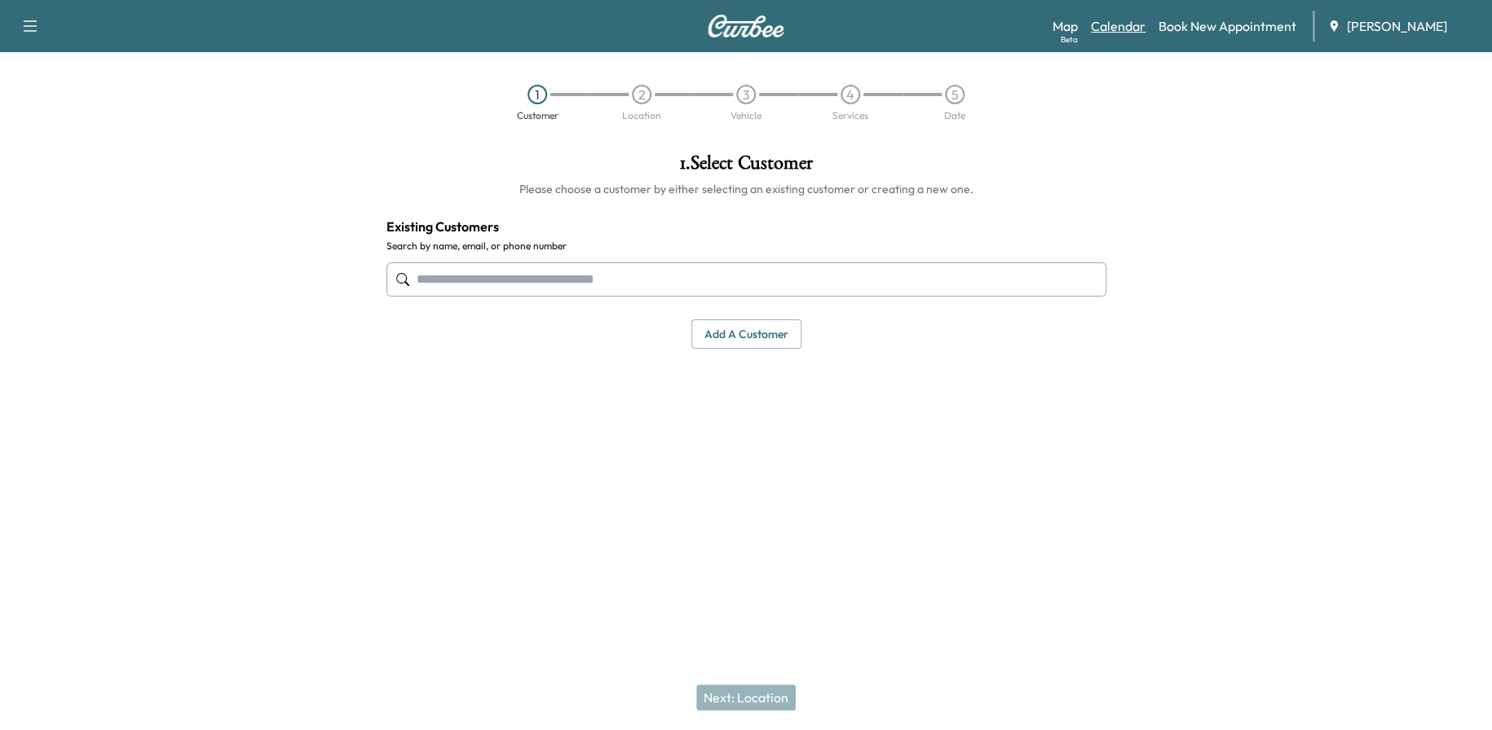
click at [1109, 29] on link "Calendar" at bounding box center [1118, 26] width 55 height 20
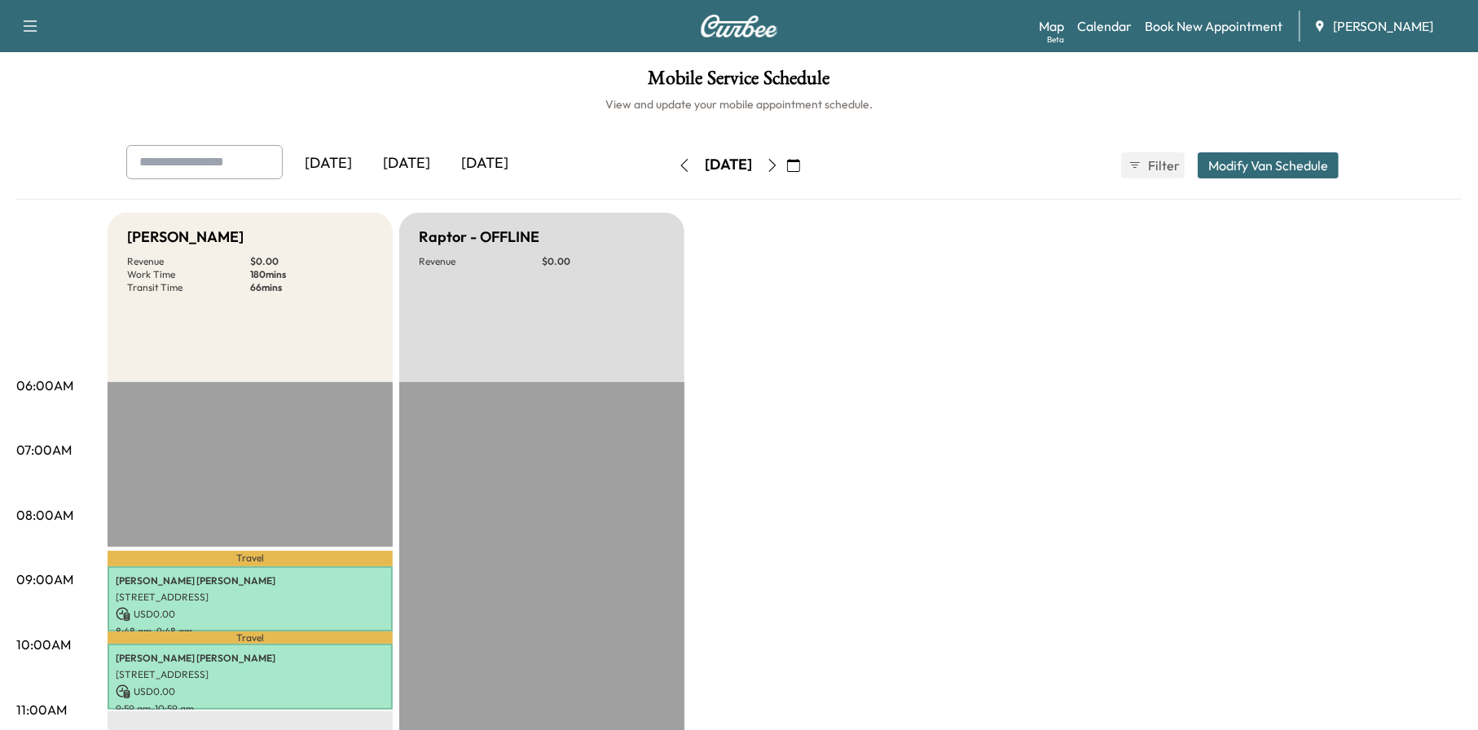
click at [368, 165] on div "[DATE]" at bounding box center [328, 163] width 78 height 37
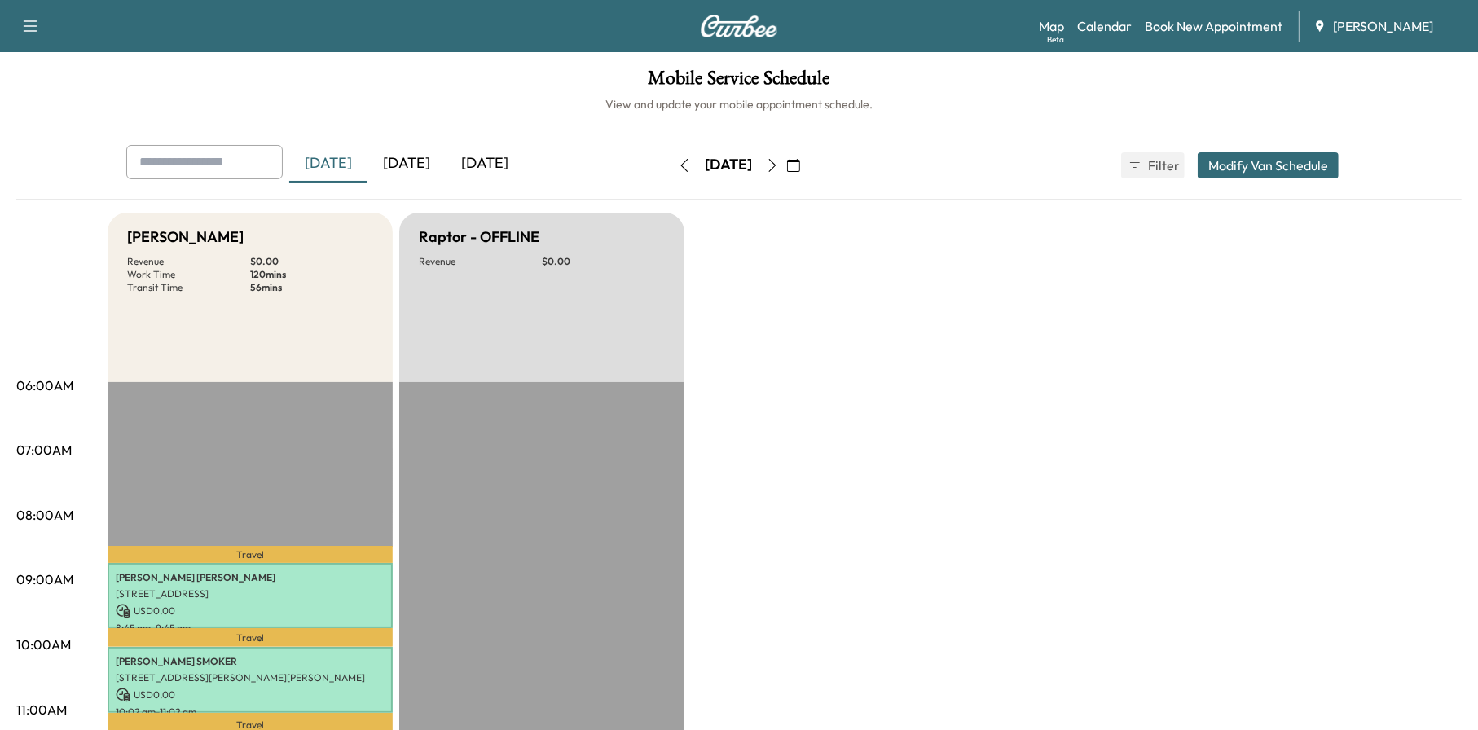
click at [435, 158] on div "[DATE]" at bounding box center [407, 163] width 78 height 37
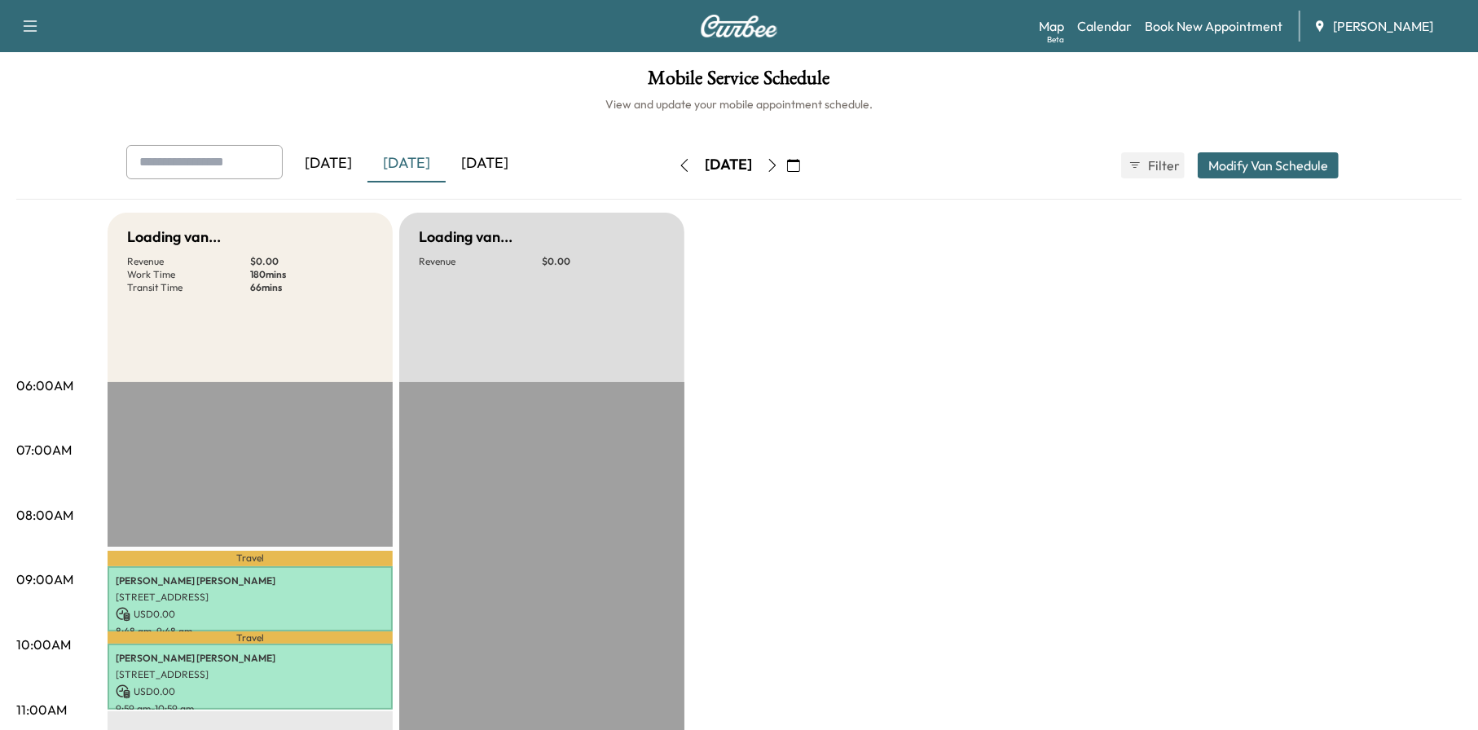
click at [509, 161] on div "[DATE]" at bounding box center [485, 163] width 78 height 37
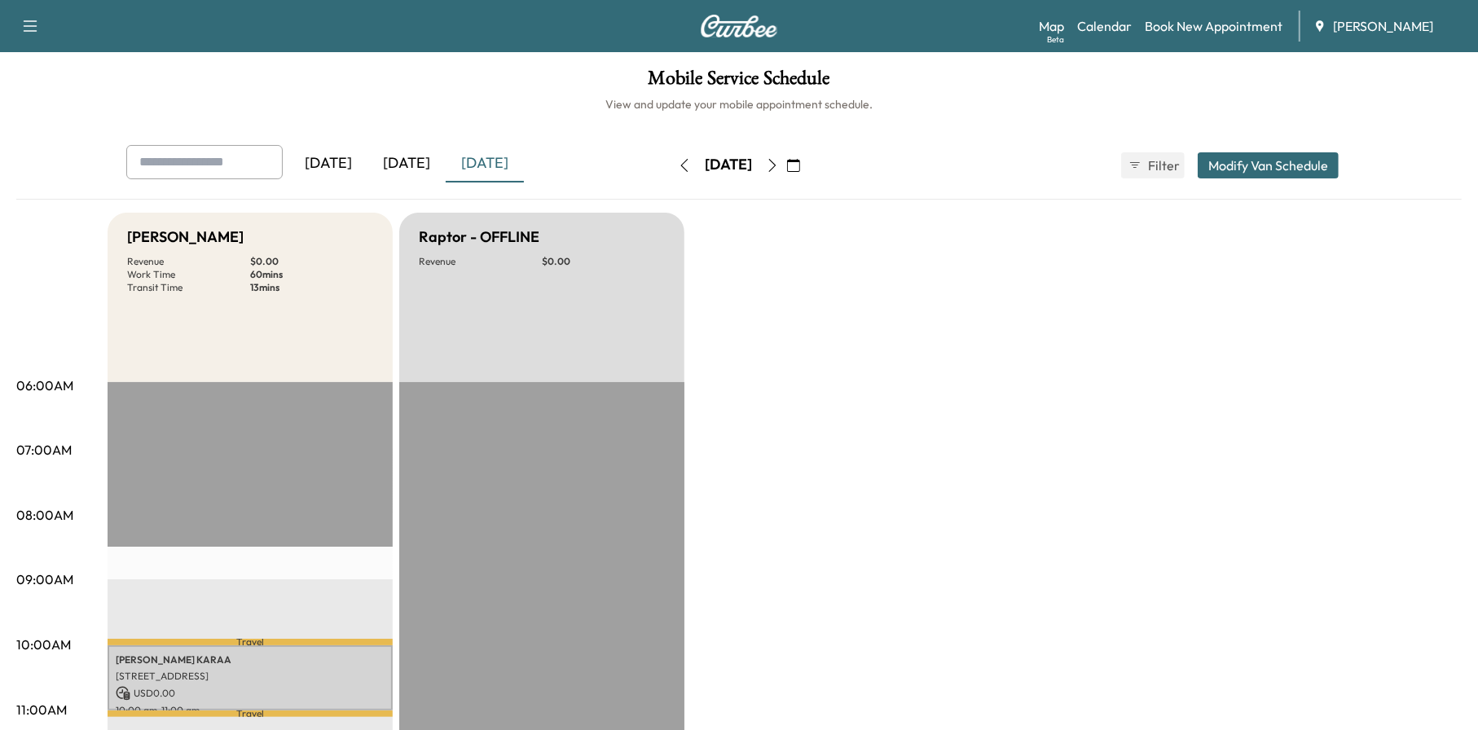
click at [800, 165] on icon "button" at bounding box center [793, 165] width 13 height 13
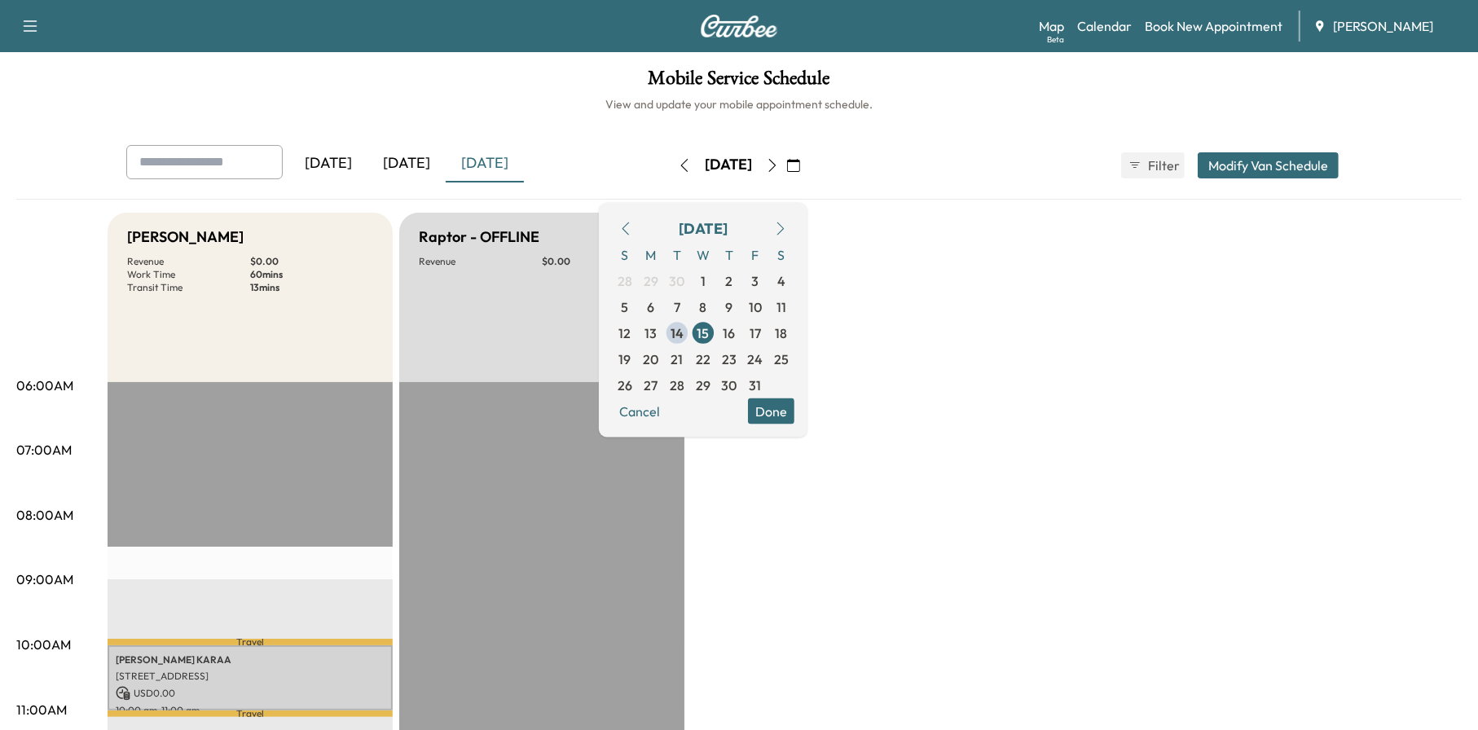
click at [1144, 165] on button "Filter" at bounding box center [1153, 165] width 64 height 26
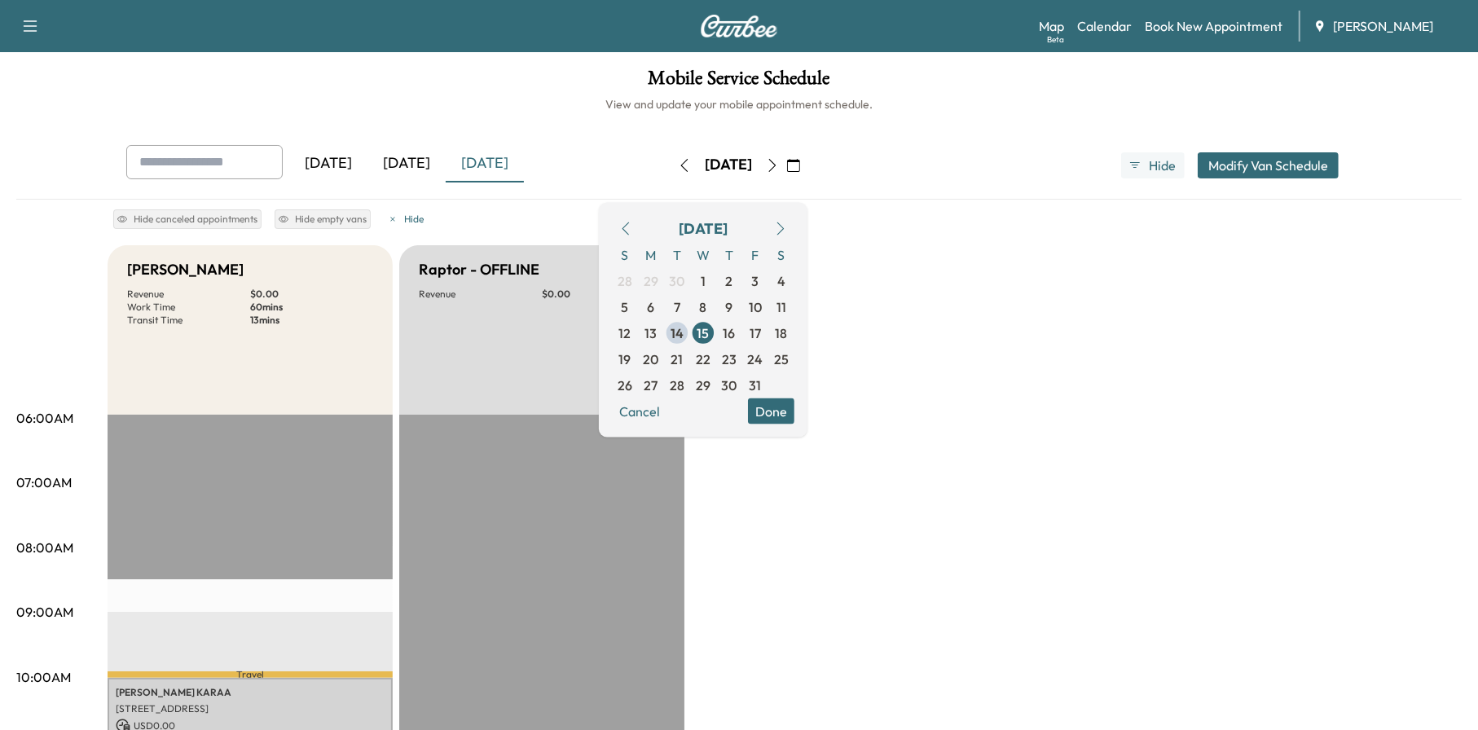
click at [998, 186] on div "[DATE] [DATE] [DATE] [DATE] October 2025 S M T W T F S 28 29 30 1 2 3 4 5 6 7 8…" at bounding box center [739, 172] width 1446 height 55
click at [42, 28] on button "button" at bounding box center [30, 26] width 34 height 26
click at [33, 23] on icon "button" at bounding box center [30, 26] width 20 height 20
drag, startPoint x: 1188, startPoint y: 26, endPoint x: 1105, endPoint y: 102, distance: 111.9
click at [1105, 102] on h6 "View and update your mobile appointment schedule." at bounding box center [739, 104] width 1446 height 16
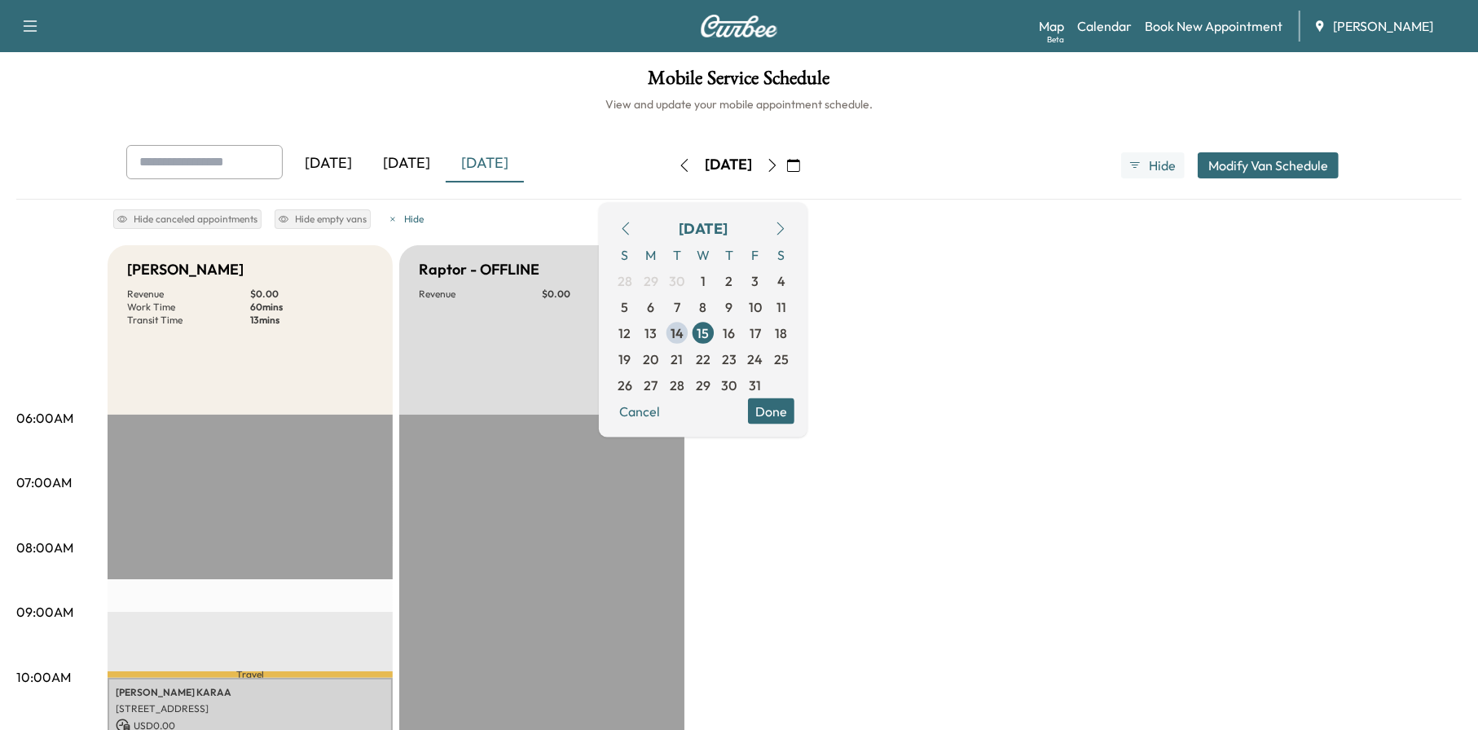
drag, startPoint x: 1107, startPoint y: 27, endPoint x: 1071, endPoint y: 83, distance: 66.7
click at [1071, 82] on h1 "Mobile Service Schedule" at bounding box center [739, 82] width 1446 height 28
click at [394, 215] on icon "button" at bounding box center [393, 219] width 10 height 10
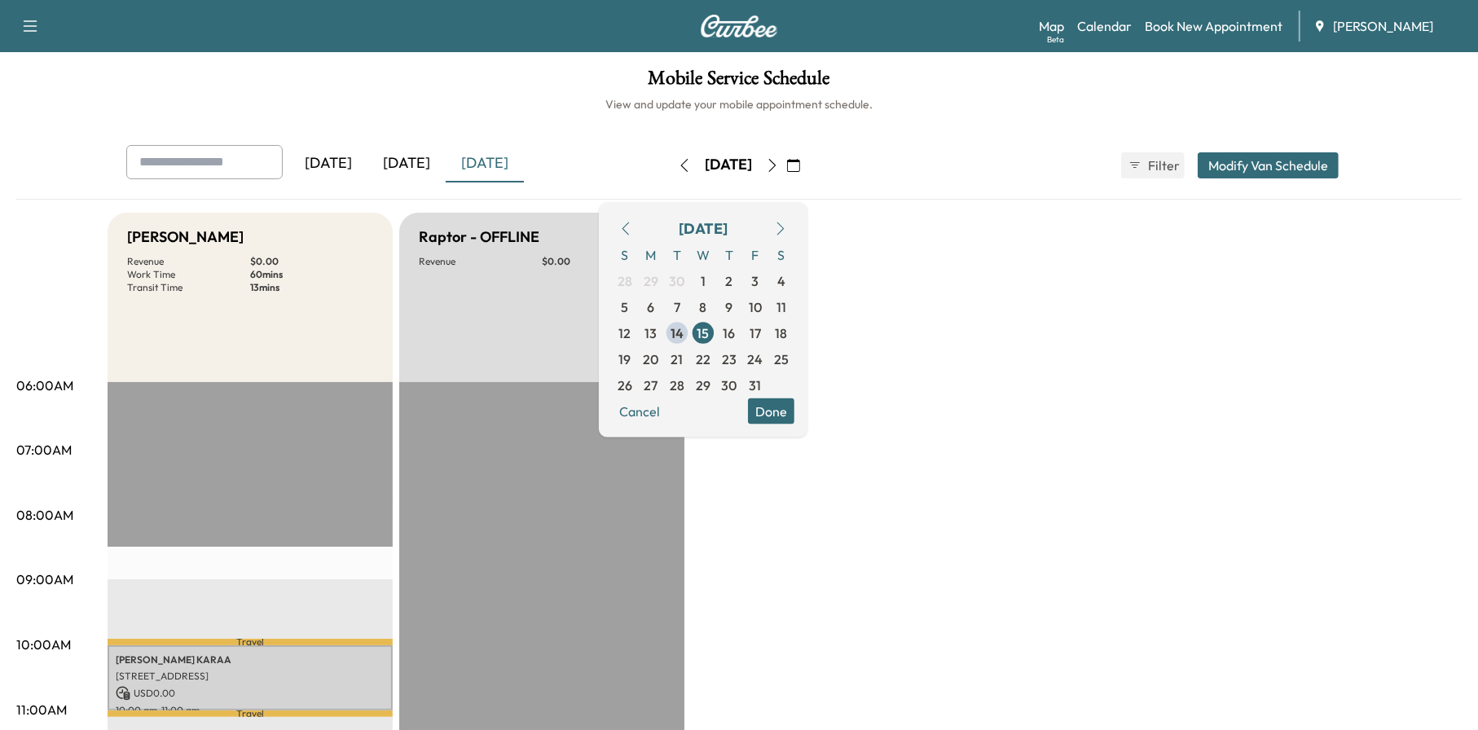
click at [1322, 150] on div "[DATE] [DATE] [DATE] [DATE] October 2025 S M T W T F S 28 29 30 1 2 3 4 5 6 7 8…" at bounding box center [739, 165] width 1252 height 41
click at [1316, 164] on button "Modify Van Schedule" at bounding box center [1268, 165] width 141 height 26
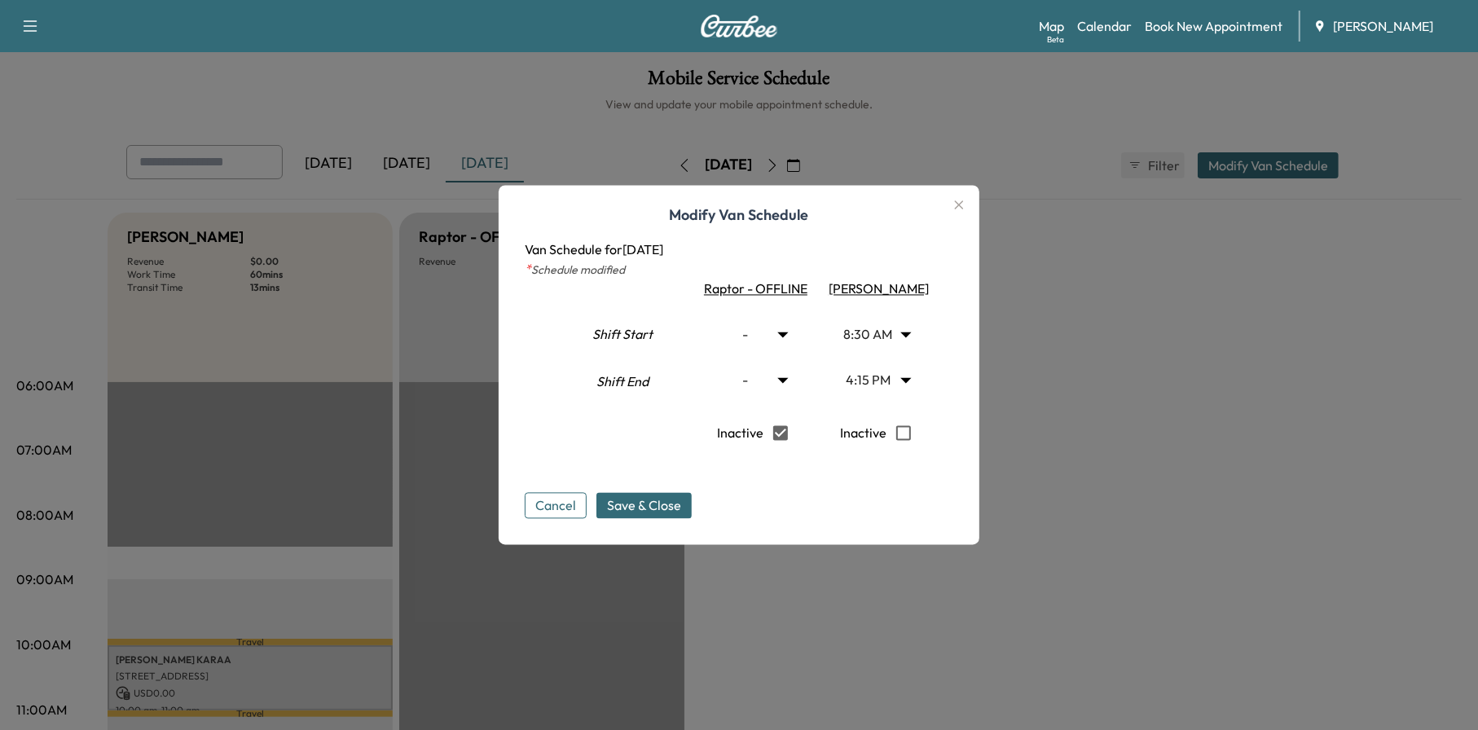
click at [968, 207] on icon "button" at bounding box center [960, 206] width 20 height 20
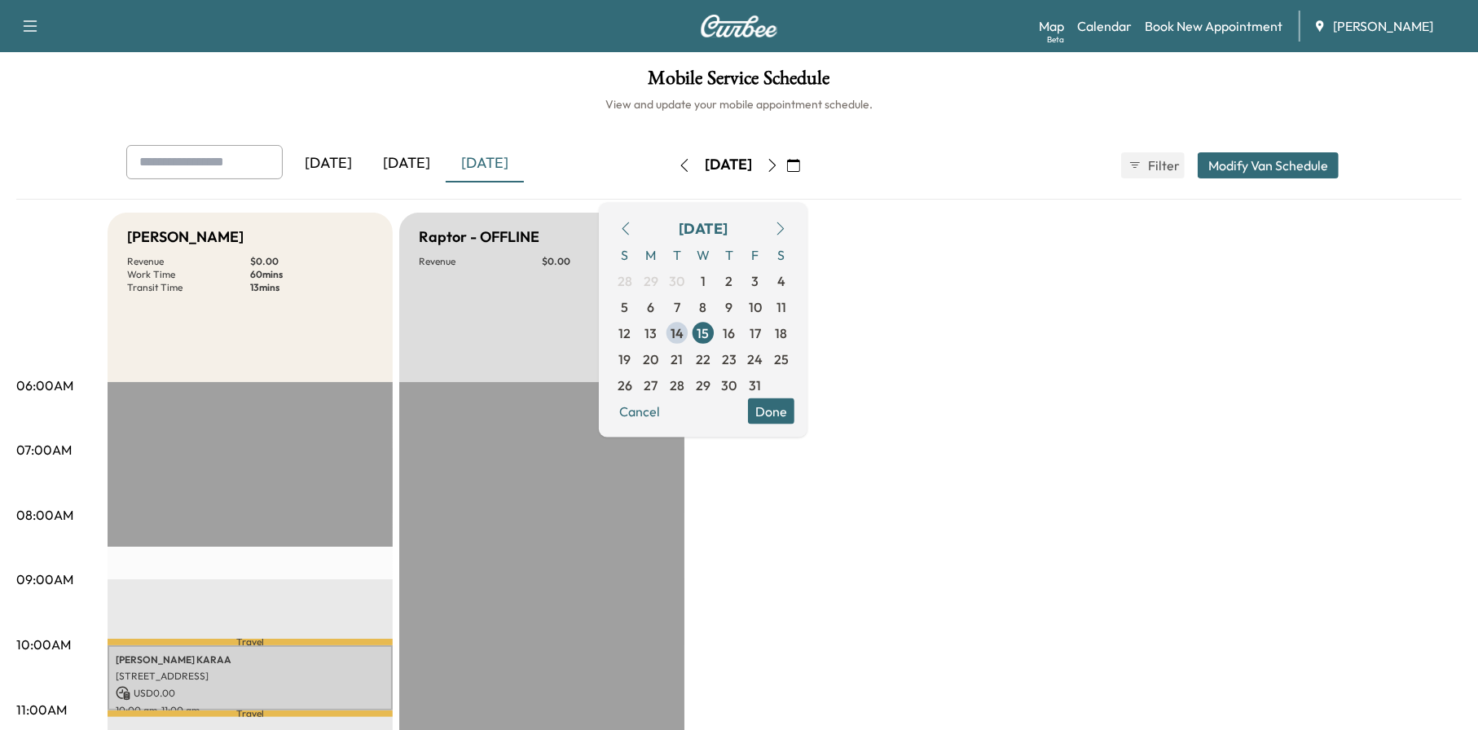
click at [711, 79] on h1 "Mobile Service Schedule" at bounding box center [739, 82] width 1446 height 28
click at [887, 156] on div "[DATE] [DATE] [DATE] [DATE] October 2025 S M T W T F S 28 29 30 1 2 3 4 5 6 7 8…" at bounding box center [739, 165] width 1252 height 41
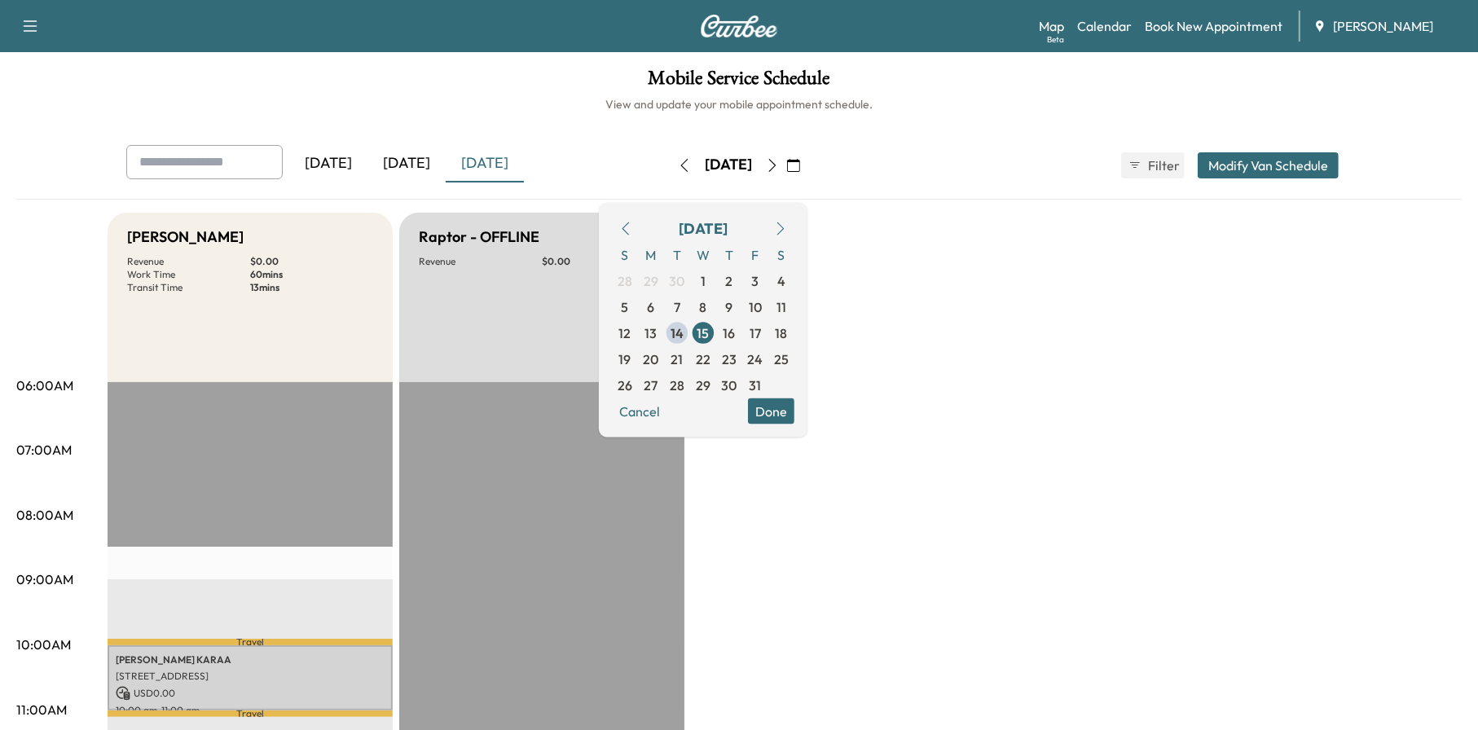
click at [470, 6] on div "Support Log Out Map Beta Calendar Book New Appointment [PERSON_NAME]" at bounding box center [739, 26] width 1478 height 52
